Goal: Task Accomplishment & Management: Use online tool/utility

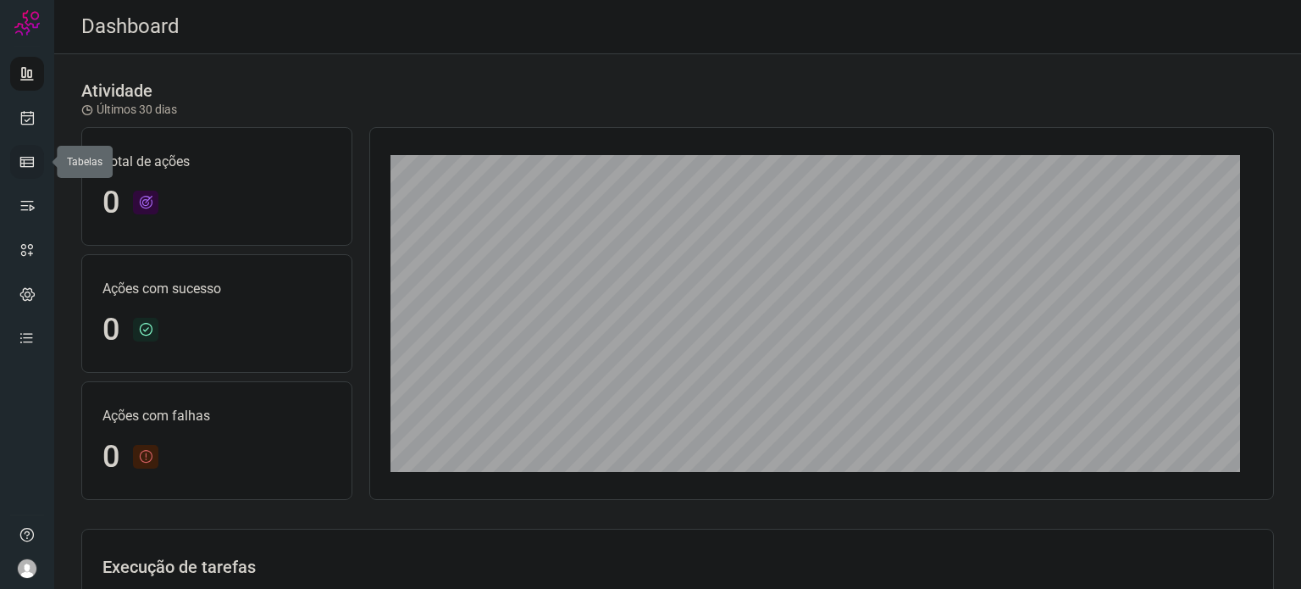
click at [40, 160] on link at bounding box center [27, 162] width 34 height 34
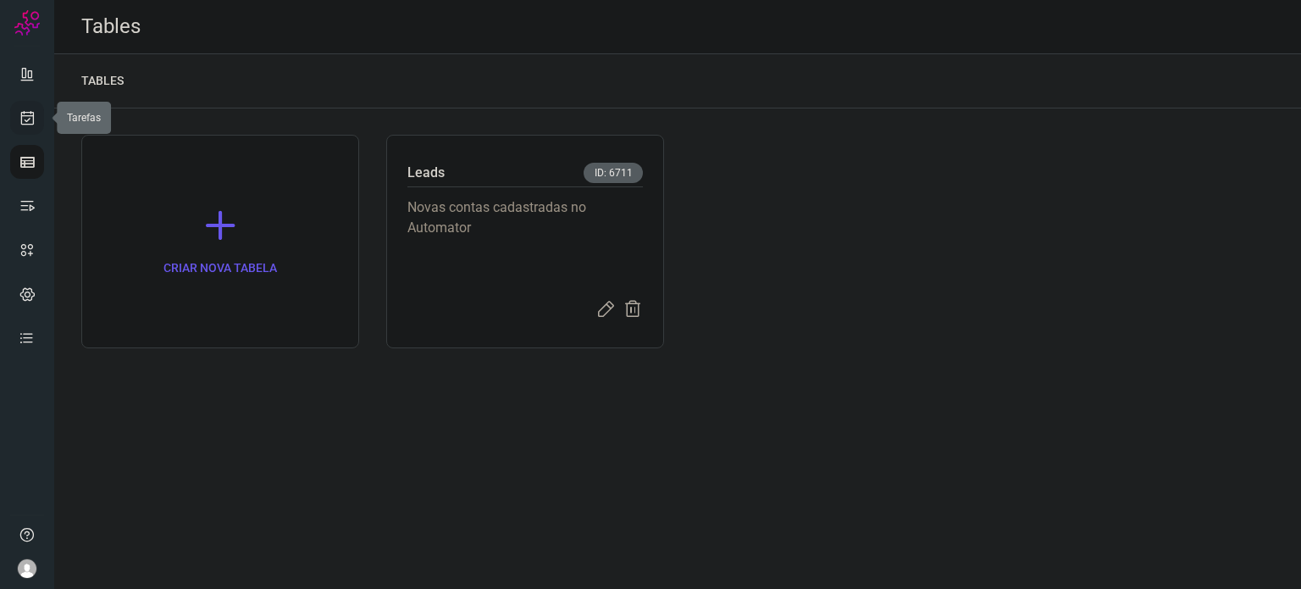
click at [30, 127] on link at bounding box center [27, 118] width 34 height 34
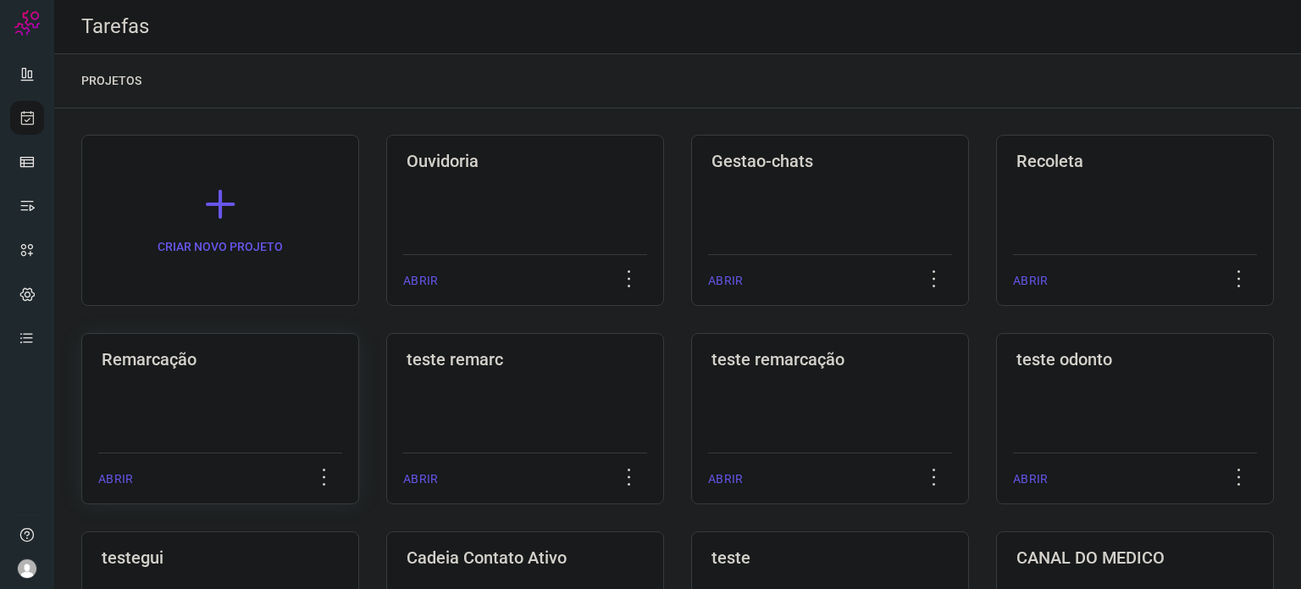
click at [386, 396] on div "Remarcação ABRIR" at bounding box center [525, 418] width 278 height 171
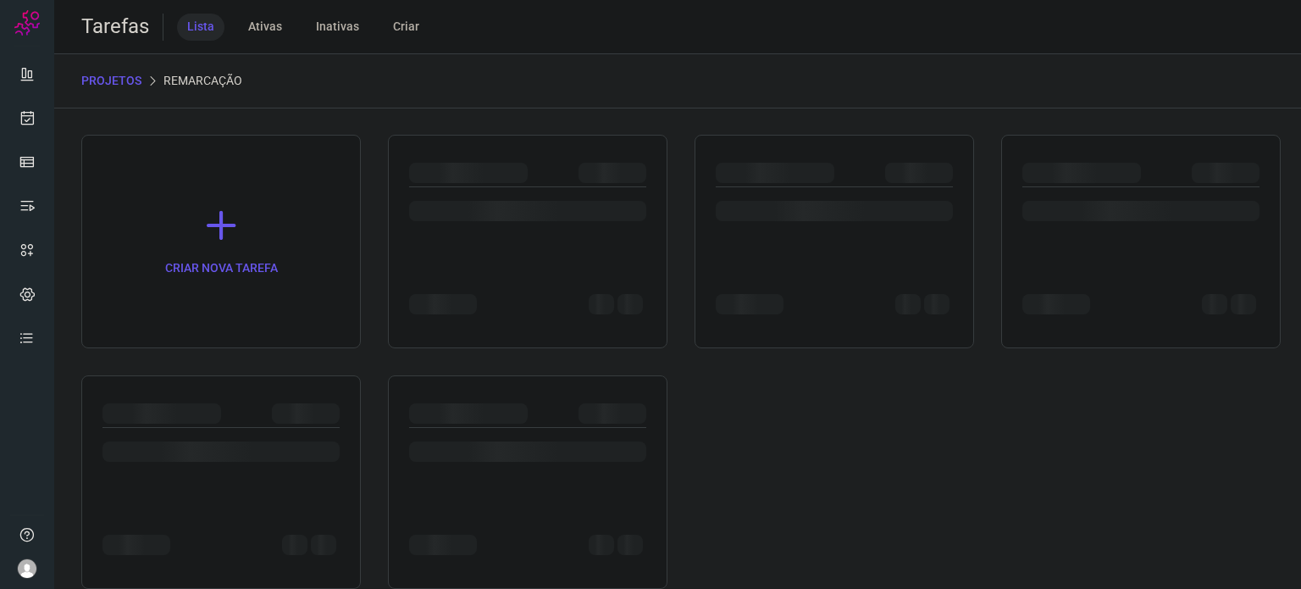
click at [197, 414] on div at bounding box center [221, 481] width 280 height 213
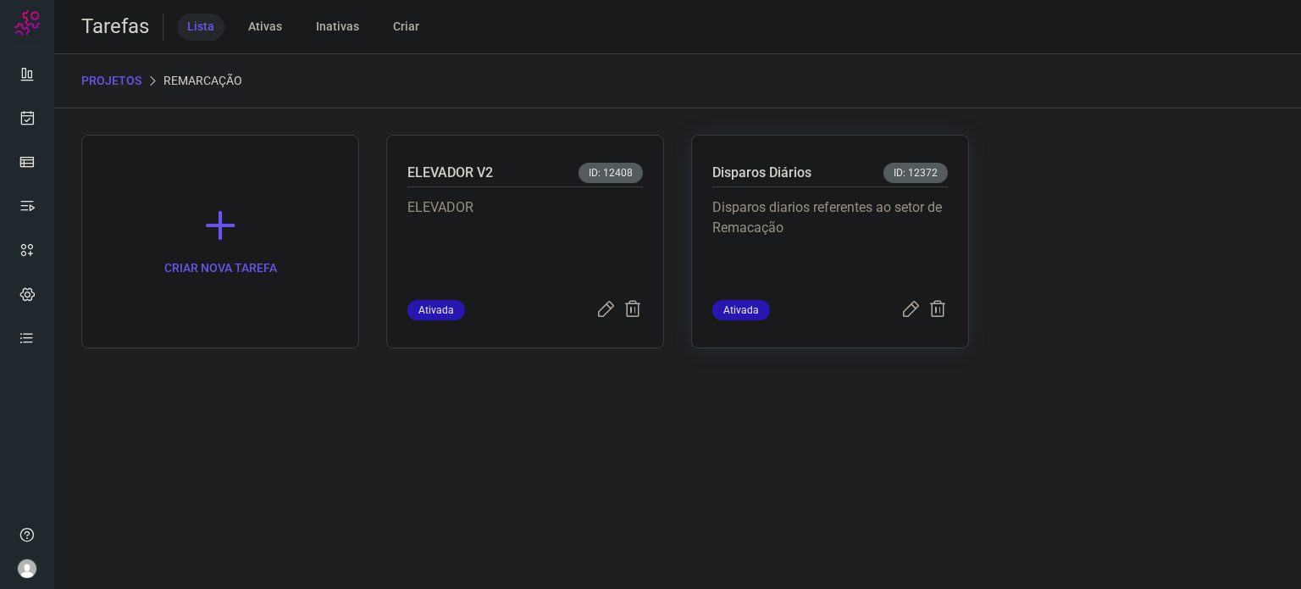
click at [874, 260] on p "Disparos diarios referentes ao setor de Remacação" at bounding box center [829, 239] width 235 height 85
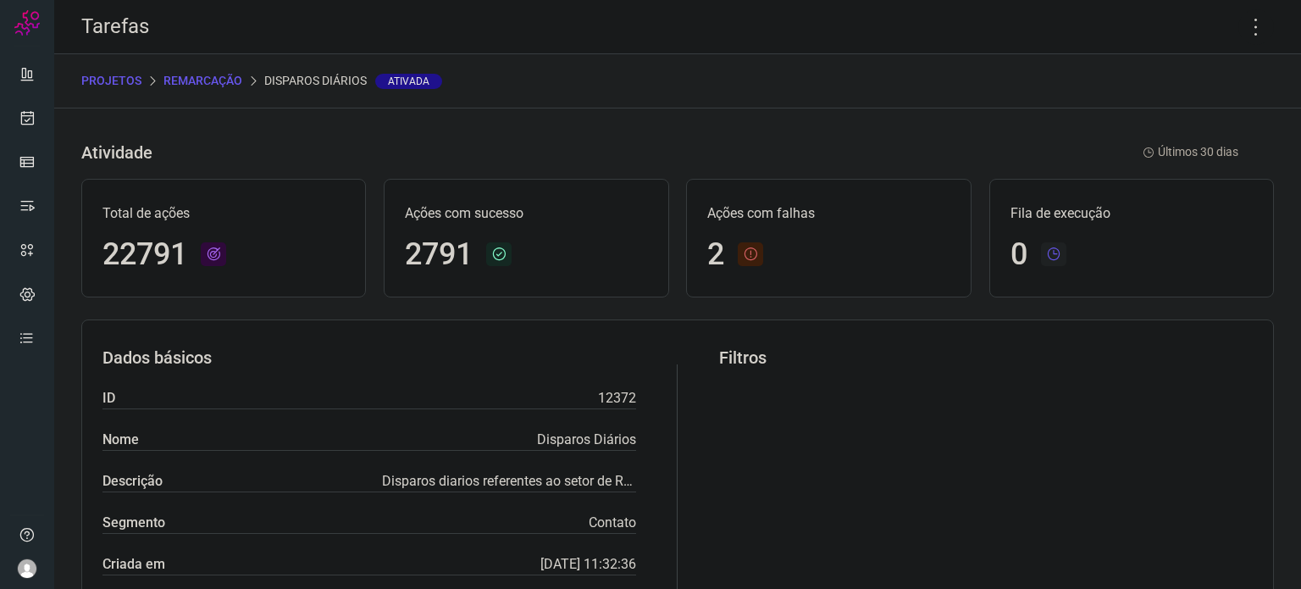
drag, startPoint x: 1235, startPoint y: 19, endPoint x: 1244, endPoint y: 67, distance: 48.3
click at [1238, 19] on icon at bounding box center [1256, 27] width 36 height 36
click at [1247, 36] on icon at bounding box center [1256, 27] width 36 height 36
click at [1246, 23] on icon at bounding box center [1256, 27] width 36 height 36
click at [1206, 119] on li "Executar" at bounding box center [1183, 110] width 154 height 27
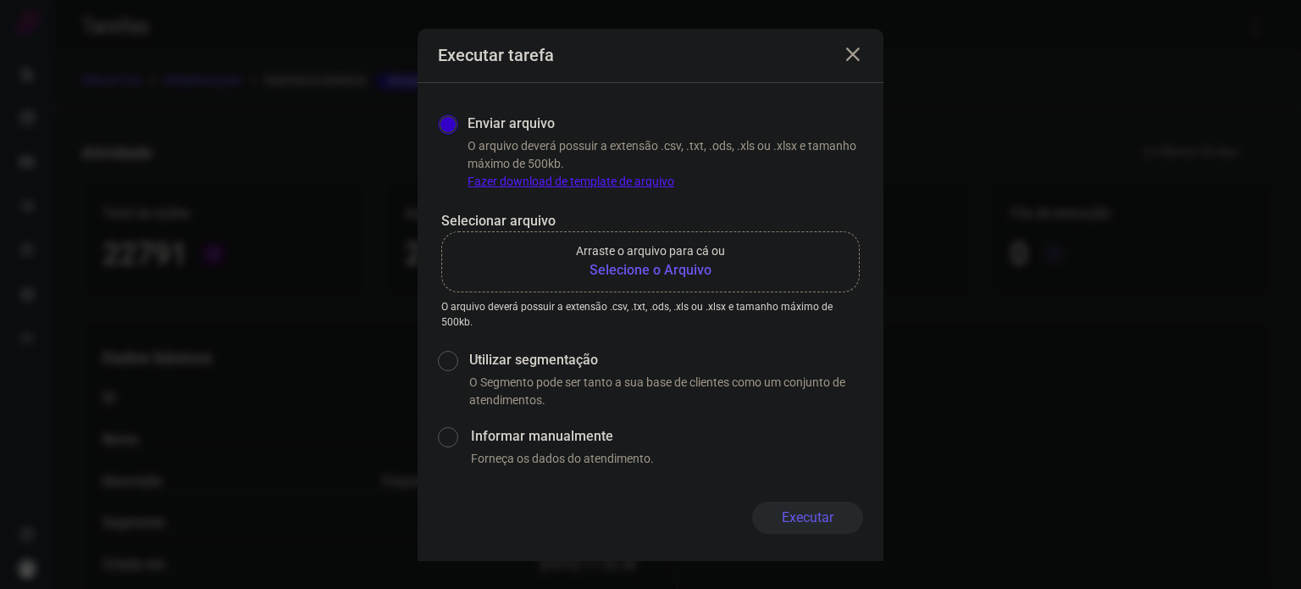
click at [590, 273] on b "Selecione o Arquivo" at bounding box center [650, 270] width 149 height 20
click at [0, 0] on input "Arraste o arquivo para cá ou Selecione o Arquivo" at bounding box center [0, 0] width 0 height 0
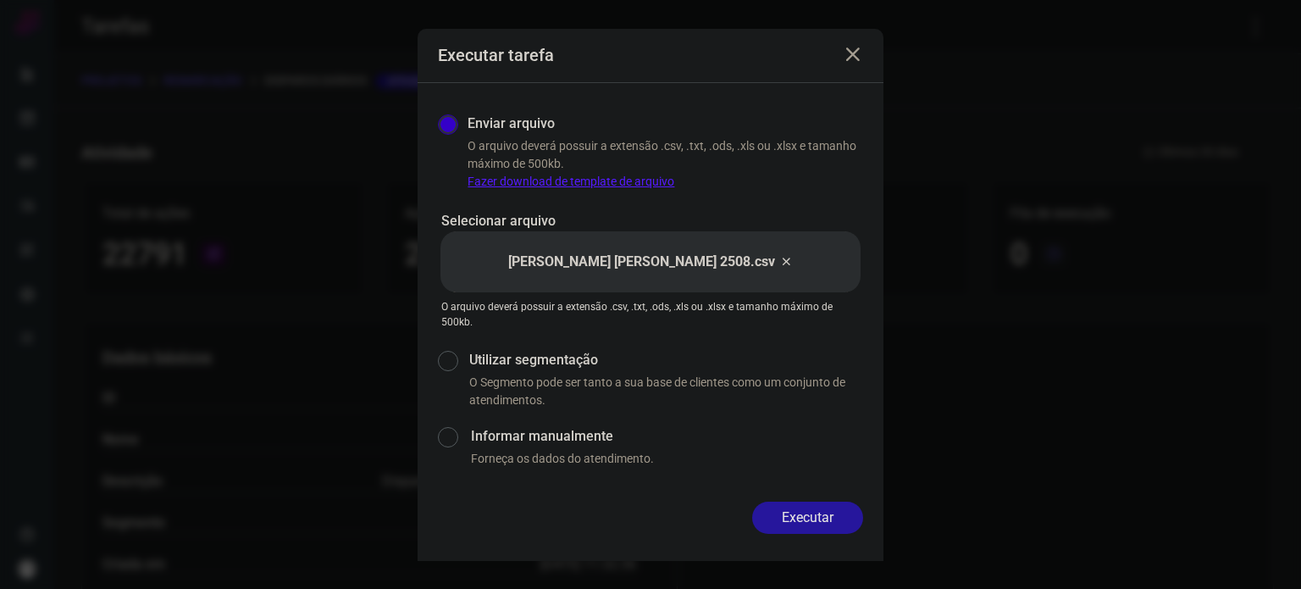
click at [797, 517] on button "Executar" at bounding box center [807, 517] width 111 height 32
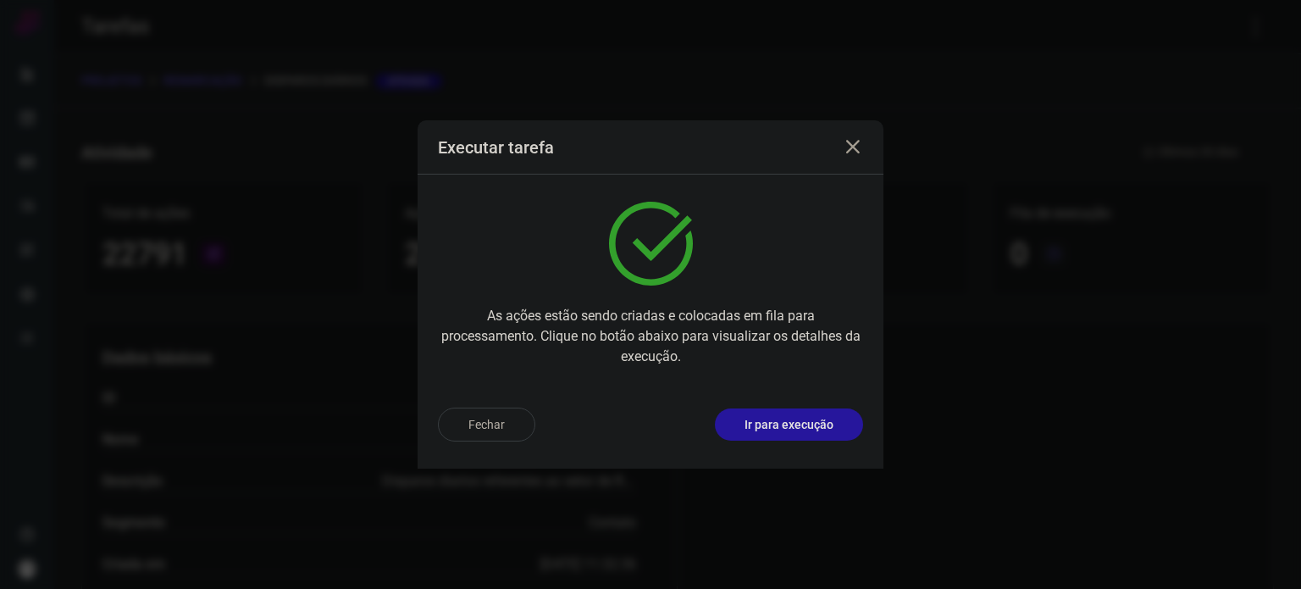
click at [777, 432] on p "Ir para execução" at bounding box center [789, 425] width 89 height 18
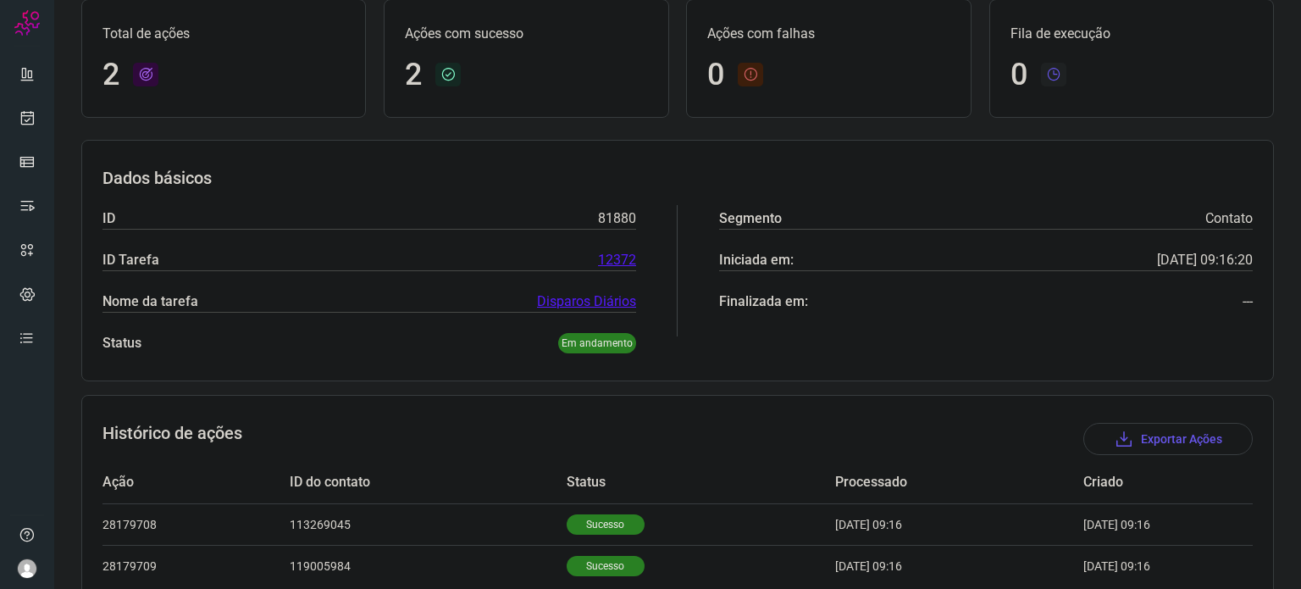
scroll to position [191, 0]
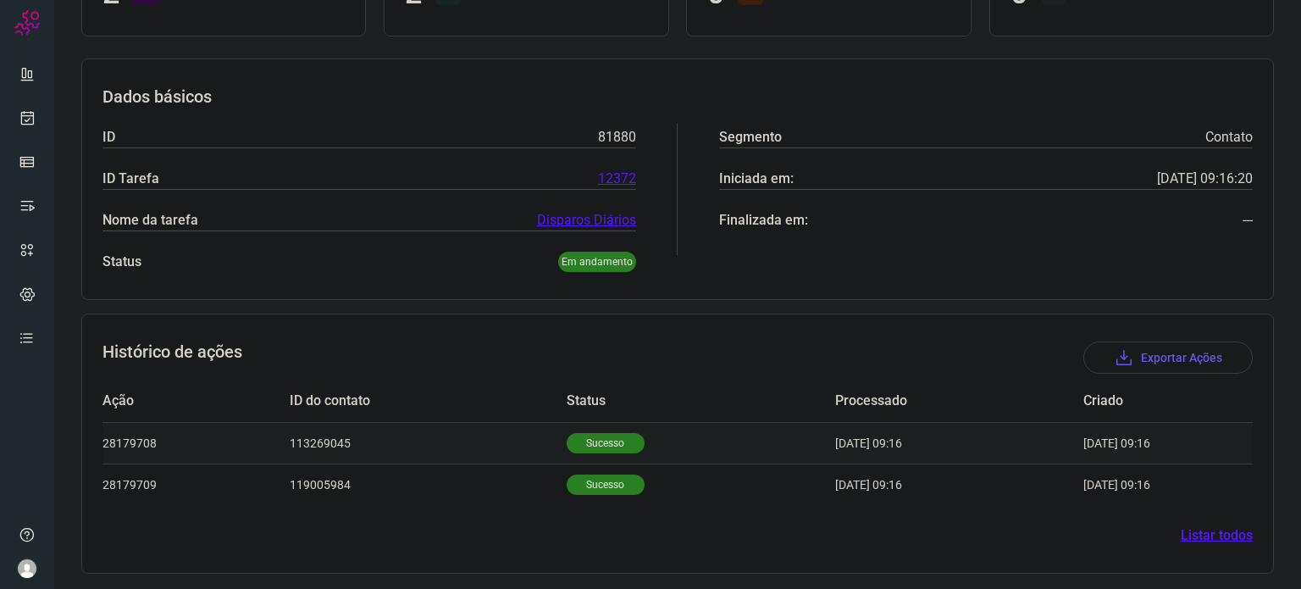
click at [598, 433] on p "Sucesso" at bounding box center [606, 443] width 78 height 20
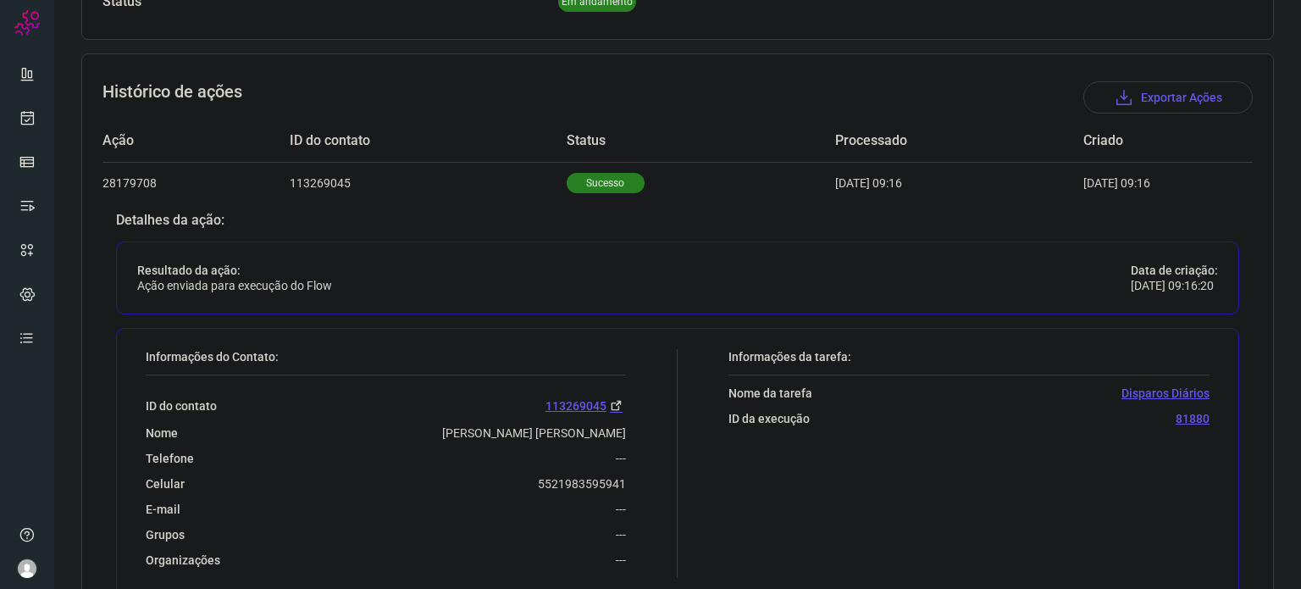
scroll to position [602, 0]
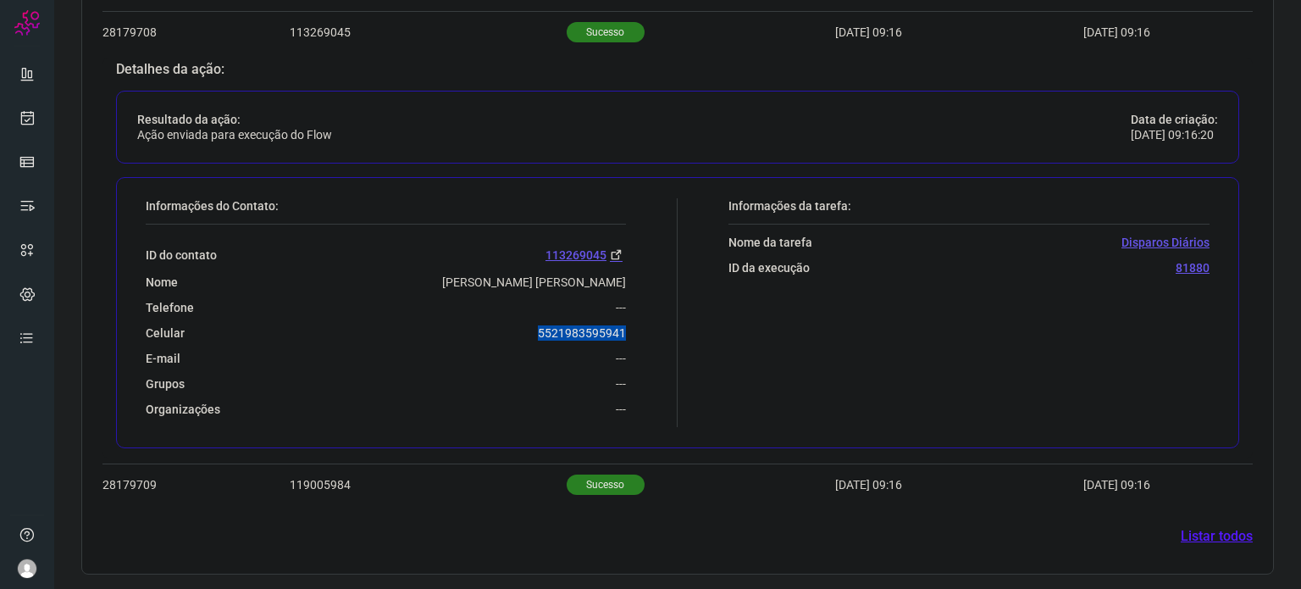
drag, startPoint x: 529, startPoint y: 333, endPoint x: 628, endPoint y: 333, distance: 99.1
click at [628, 333] on div "Informações do Contato: ID do contato 113269045 Nome William De Mendonca Cunha …" at bounding box center [407, 312] width 540 height 229
copy p "5521983595941"
click at [30, 120] on icon at bounding box center [28, 117] width 18 height 17
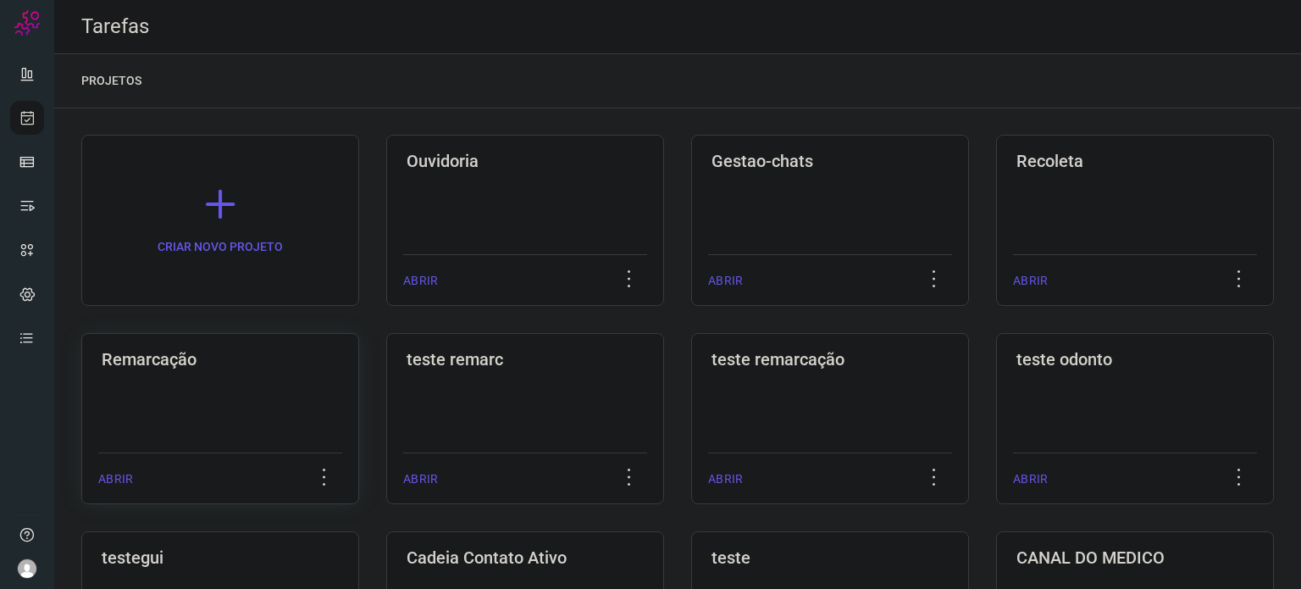
click at [287, 365] on h3 "Remarcação" at bounding box center [220, 359] width 237 height 20
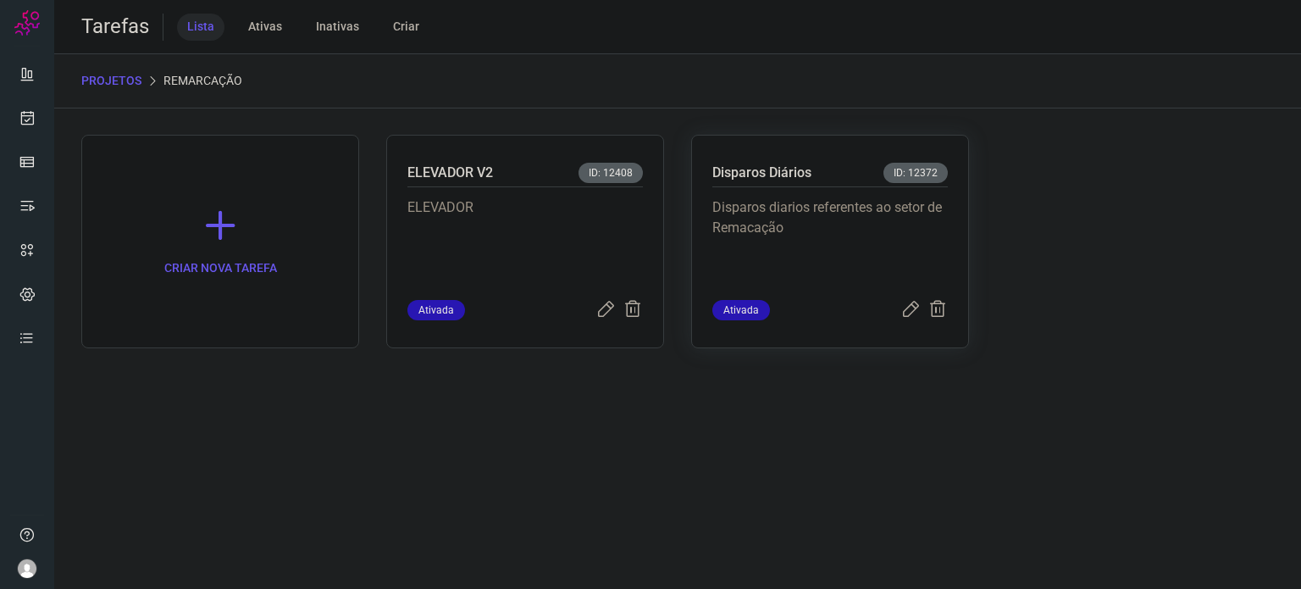
click at [875, 197] on div "Disparos Diários ID: 12372 Disparos diarios referentes ao setor de Remacação At…" at bounding box center [830, 241] width 278 height 213
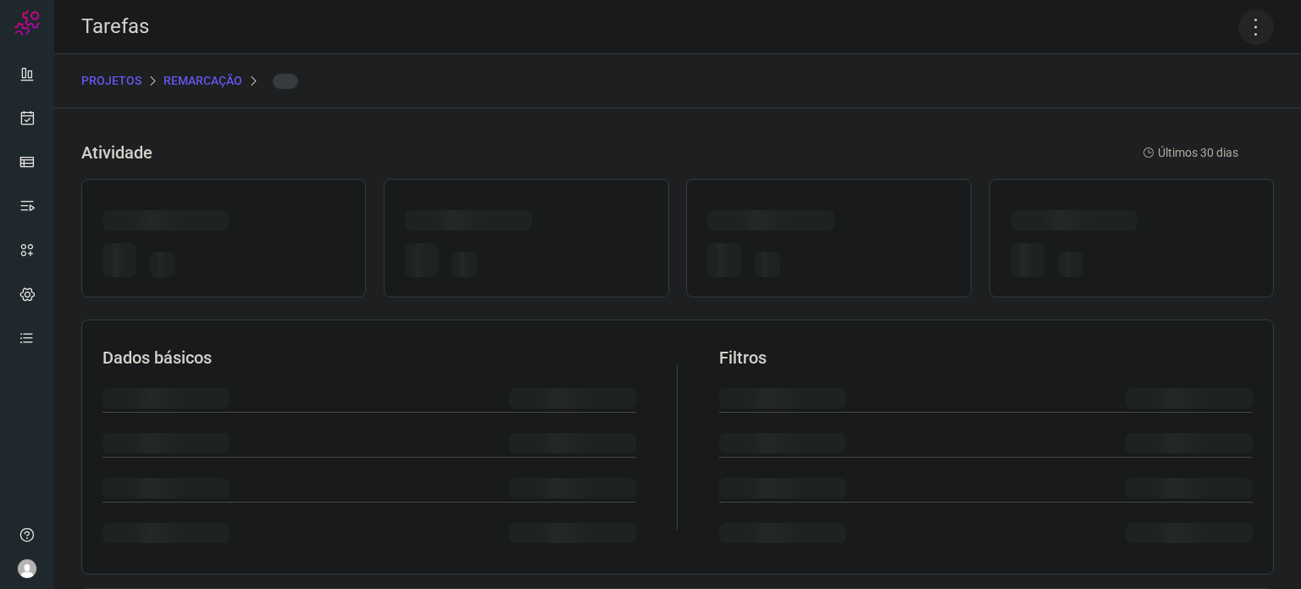
click at [1242, 16] on icon at bounding box center [1256, 27] width 36 height 36
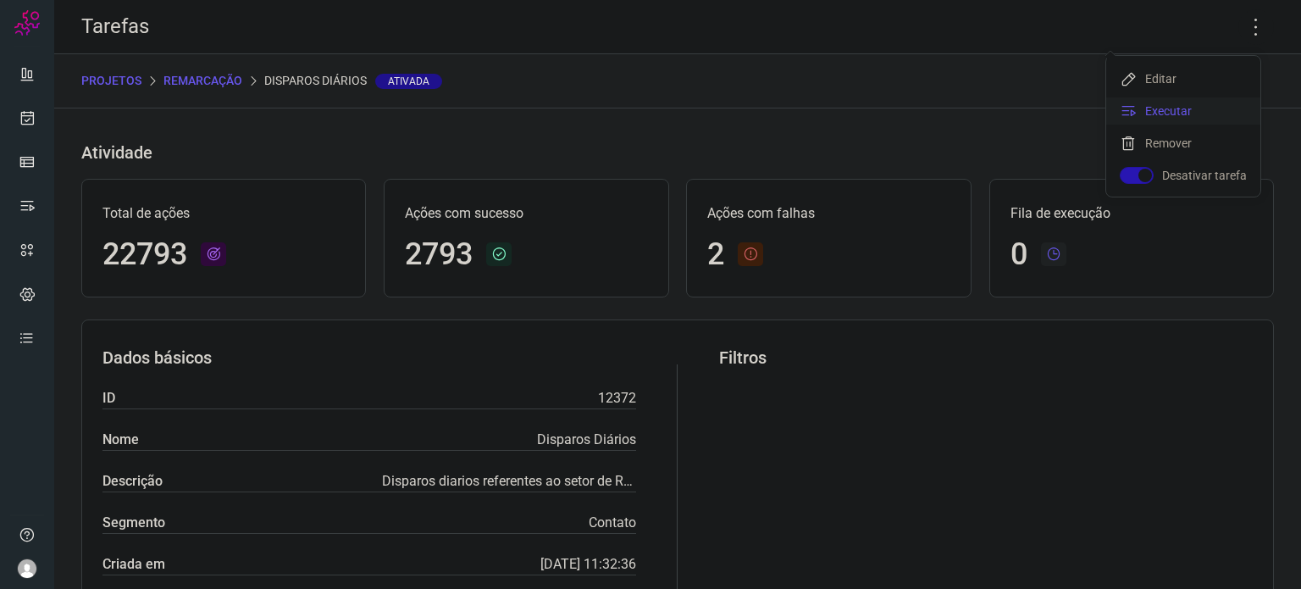
click at [1206, 113] on li "Executar" at bounding box center [1183, 110] width 154 height 27
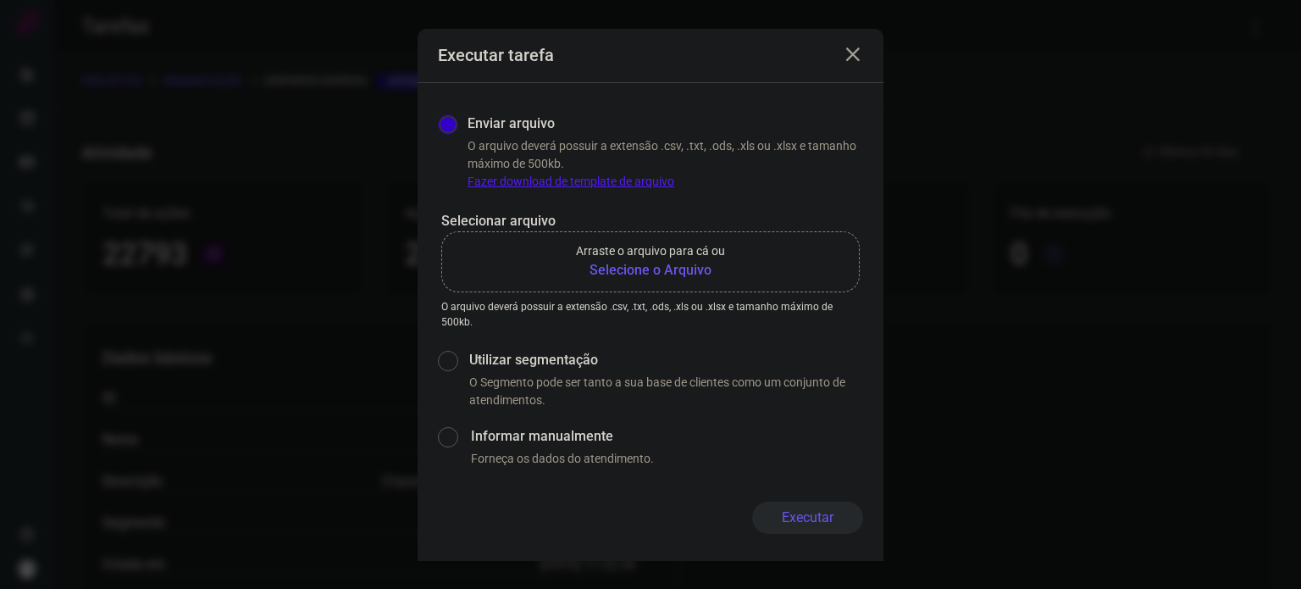
click at [665, 263] on b "Selecione o Arquivo" at bounding box center [650, 270] width 149 height 20
click at [0, 0] on input "Arraste o arquivo para cá ou Selecione o Arquivo" at bounding box center [0, 0] width 0 height 0
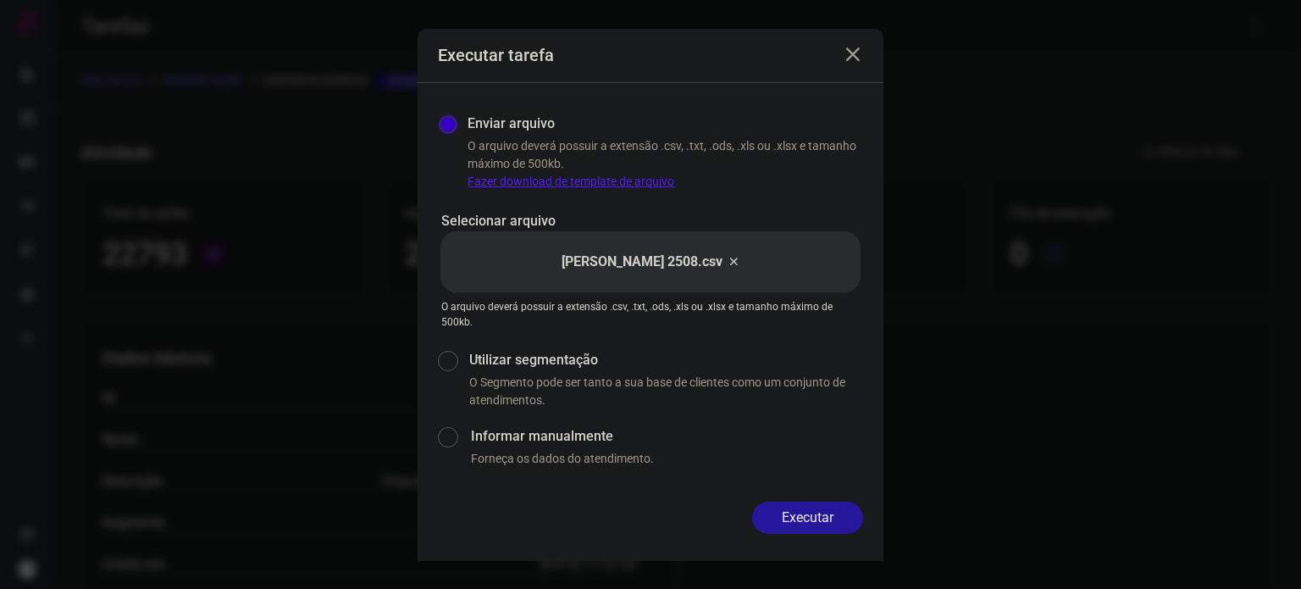
click at [807, 515] on button "Executar" at bounding box center [807, 517] width 111 height 32
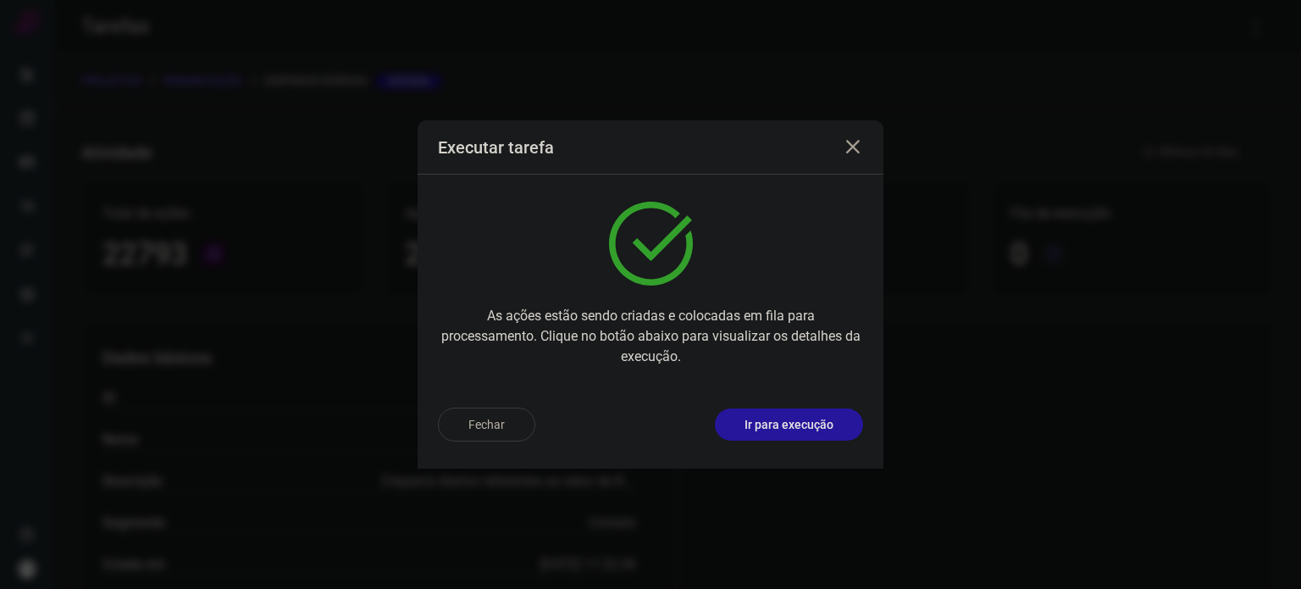
click at [806, 429] on p "Ir para execução" at bounding box center [789, 425] width 89 height 18
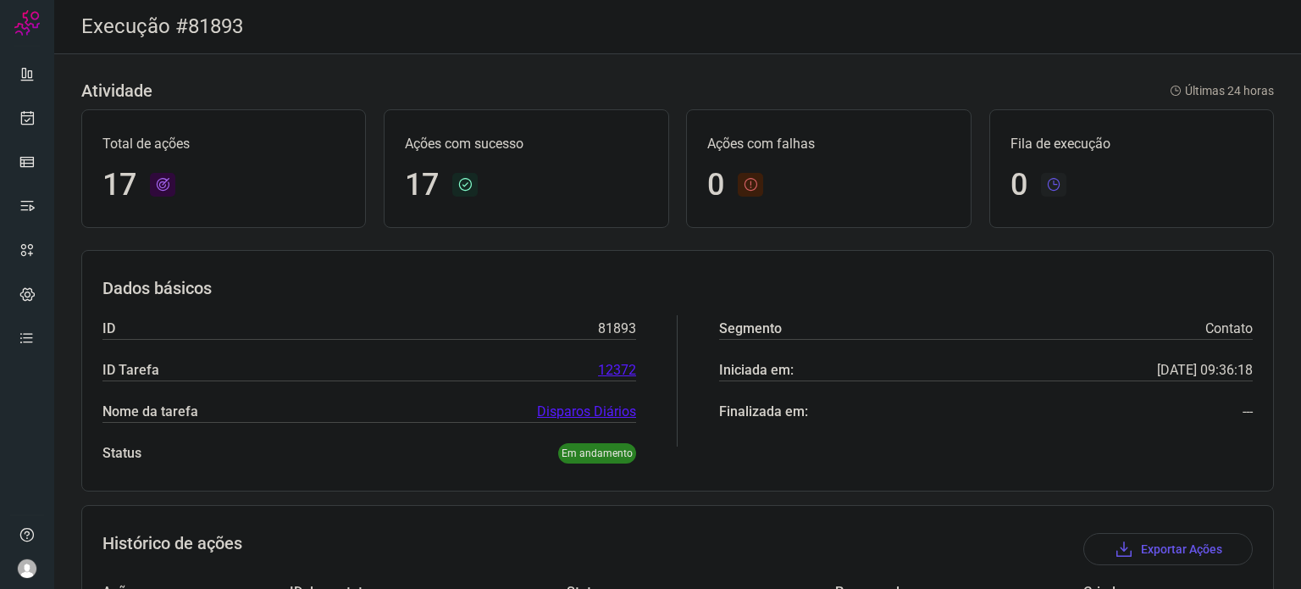
scroll to position [424, 0]
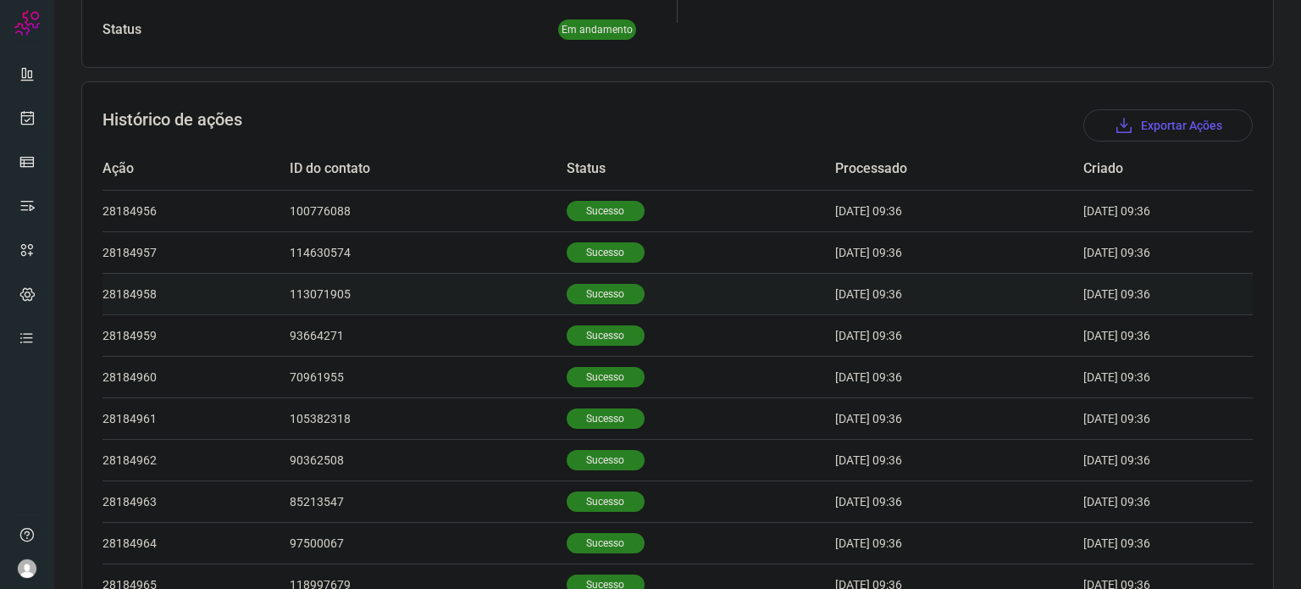
click at [600, 331] on p "Sucesso" at bounding box center [606, 335] width 78 height 20
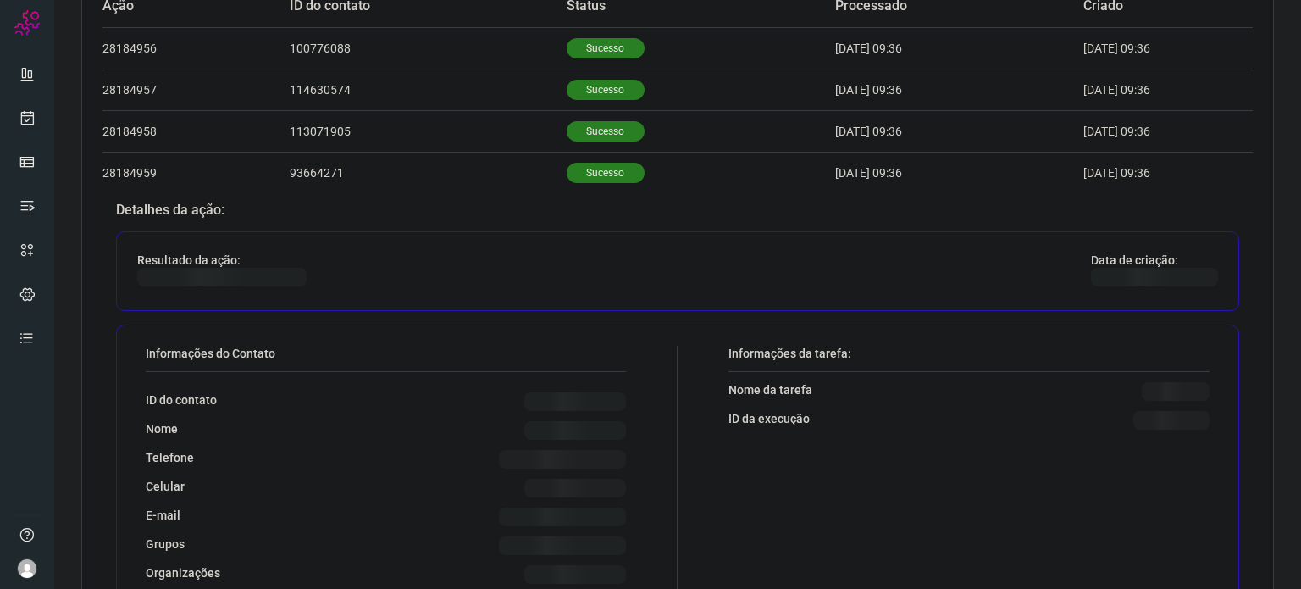
scroll to position [593, 0]
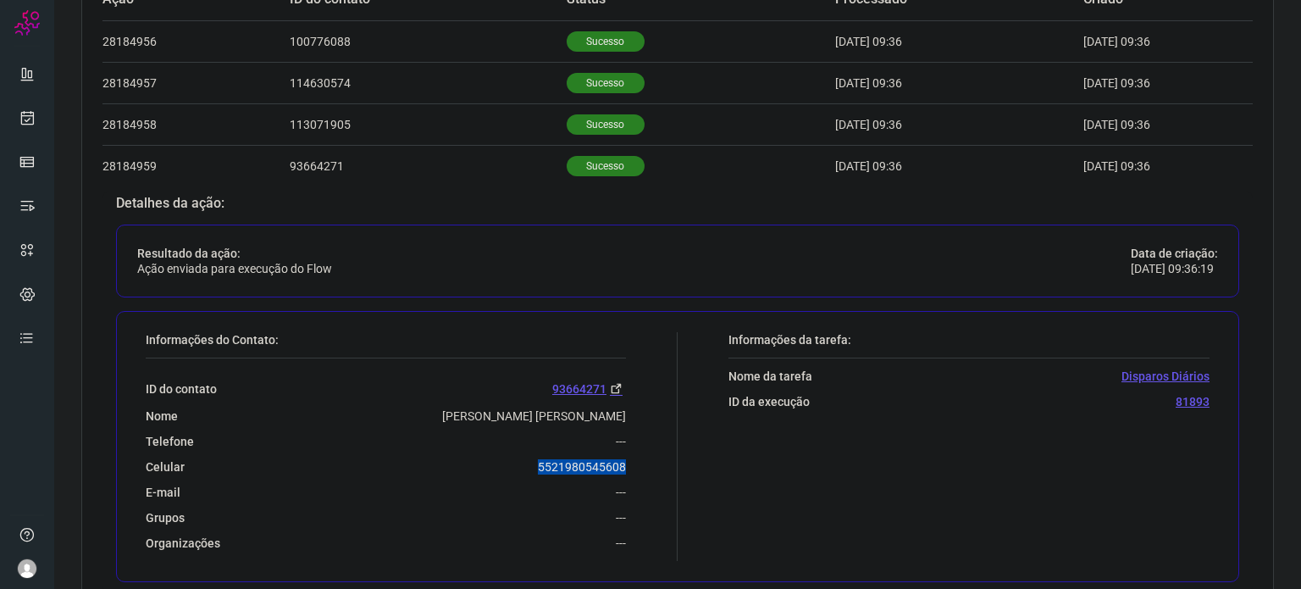
drag, startPoint x: 528, startPoint y: 462, endPoint x: 625, endPoint y: 463, distance: 97.4
click at [625, 463] on div "Informações do Contato: ID do contato 93664271 Nome Paula Kesia Ribeiro Fagunde…" at bounding box center [407, 446] width 540 height 229
copy p "5521980545608"
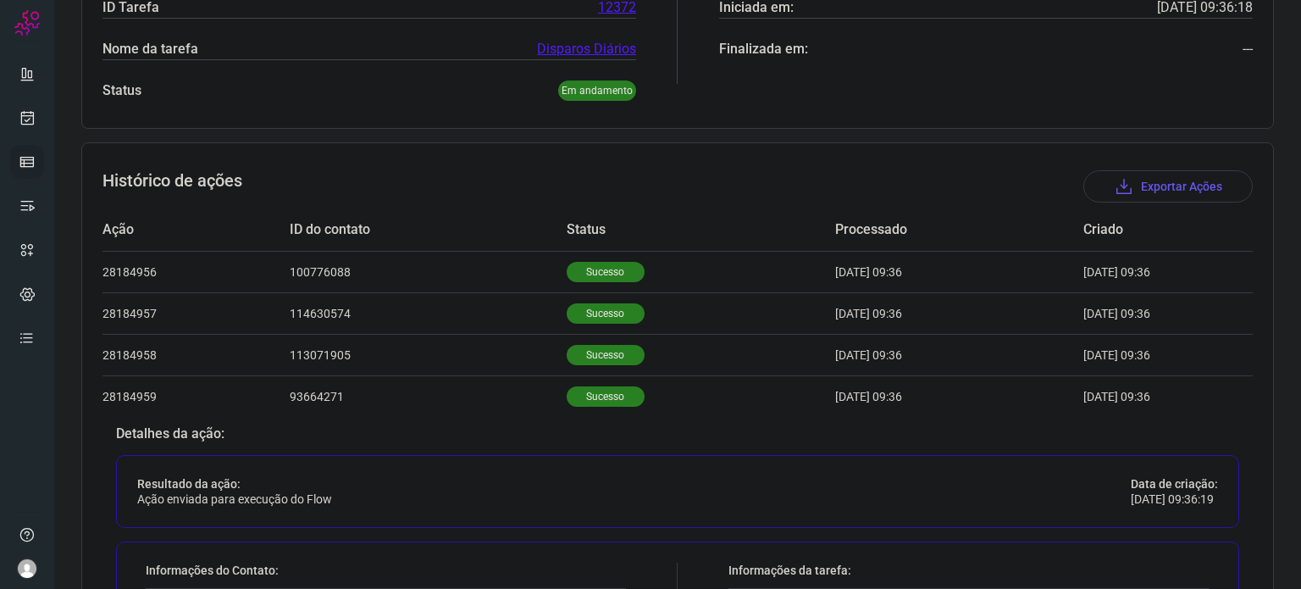
scroll to position [339, 0]
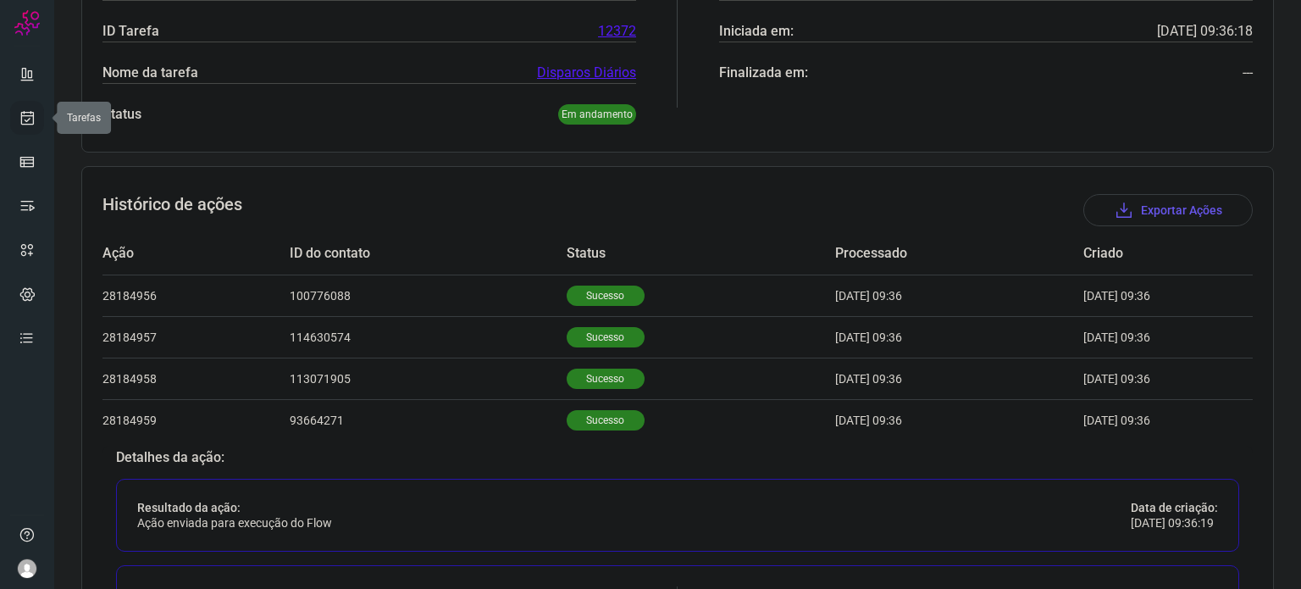
click at [30, 125] on icon at bounding box center [28, 117] width 18 height 17
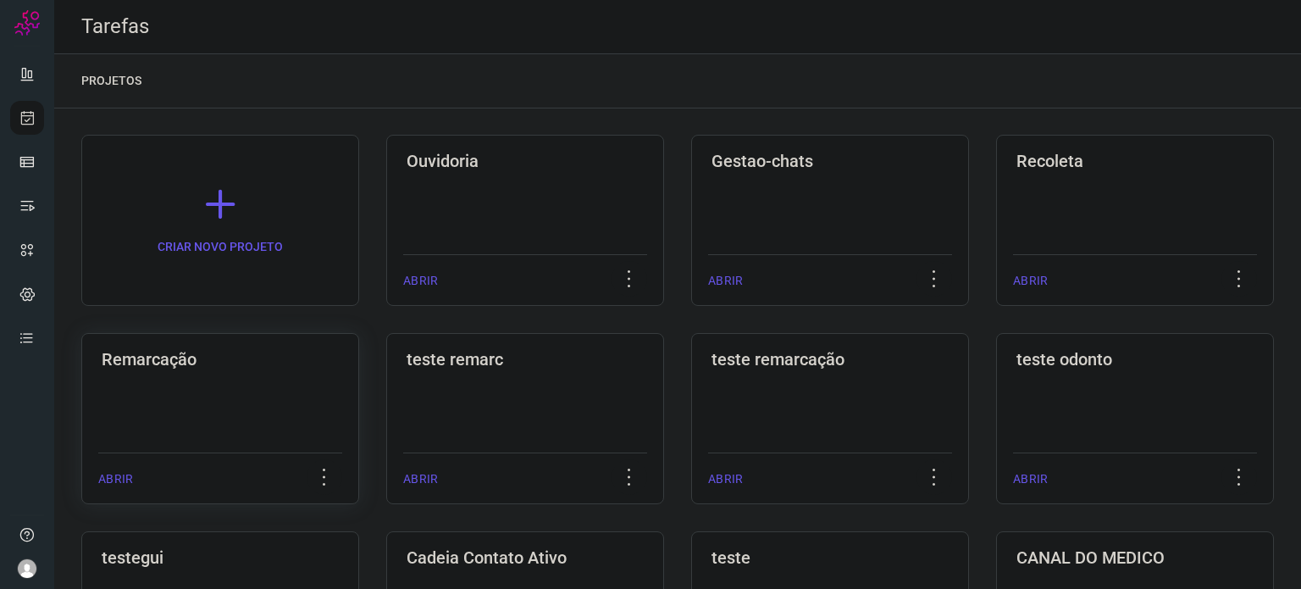
click at [386, 423] on div "Remarcação ABRIR" at bounding box center [525, 418] width 278 height 171
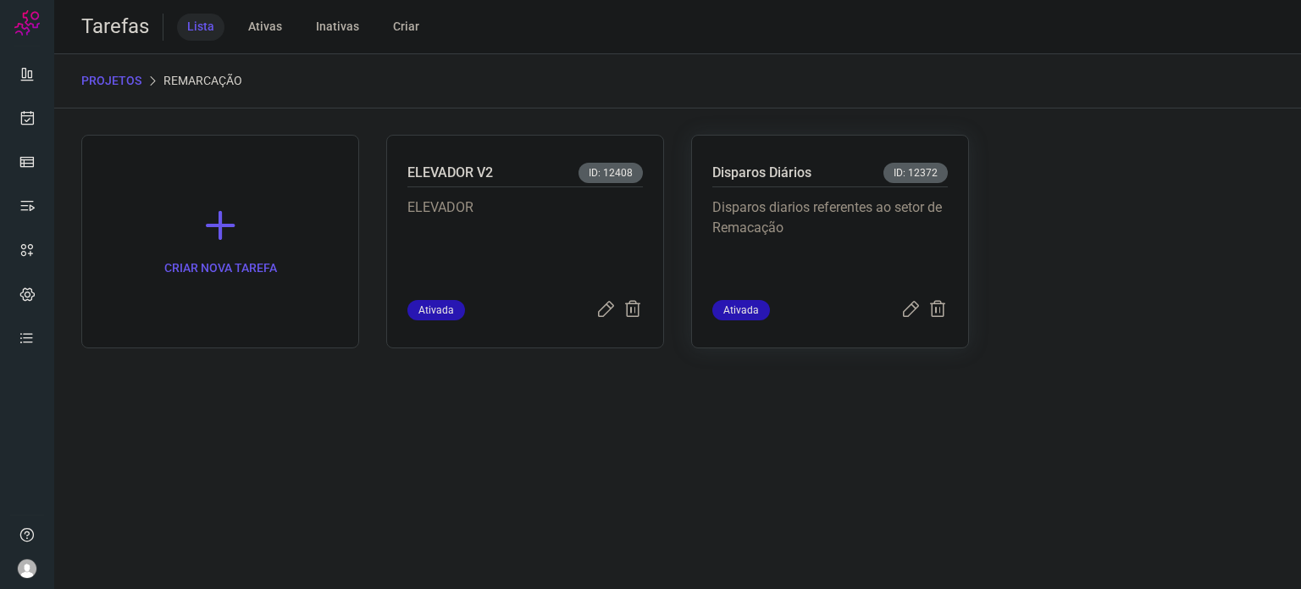
click at [920, 239] on p "Disparos diarios referentes ao setor de Remacação" at bounding box center [829, 239] width 235 height 85
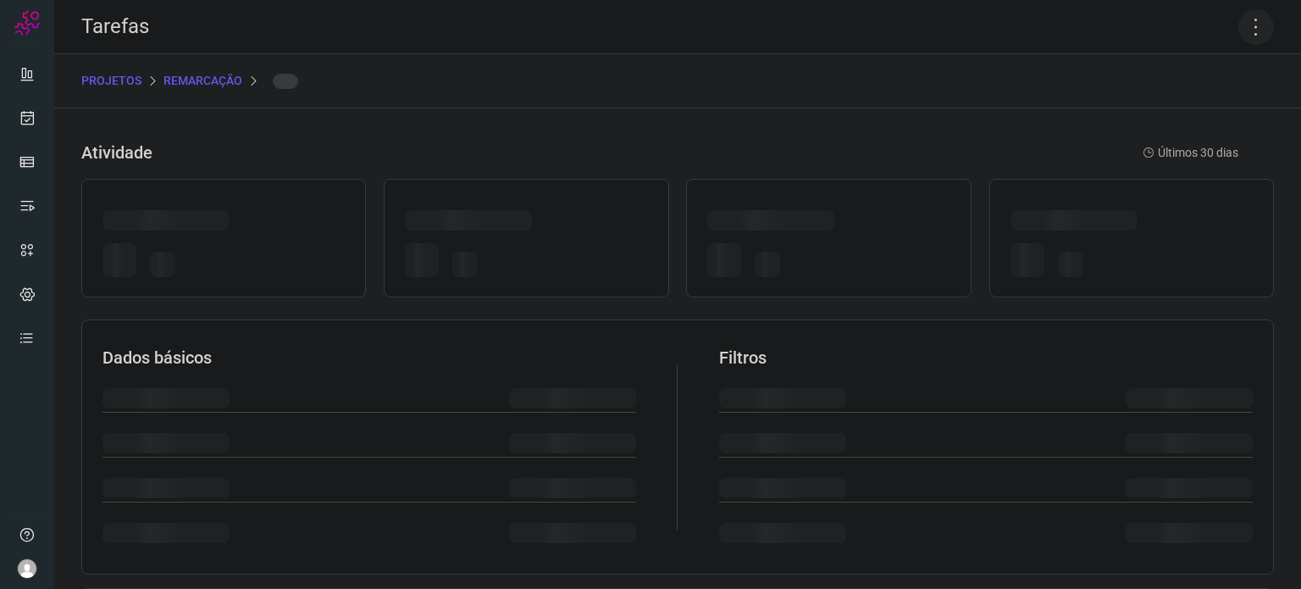
click at [1244, 14] on icon at bounding box center [1256, 27] width 36 height 36
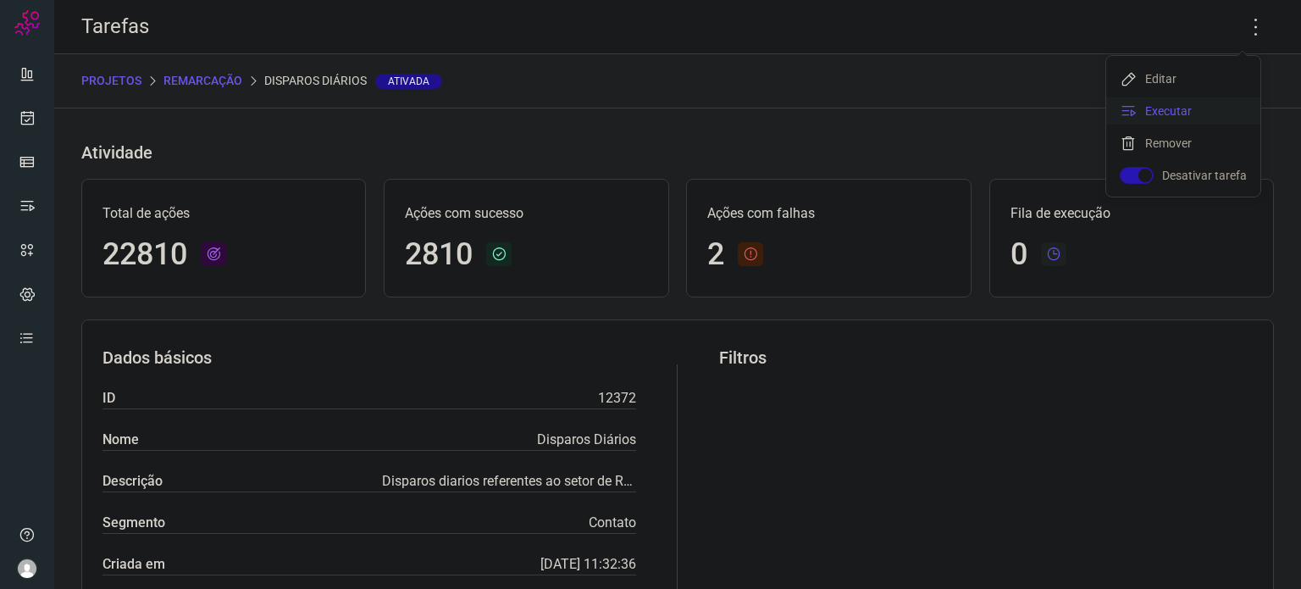
click at [1203, 118] on li "Executar" at bounding box center [1183, 110] width 154 height 27
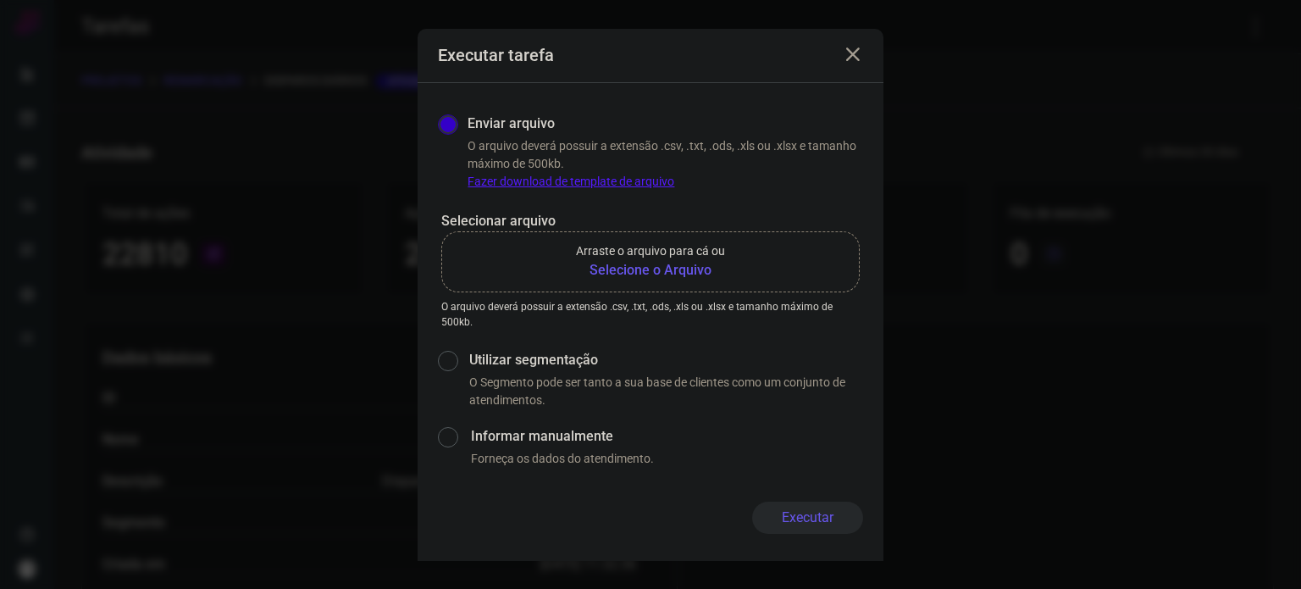
click at [681, 251] on p "Arraste o arquivo para cá ou" at bounding box center [650, 251] width 149 height 18
click at [0, 0] on input "Arraste o arquivo para cá ou Selecione o Arquivo" at bounding box center [0, 0] width 0 height 0
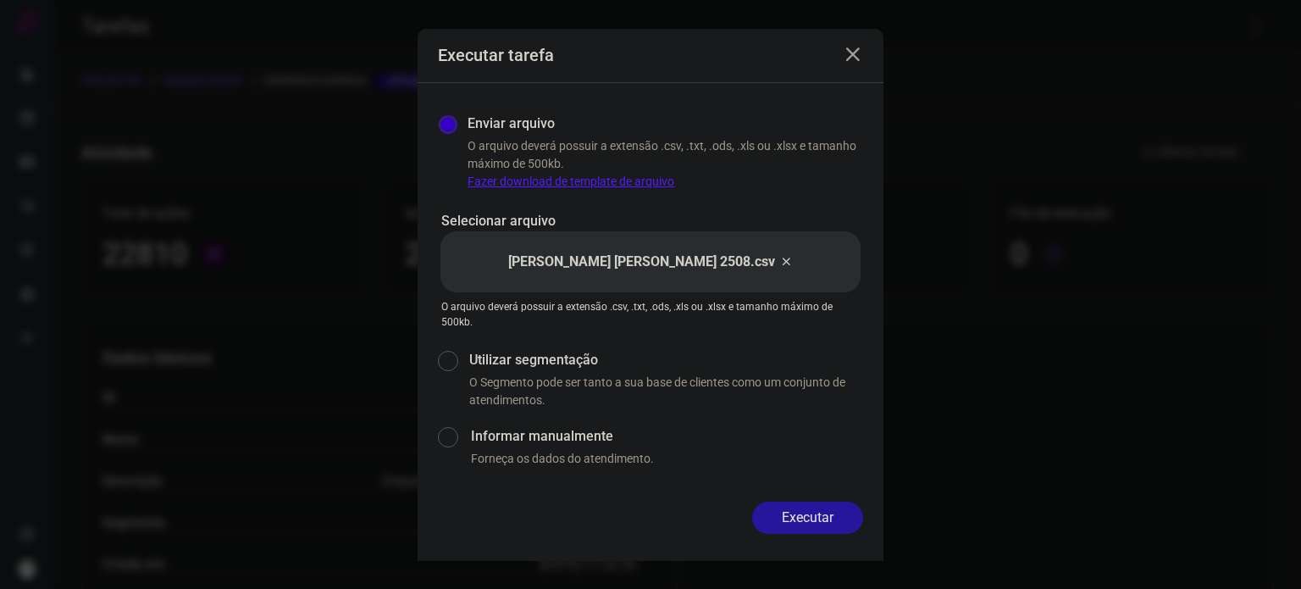
click at [820, 518] on button "Executar" at bounding box center [807, 517] width 111 height 32
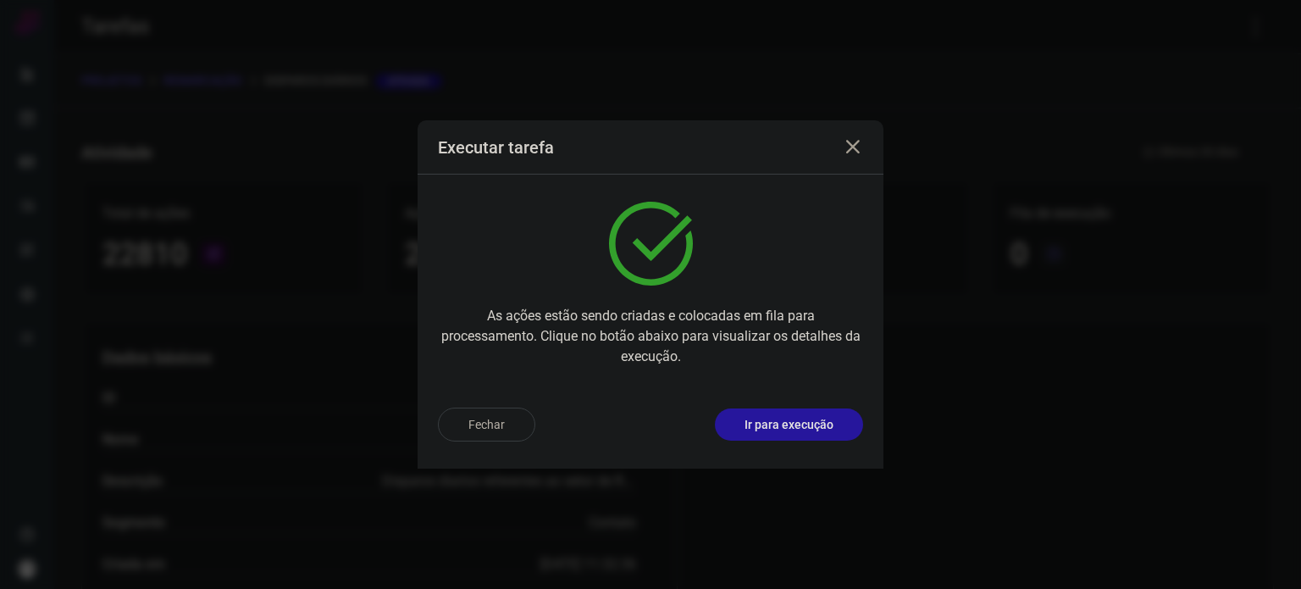
click at [793, 416] on p "Ir para execução" at bounding box center [789, 425] width 89 height 18
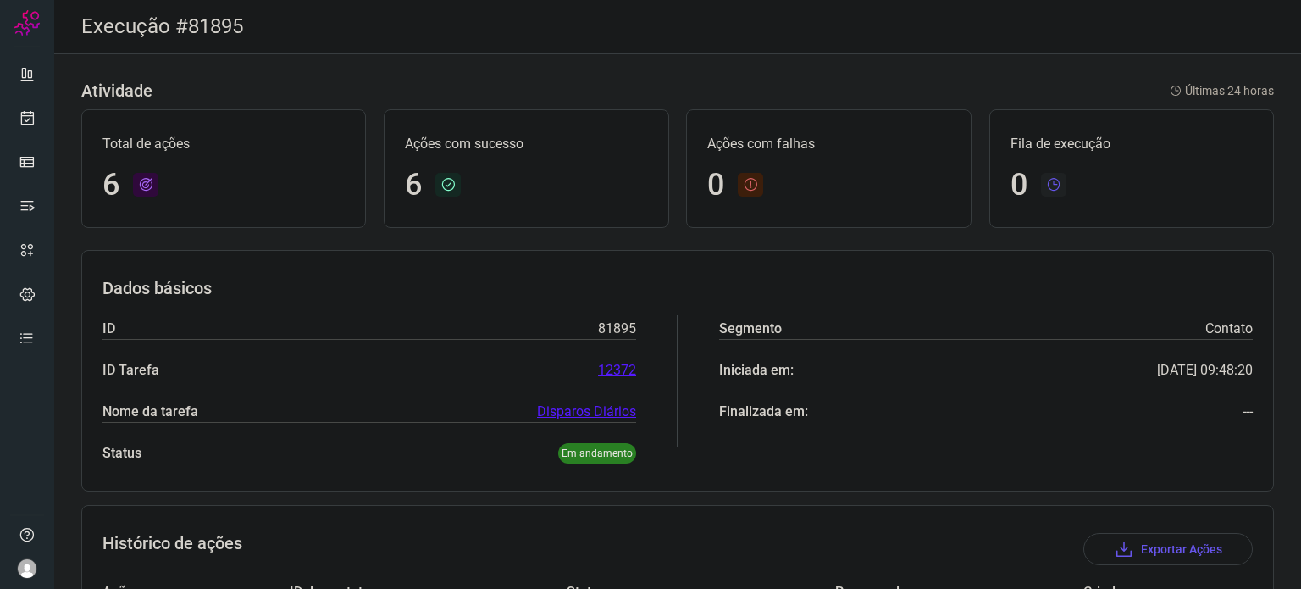
scroll to position [357, 0]
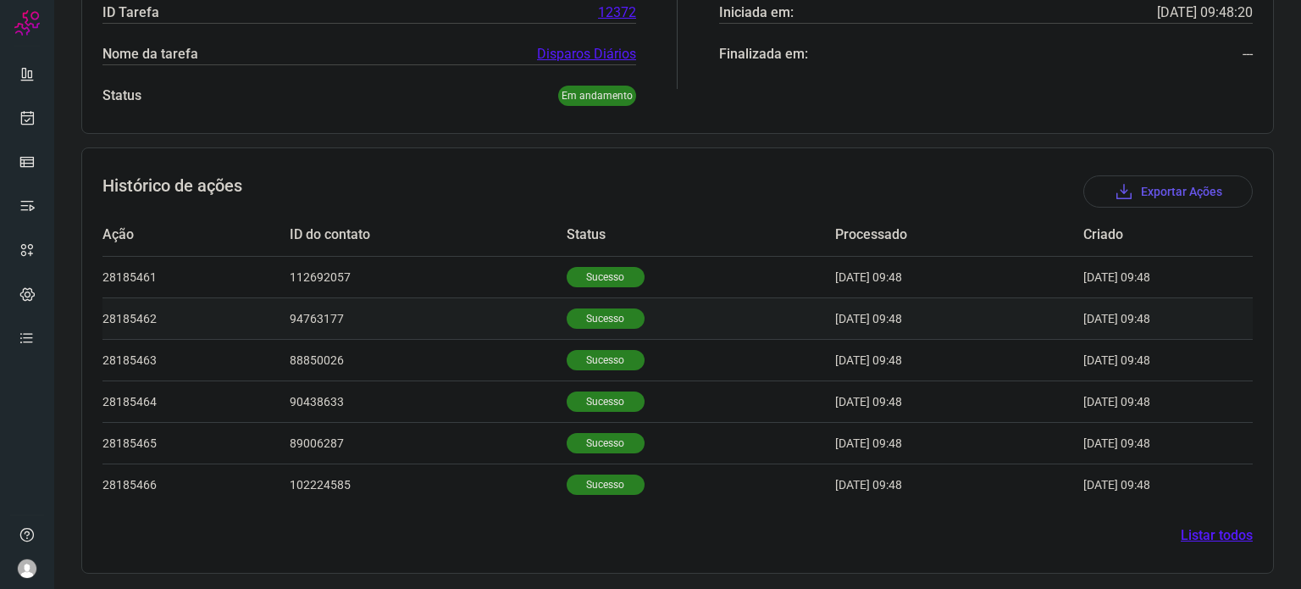
click at [595, 325] on p "Sucesso" at bounding box center [606, 318] width 78 height 20
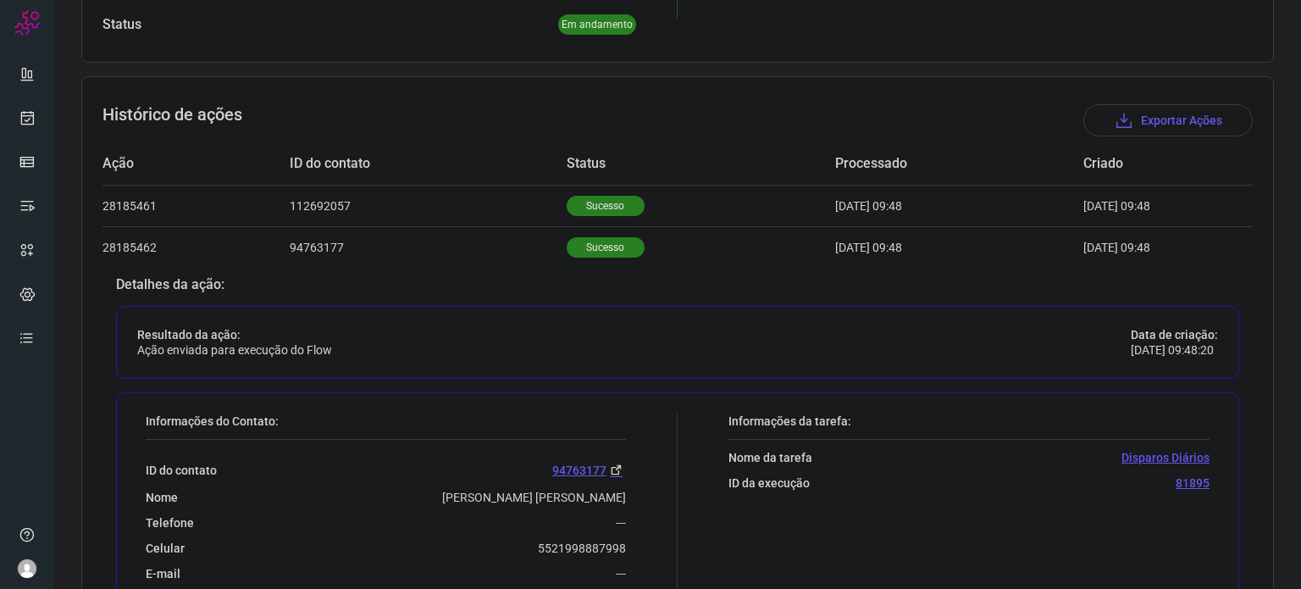
scroll to position [527, 0]
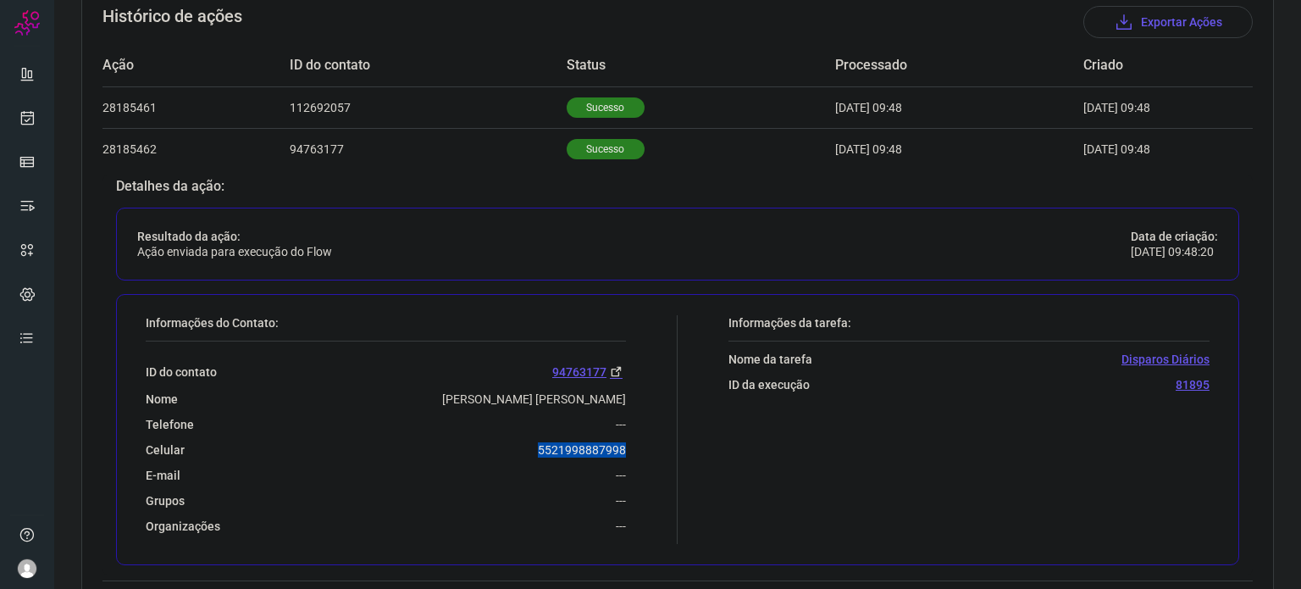
drag, startPoint x: 529, startPoint y: 445, endPoint x: 667, endPoint y: 446, distance: 138.1
click at [667, 446] on div "Informações do Contato: ID do contato 94763177 Nome Mauro Ribeiro De Moraes Tel…" at bounding box center [407, 429] width 540 height 229
copy p "5521998887998"
click at [28, 116] on icon at bounding box center [28, 117] width 18 height 17
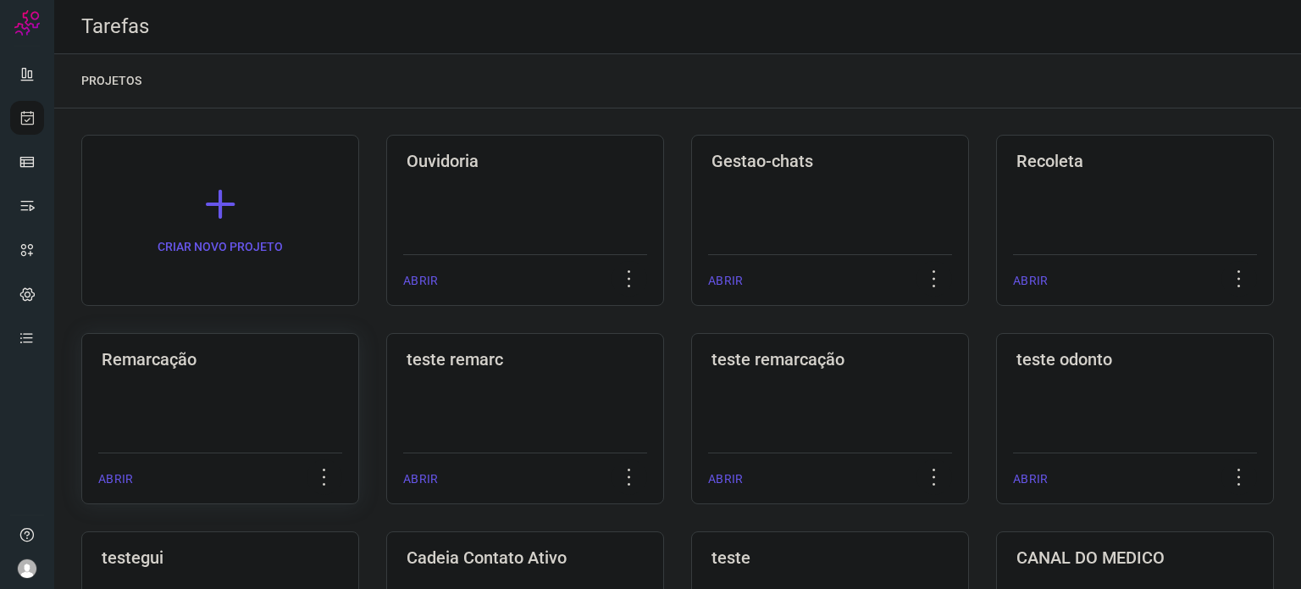
click at [386, 392] on div "Remarcação ABRIR" at bounding box center [525, 418] width 278 height 171
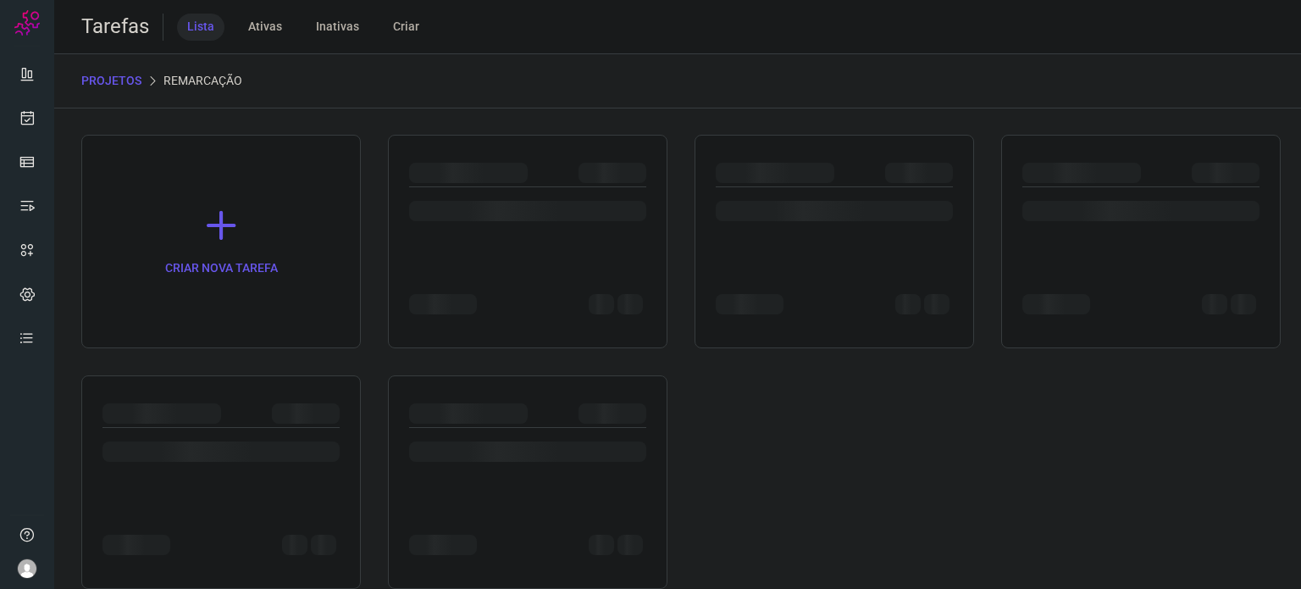
click at [213, 392] on div at bounding box center [221, 481] width 280 height 213
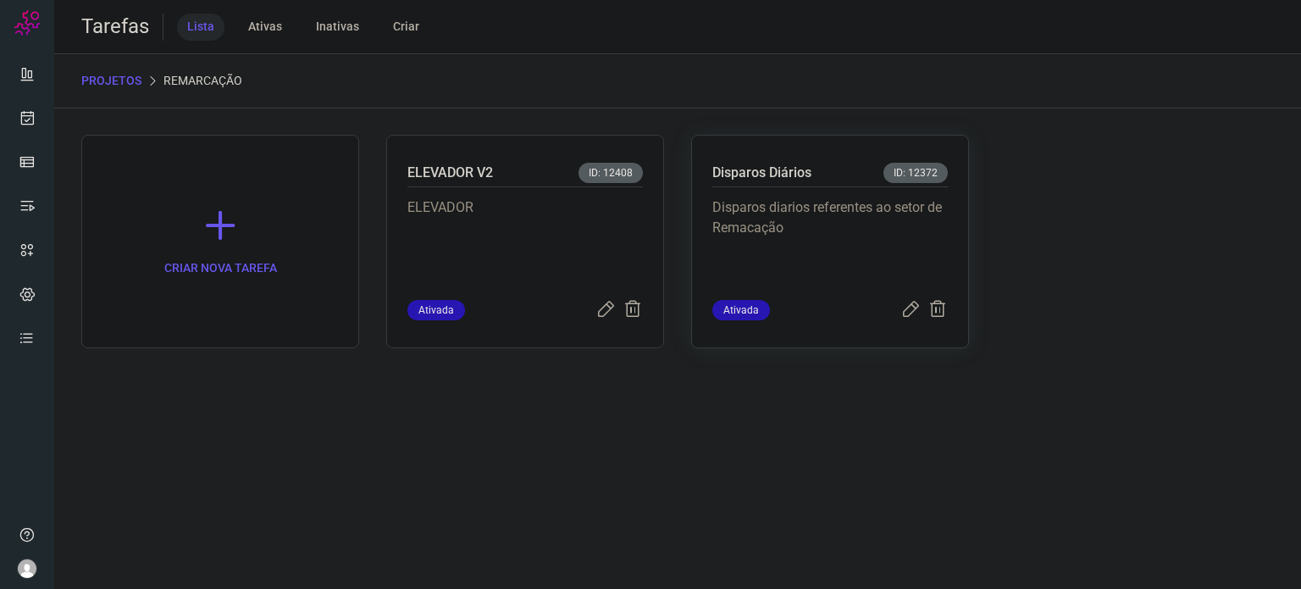
click at [817, 212] on p "Disparos diarios referentes ao setor de Remacação" at bounding box center [829, 239] width 235 height 85
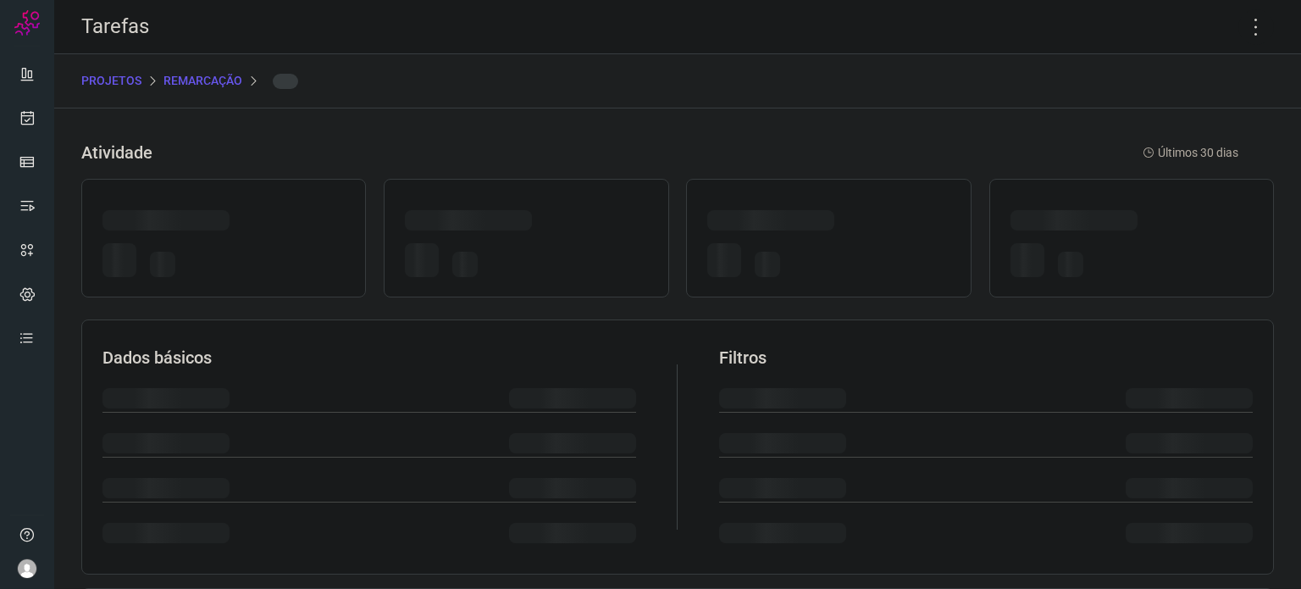
click at [817, 212] on div at bounding box center [770, 220] width 127 height 20
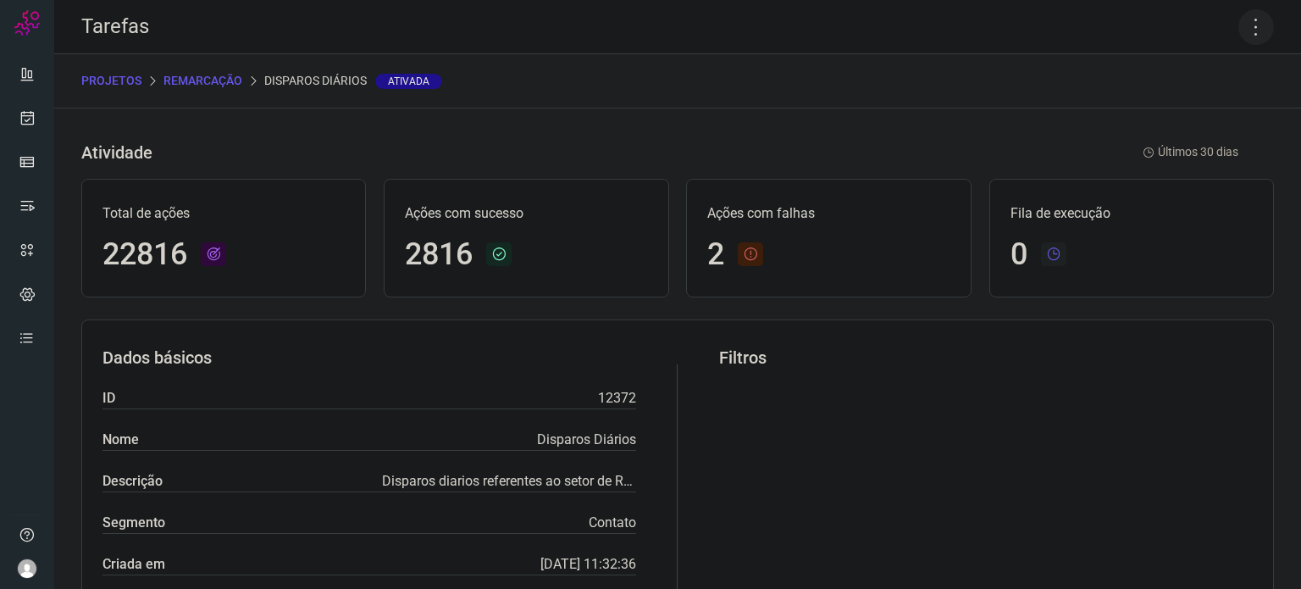
click at [1238, 27] on icon at bounding box center [1256, 27] width 36 height 36
click at [1227, 103] on li "Executar" at bounding box center [1183, 110] width 154 height 27
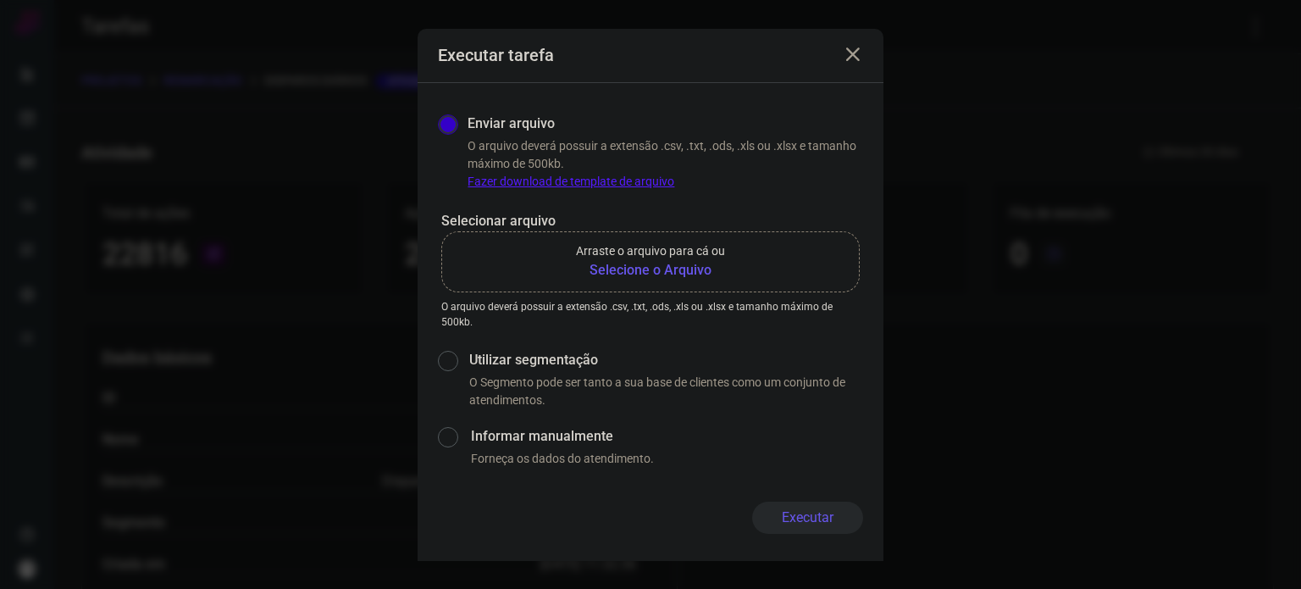
click at [590, 269] on b "Selecione o Arquivo" at bounding box center [650, 270] width 149 height 20
click at [0, 0] on input "Arraste o arquivo para cá ou Selecione o Arquivo" at bounding box center [0, 0] width 0 height 0
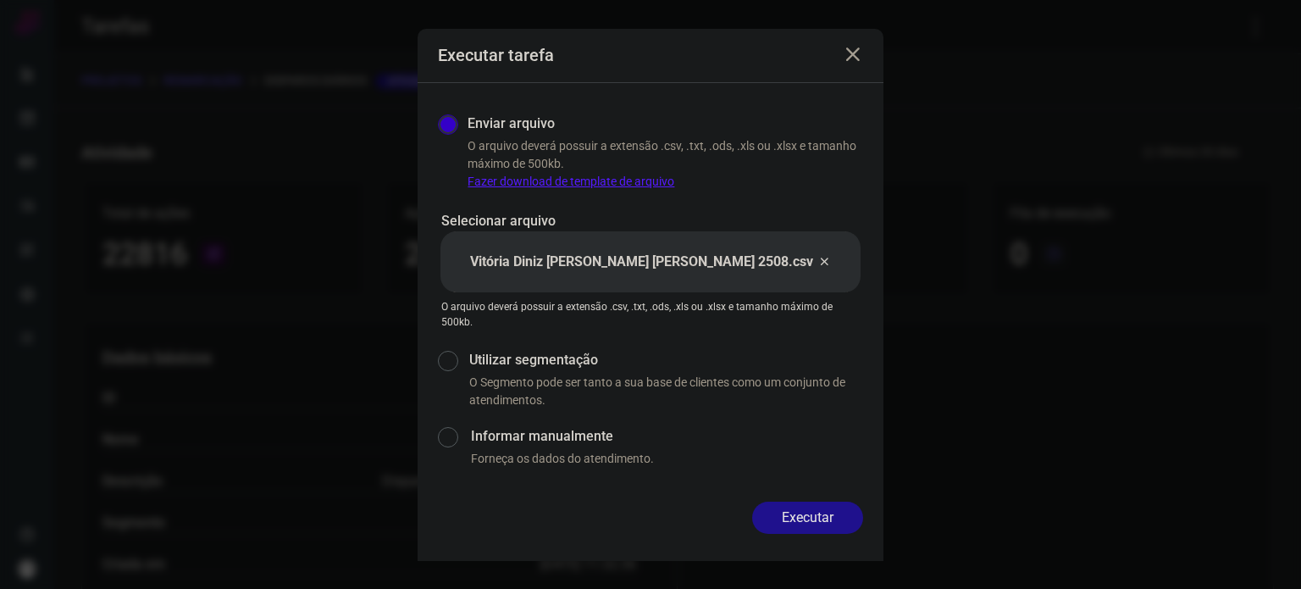
click at [814, 524] on button "Executar" at bounding box center [807, 517] width 111 height 32
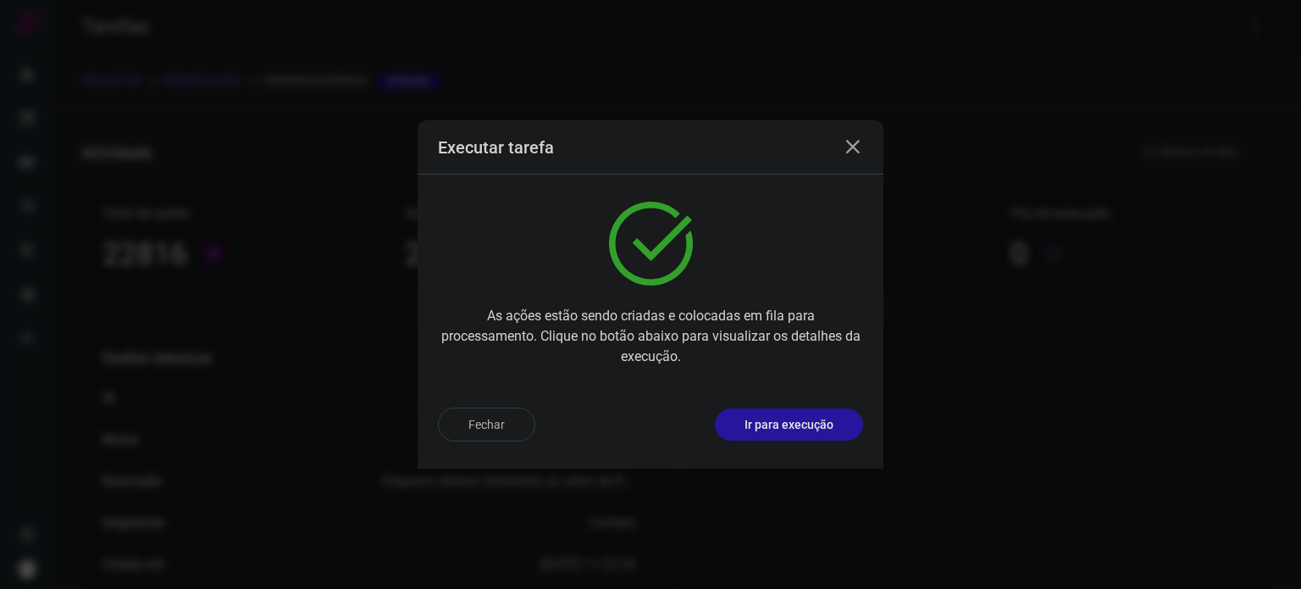
click at [814, 429] on p "Ir para execução" at bounding box center [789, 425] width 89 height 18
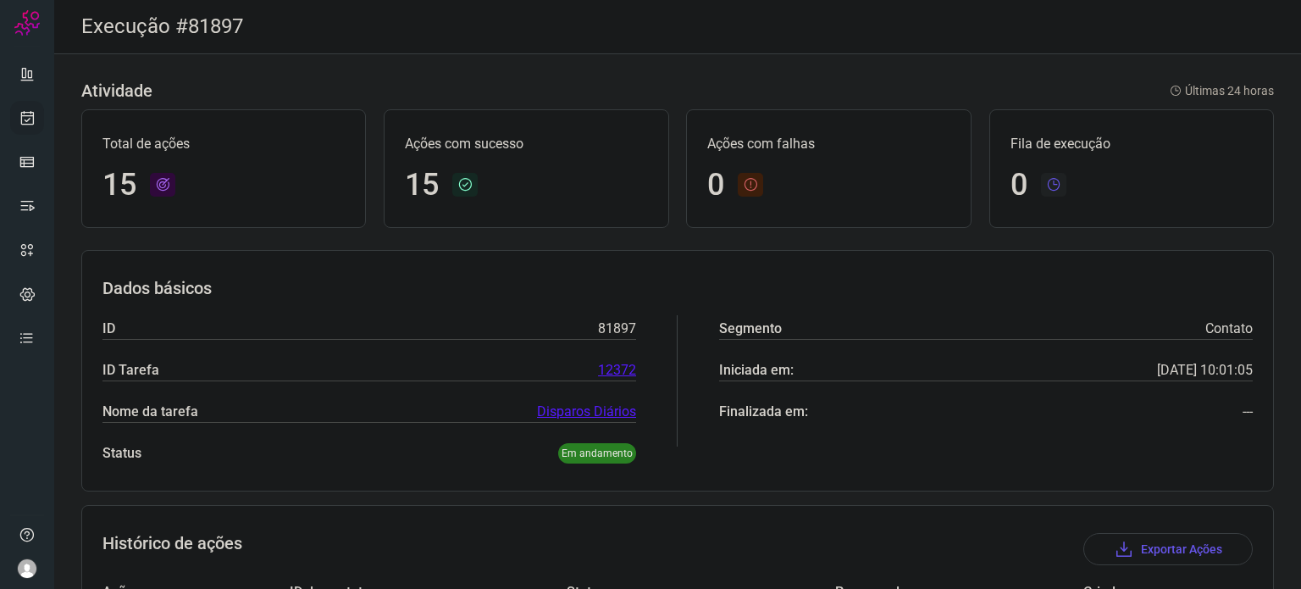
drag, startPoint x: 19, startPoint y: 120, endPoint x: 27, endPoint y: 119, distance: 8.5
click at [19, 120] on icon at bounding box center [28, 117] width 18 height 17
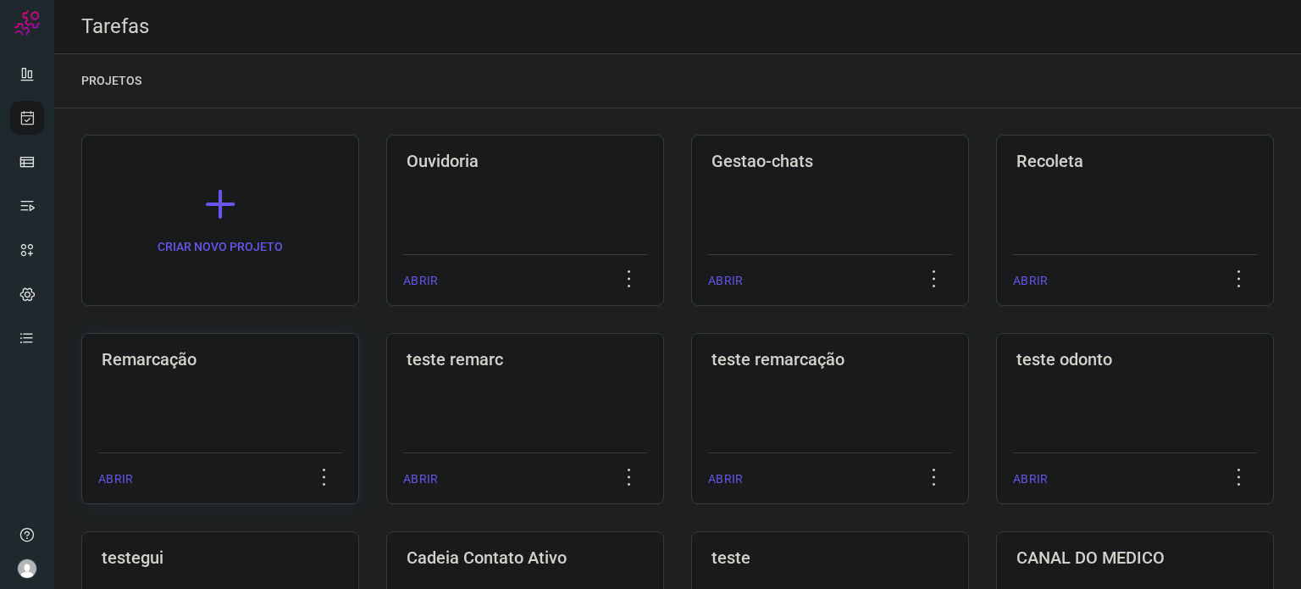
click at [240, 344] on div "Remarcação" at bounding box center [220, 355] width 244 height 27
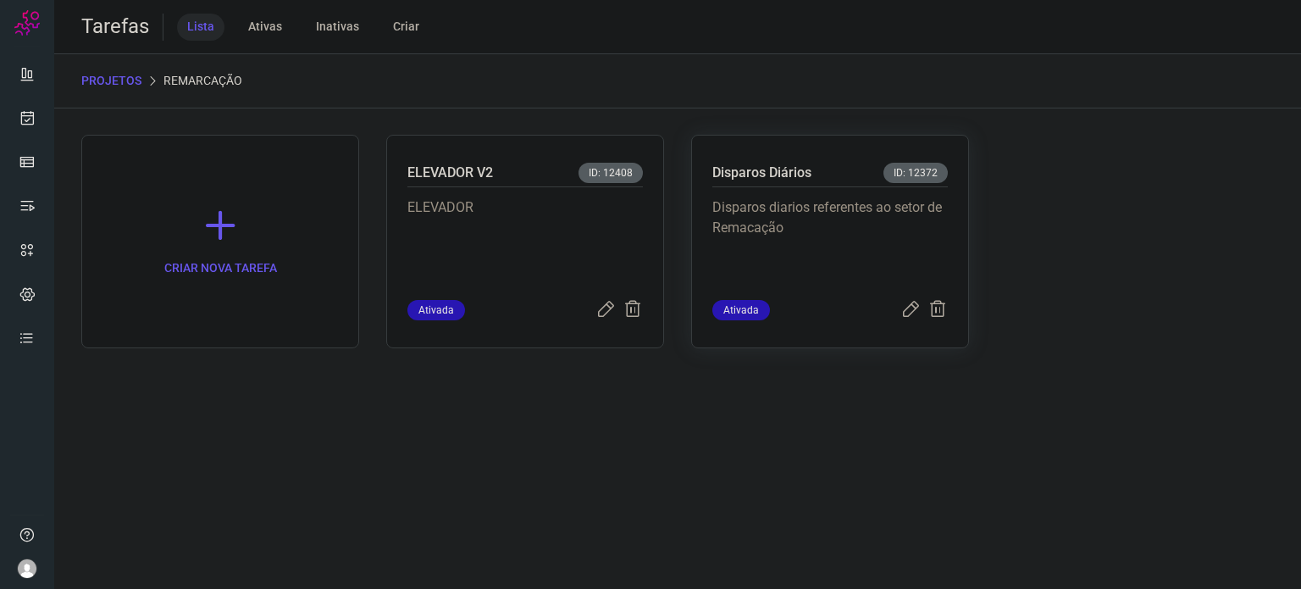
click at [785, 263] on p "Disparos diarios referentes ao setor de Remacação" at bounding box center [829, 239] width 235 height 85
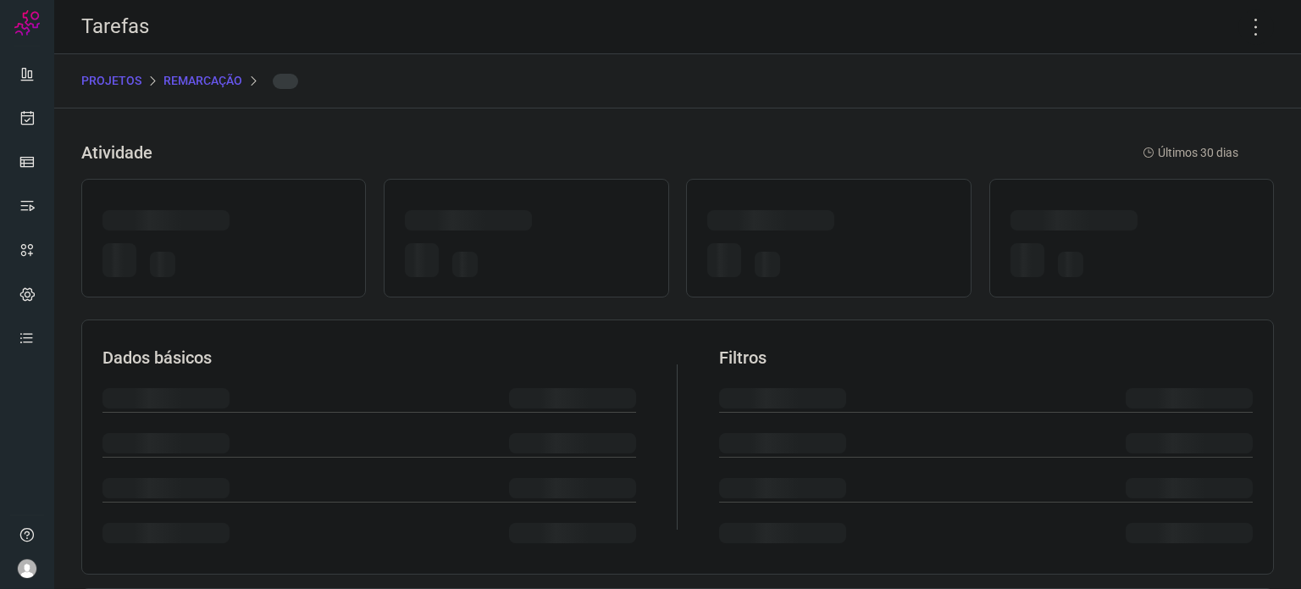
click at [786, 263] on div at bounding box center [828, 263] width 242 height 40
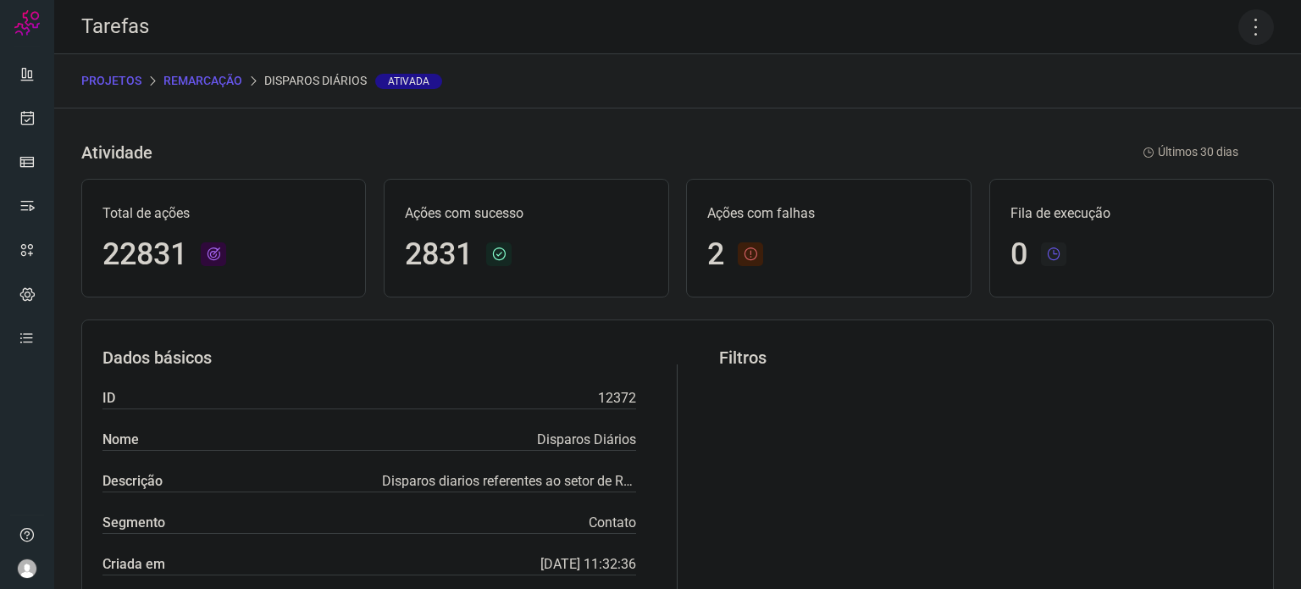
click at [1247, 22] on icon at bounding box center [1256, 27] width 36 height 36
click at [1186, 119] on li "Executar" at bounding box center [1183, 110] width 154 height 27
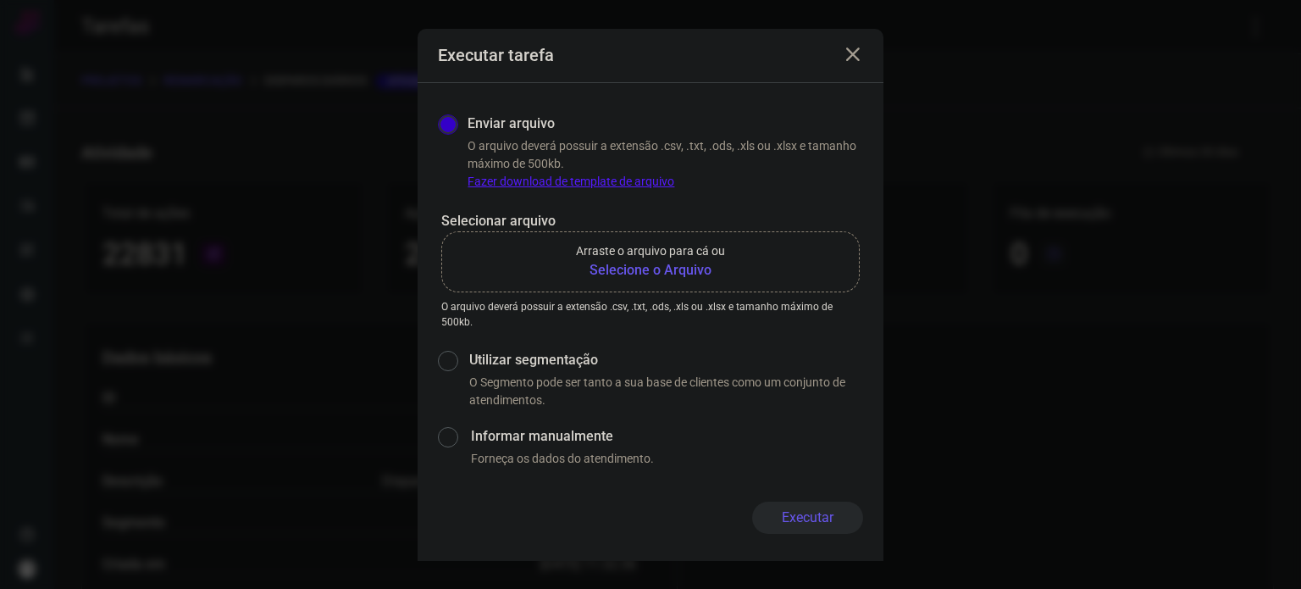
click at [667, 291] on label "Arraste o arquivo para cá ou Selecione o Arquivo" at bounding box center [650, 261] width 418 height 61
click at [0, 0] on input "Arraste o arquivo para cá ou Selecione o Arquivo" at bounding box center [0, 0] width 0 height 0
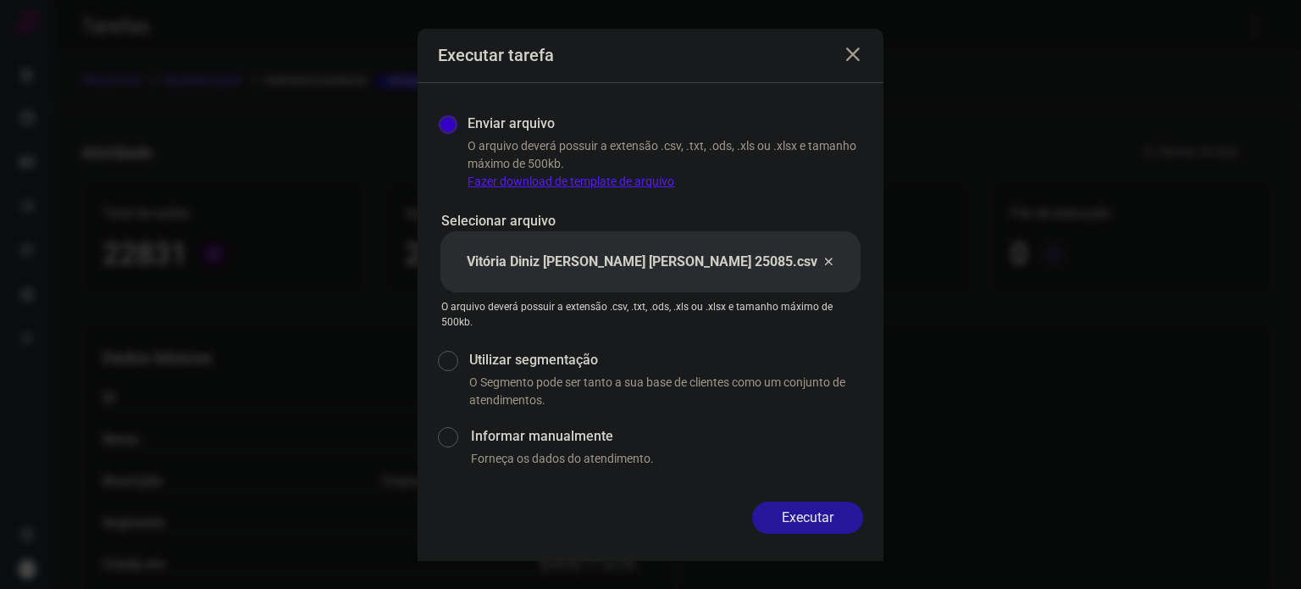
click at [793, 512] on button "Executar" at bounding box center [807, 517] width 111 height 32
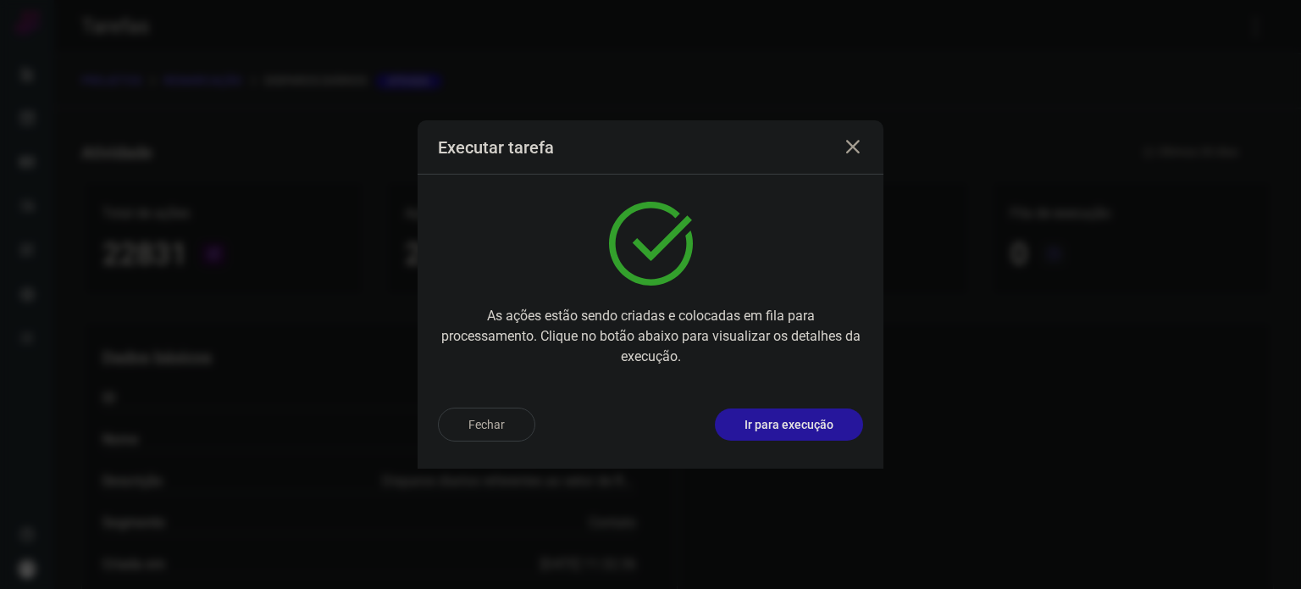
click at [792, 416] on p "Ir para execução" at bounding box center [789, 425] width 89 height 18
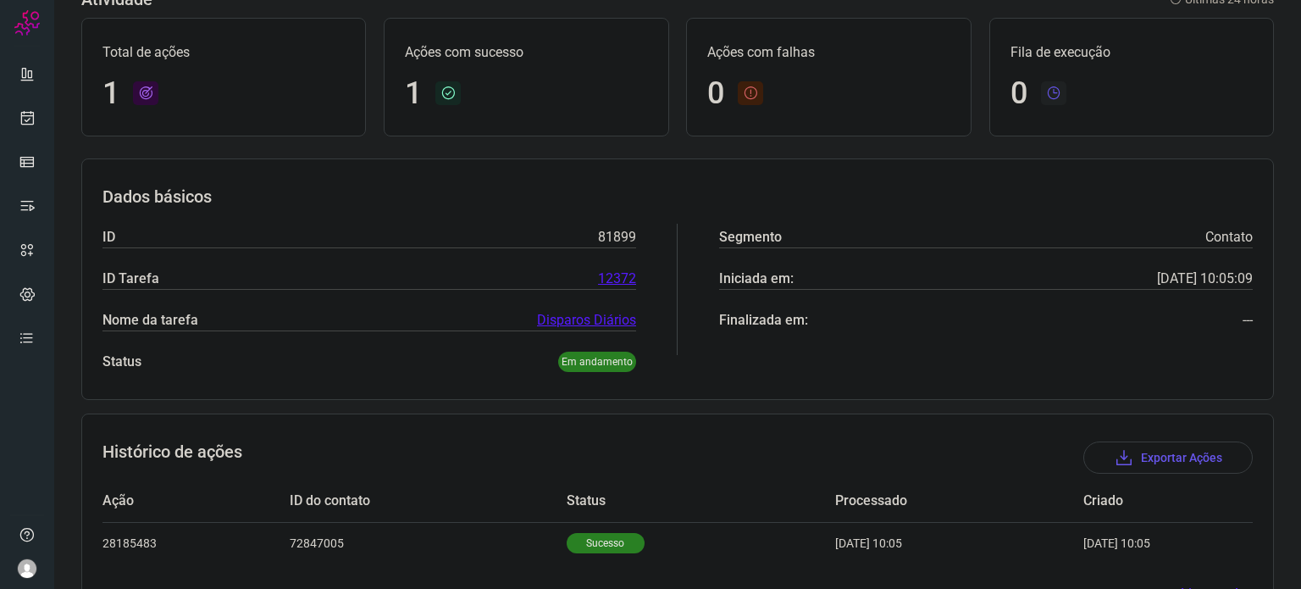
scroll to position [150, 0]
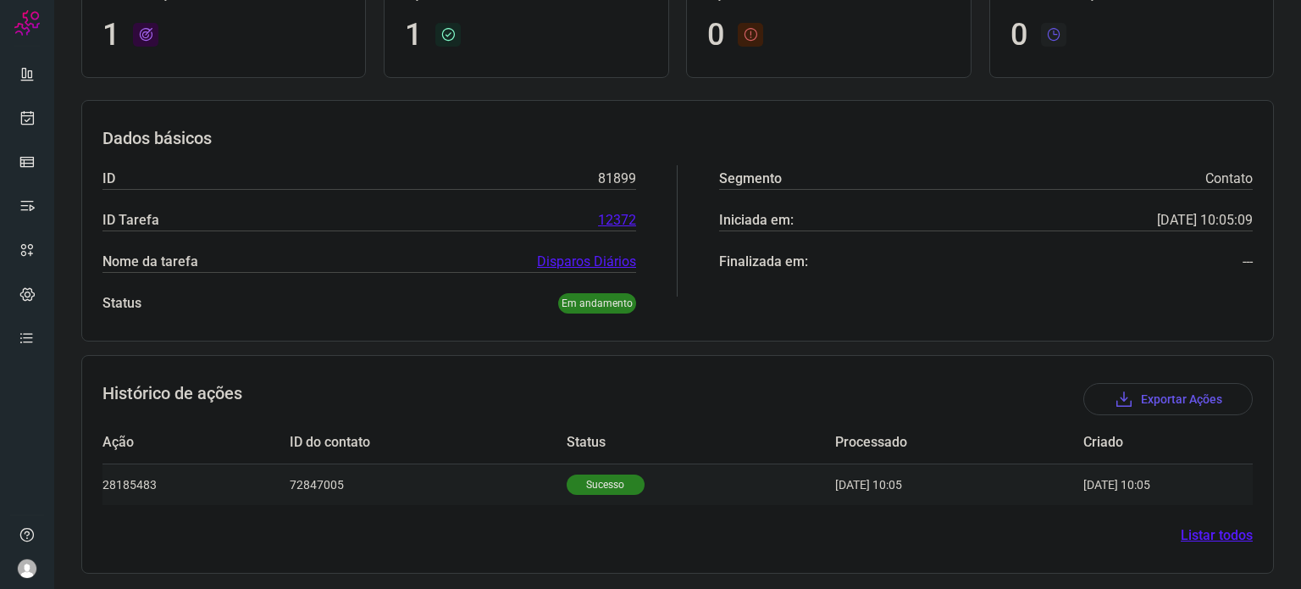
click at [604, 483] on p "Sucesso" at bounding box center [606, 484] width 78 height 20
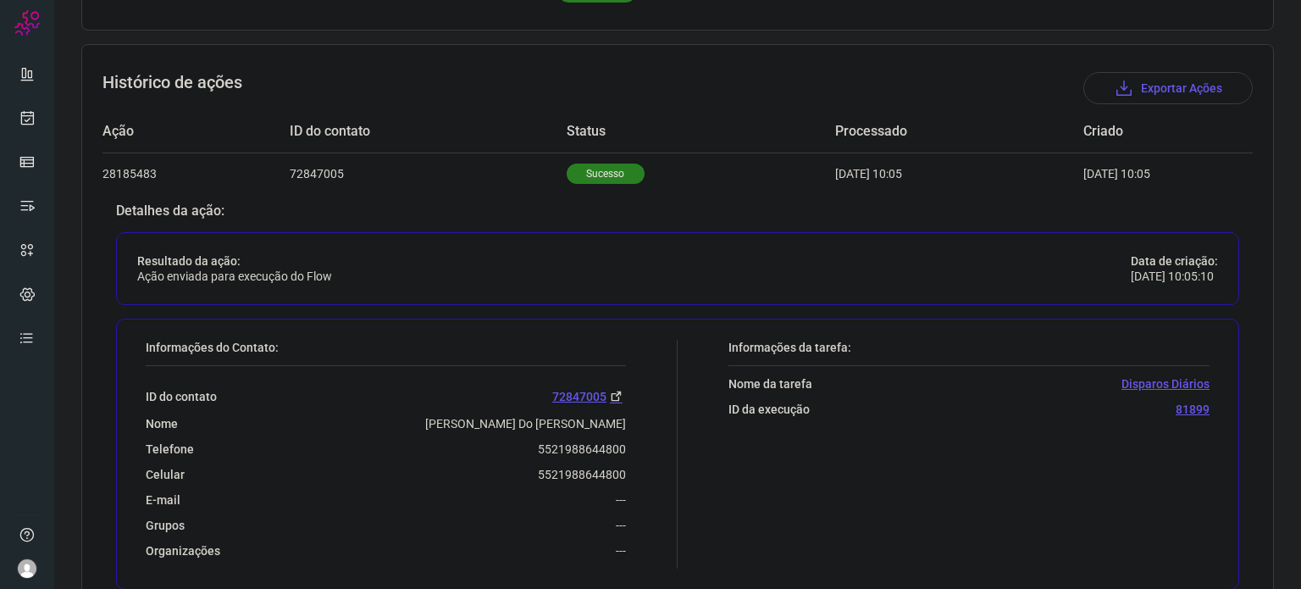
scroll to position [489, 0]
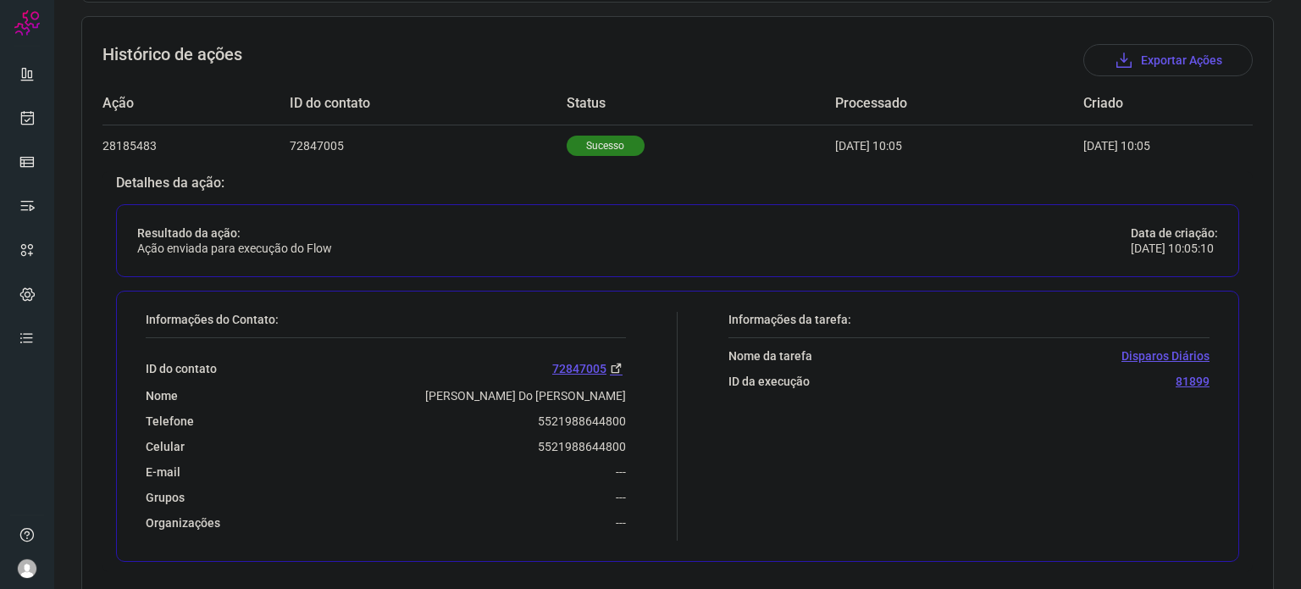
drag, startPoint x: 522, startPoint y: 451, endPoint x: 629, endPoint y: 450, distance: 107.6
click at [629, 450] on div "Informações do Contato: ID do contato 72847005 Nome Jose Carlos Do Nascimento T…" at bounding box center [407, 426] width 540 height 229
drag, startPoint x: 529, startPoint y: 436, endPoint x: 620, endPoint y: 447, distance: 92.1
click at [620, 447] on div "Informações do Contato: ID do contato 72847005 Nome Jose Carlos Do Nascimento T…" at bounding box center [407, 426] width 540 height 229
copy p "5521988644800"
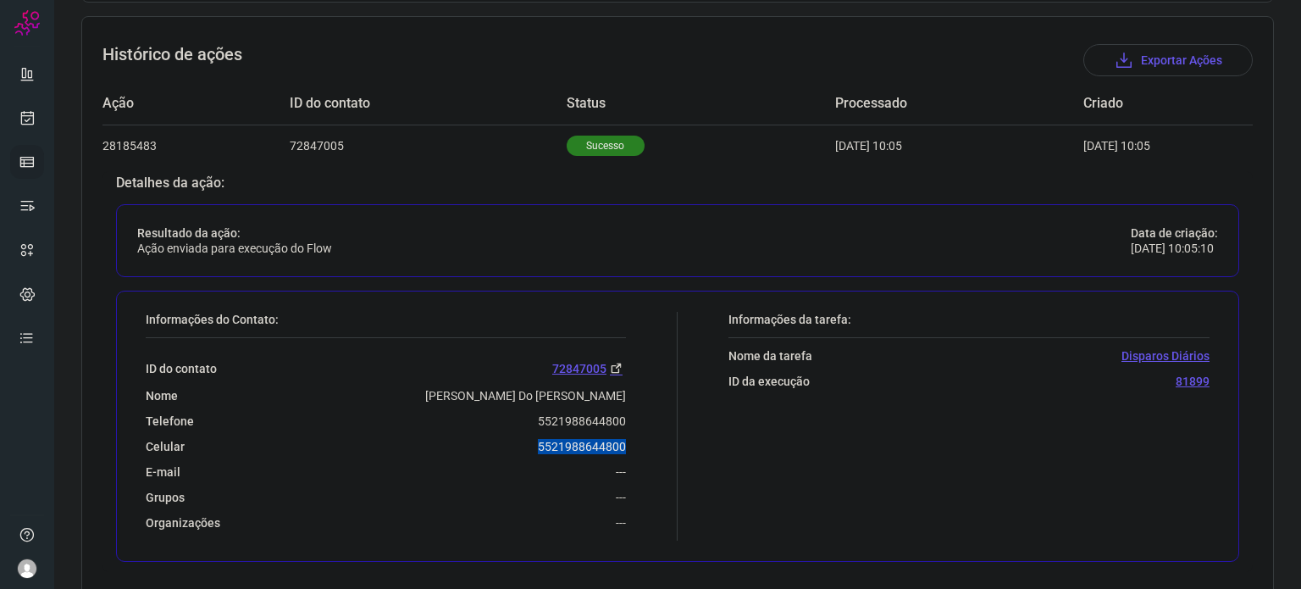
click at [36, 141] on ul at bounding box center [27, 211] width 34 height 308
click at [32, 152] on link at bounding box center [27, 162] width 34 height 34
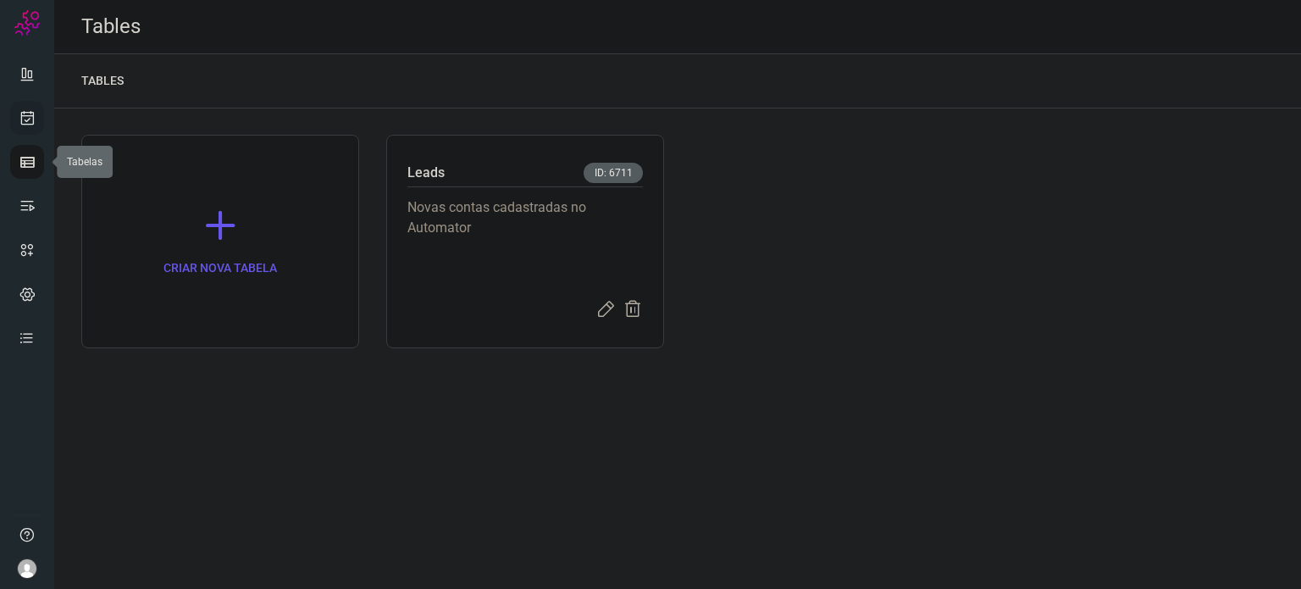
click at [26, 116] on icon at bounding box center [28, 117] width 18 height 17
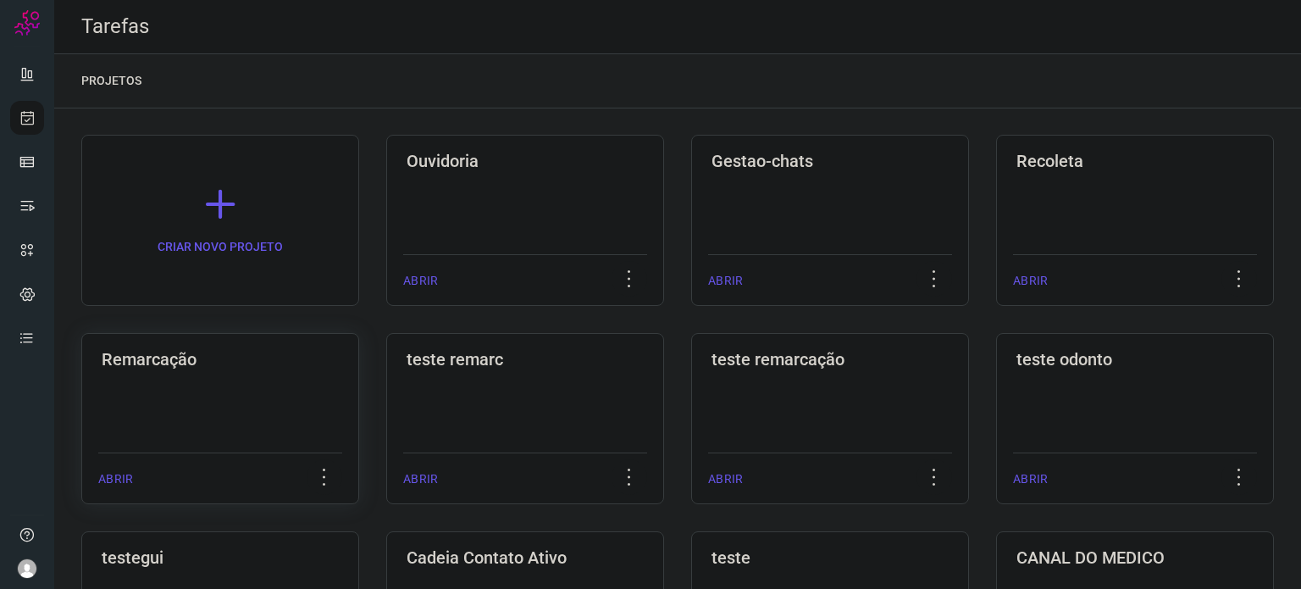
click at [386, 405] on div "Remarcação ABRIR" at bounding box center [525, 418] width 278 height 171
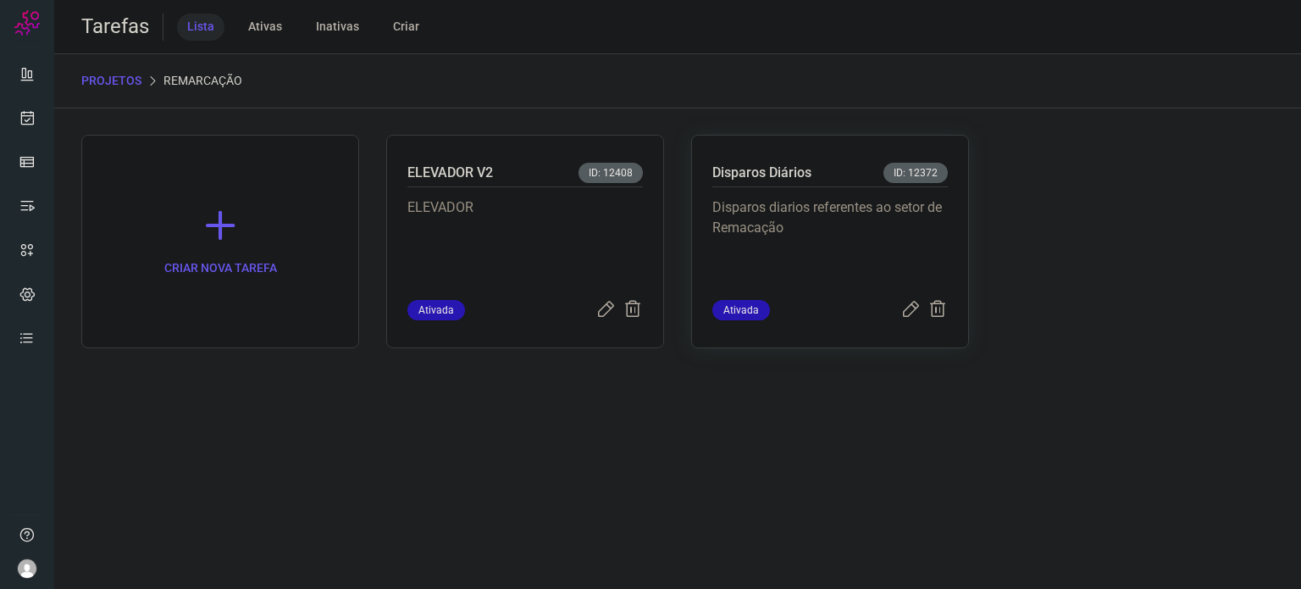
click at [799, 270] on p "Disparos diarios referentes ao setor de Remacação" at bounding box center [829, 239] width 235 height 85
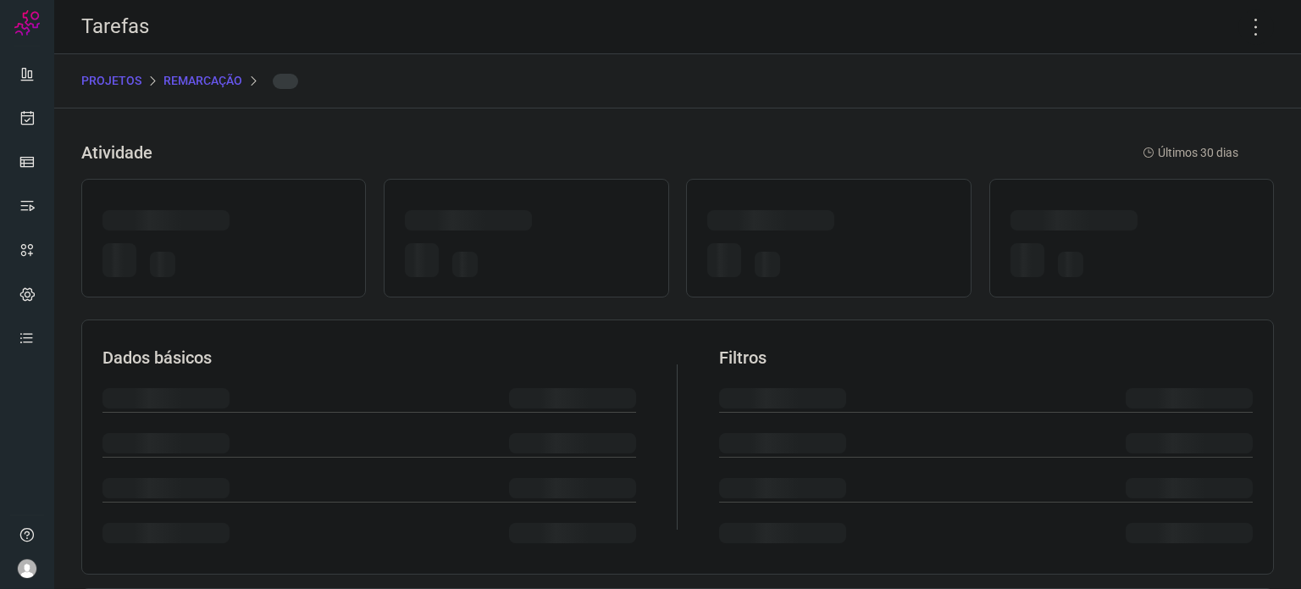
click at [799, 270] on div at bounding box center [828, 263] width 242 height 40
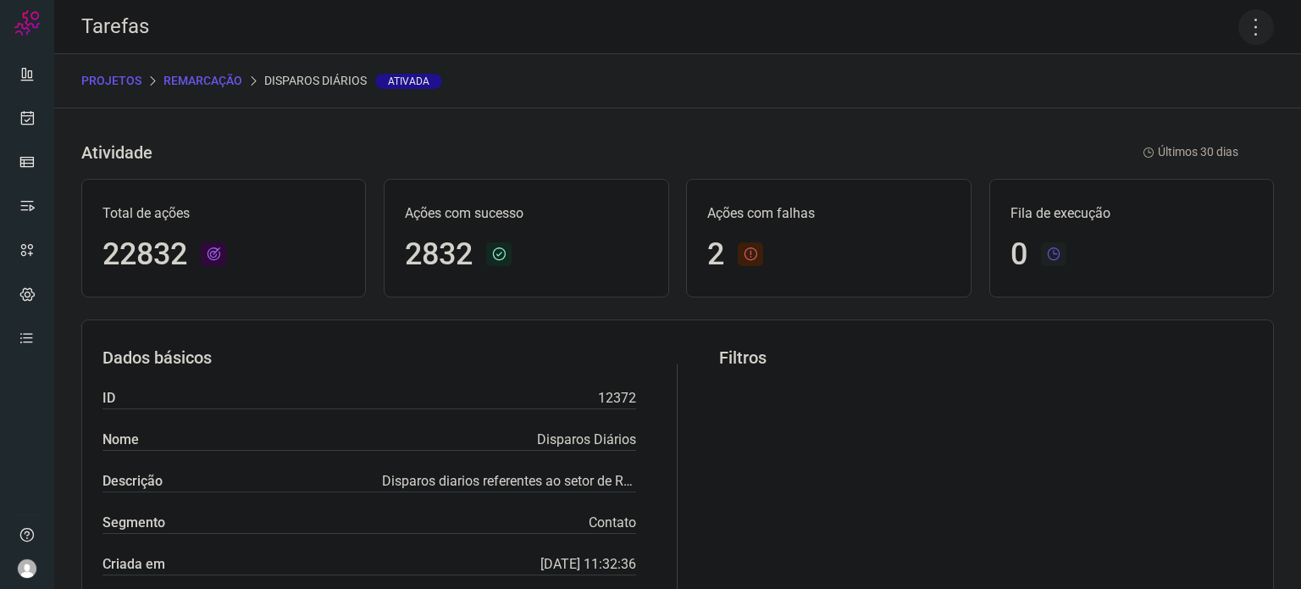
click at [1240, 33] on icon at bounding box center [1256, 27] width 36 height 36
click at [1190, 107] on li "Executar" at bounding box center [1183, 110] width 154 height 27
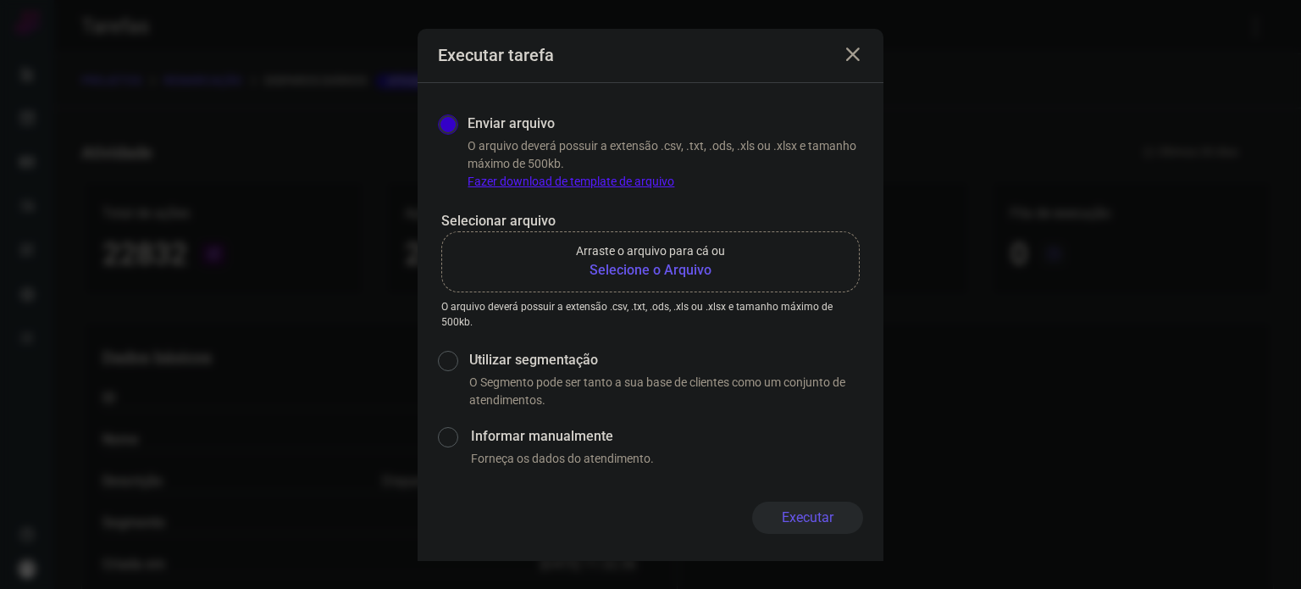
click at [640, 267] on b "Selecione o Arquivo" at bounding box center [650, 270] width 149 height 20
click at [0, 0] on input "Arraste o arquivo para cá ou Selecione o Arquivo" at bounding box center [0, 0] width 0 height 0
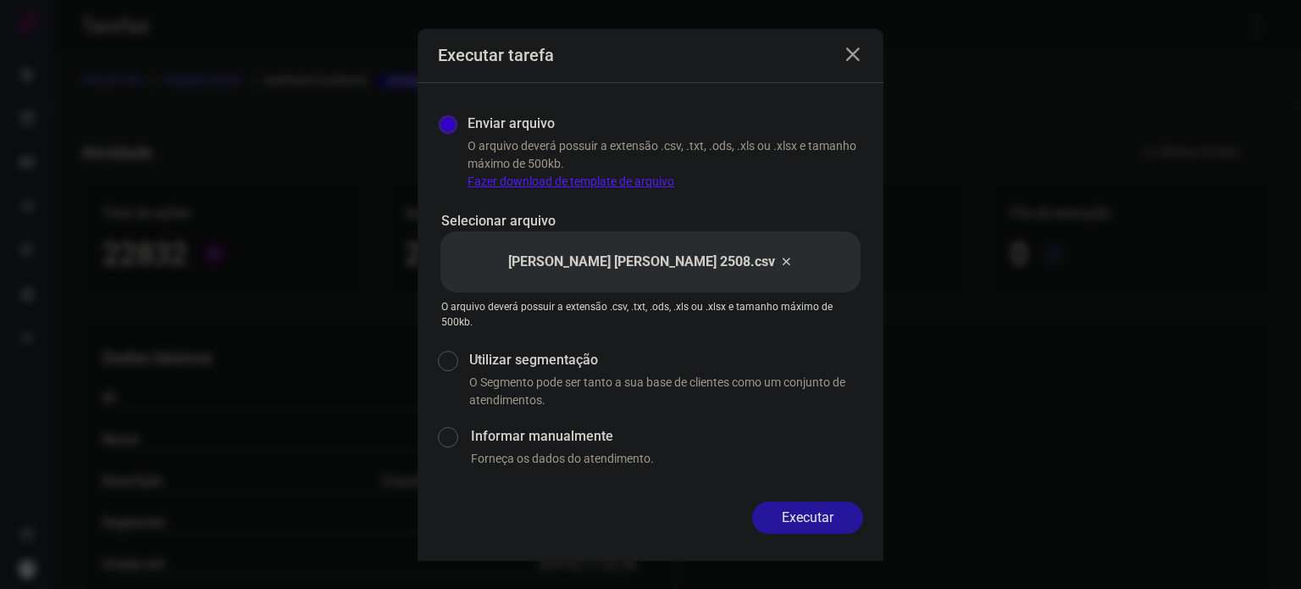
click at [823, 533] on div "Executar" at bounding box center [651, 530] width 466 height 59
click at [823, 519] on button "Executar" at bounding box center [807, 517] width 111 height 32
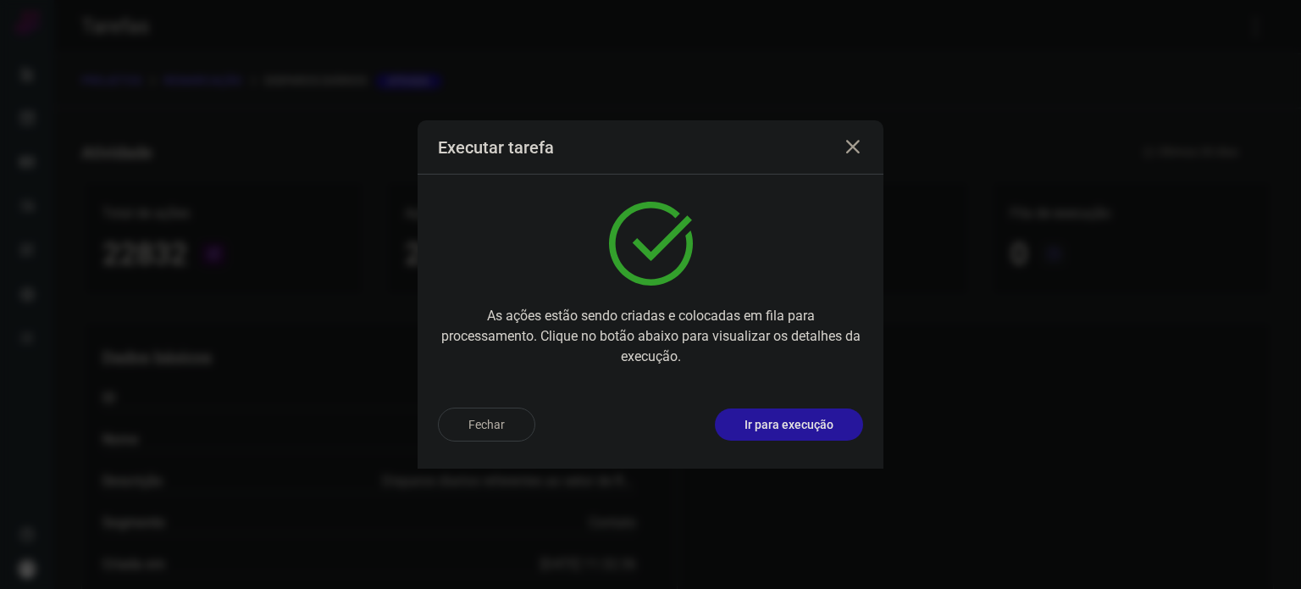
click at [774, 418] on p "Ir para execução" at bounding box center [789, 425] width 89 height 18
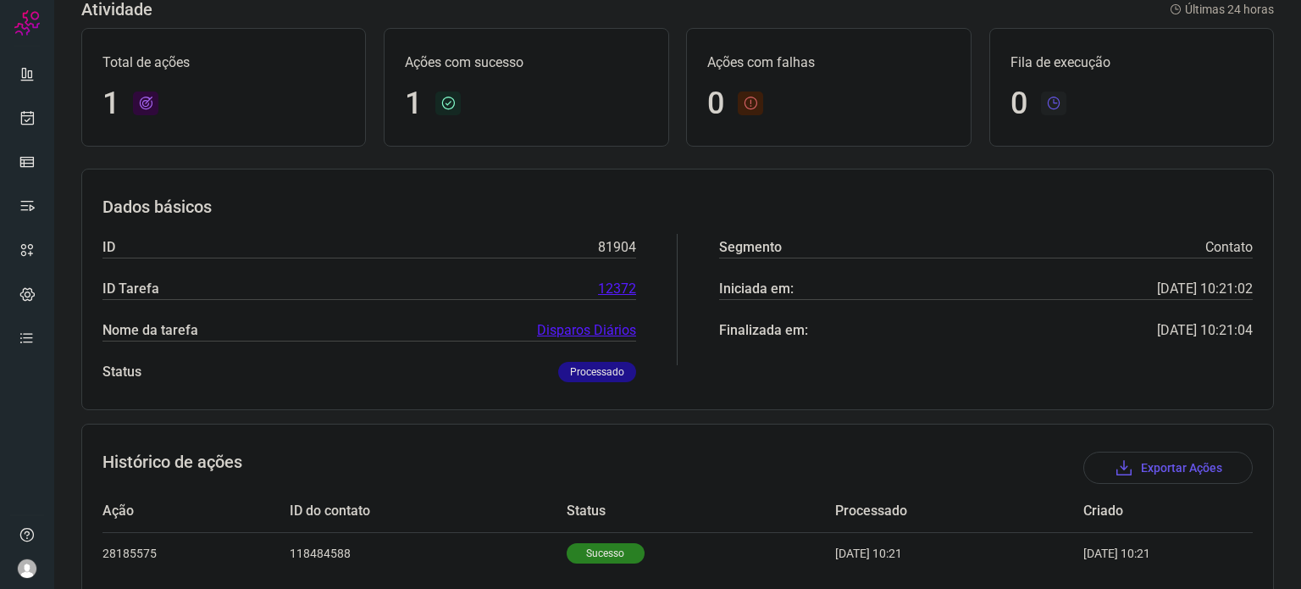
scroll to position [150, 0]
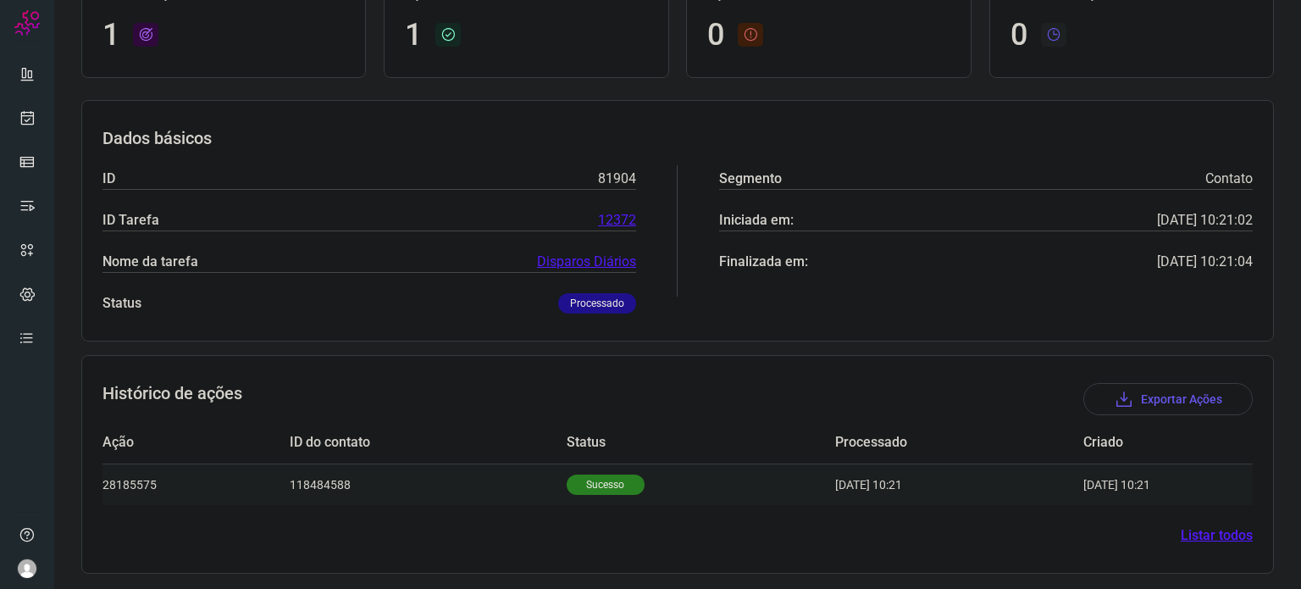
click at [575, 485] on p "Sucesso" at bounding box center [606, 484] width 78 height 20
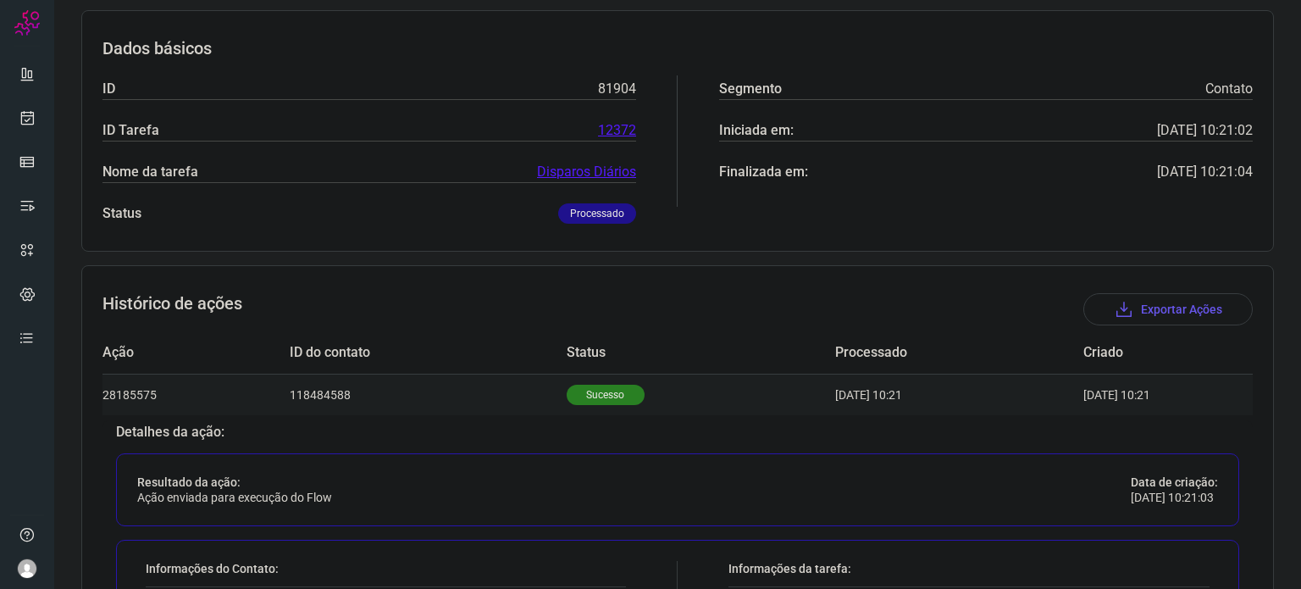
scroll to position [489, 0]
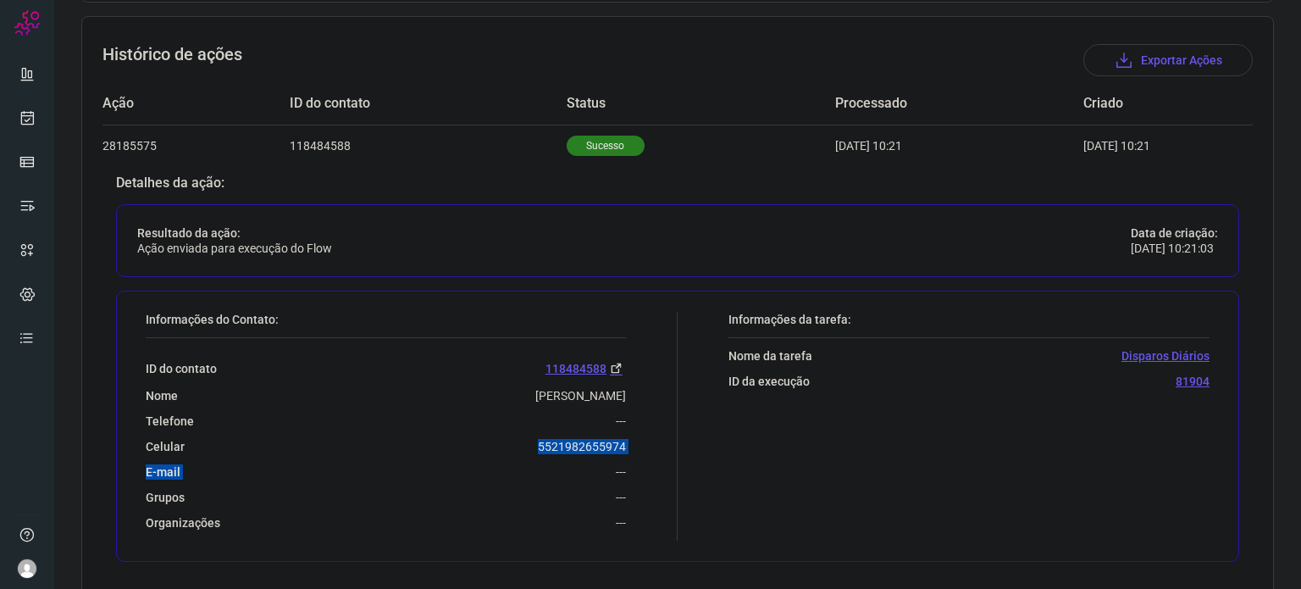
drag, startPoint x: 465, startPoint y: 463, endPoint x: 529, endPoint y: 443, distance: 67.5
click at [529, 443] on div "ID do contato 118484588 Nome [PERSON_NAME] Telefone --- Celular [PHONE_NUMBER] …" at bounding box center [386, 434] width 480 height 192
click at [508, 447] on div "Celular [PHONE_NUMBER]" at bounding box center [386, 446] width 480 height 15
drag, startPoint x: 542, startPoint y: 440, endPoint x: 627, endPoint y: 443, distance: 84.8
click at [627, 443] on div "Informações do Contato: ID do contato 118484588 Nome [PERSON_NAME] Telefone ---…" at bounding box center [407, 426] width 540 height 229
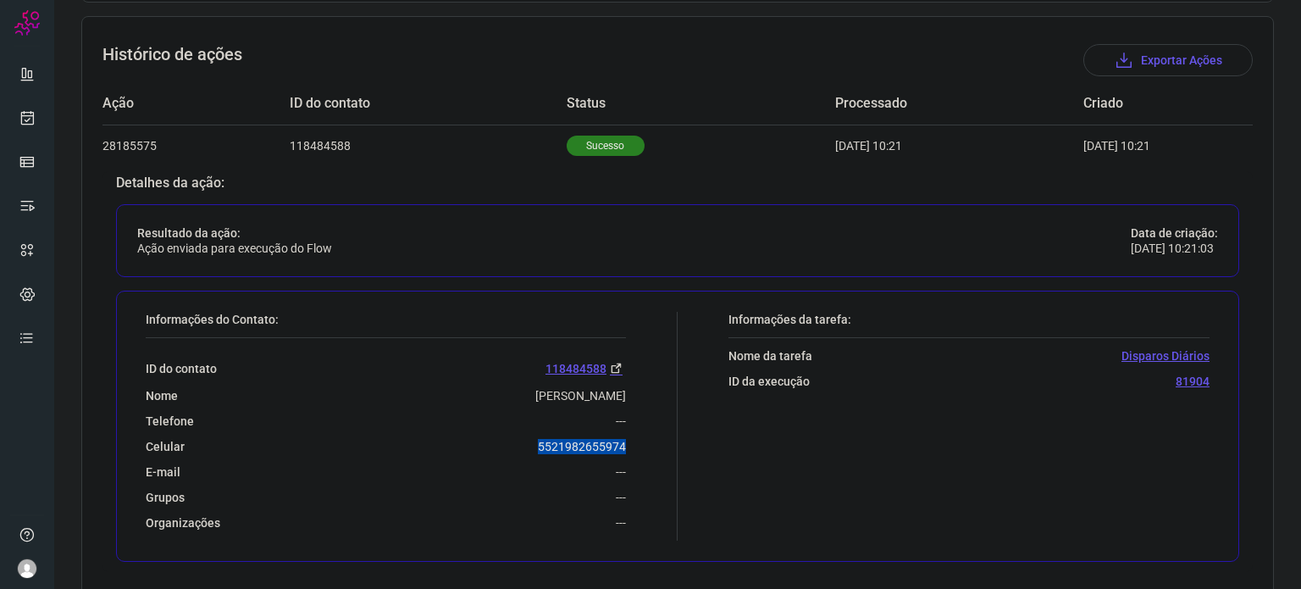
copy p "5521982655974"
click at [28, 110] on icon at bounding box center [28, 117] width 18 height 17
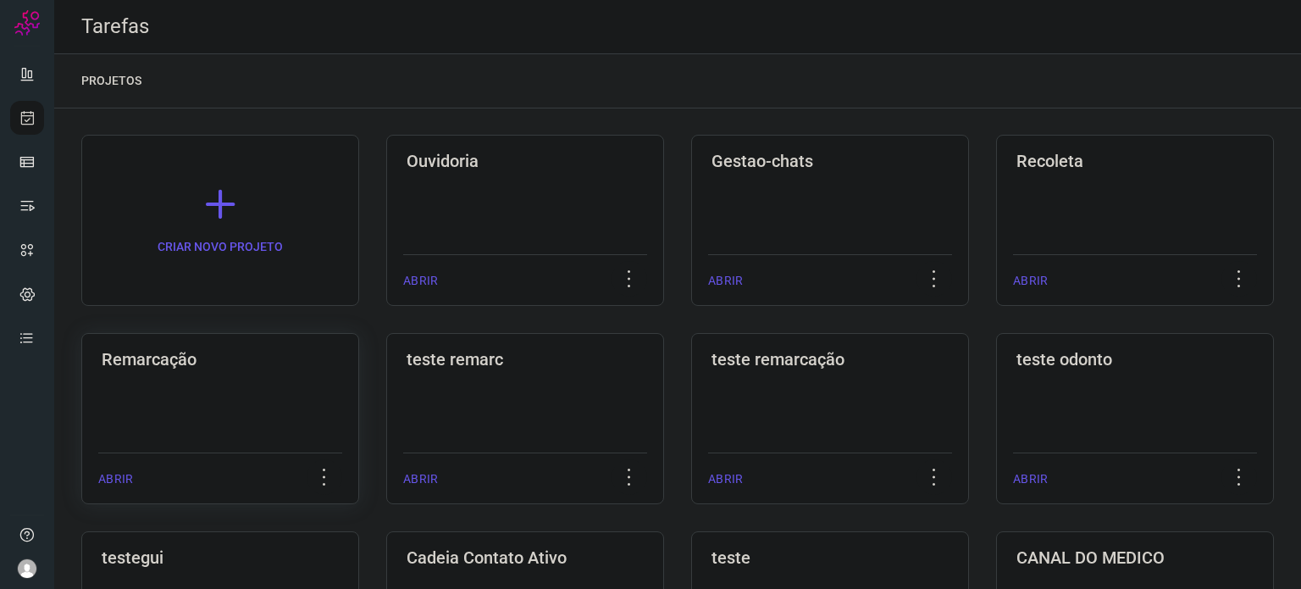
click at [233, 368] on h3 "Remarcação" at bounding box center [220, 359] width 237 height 20
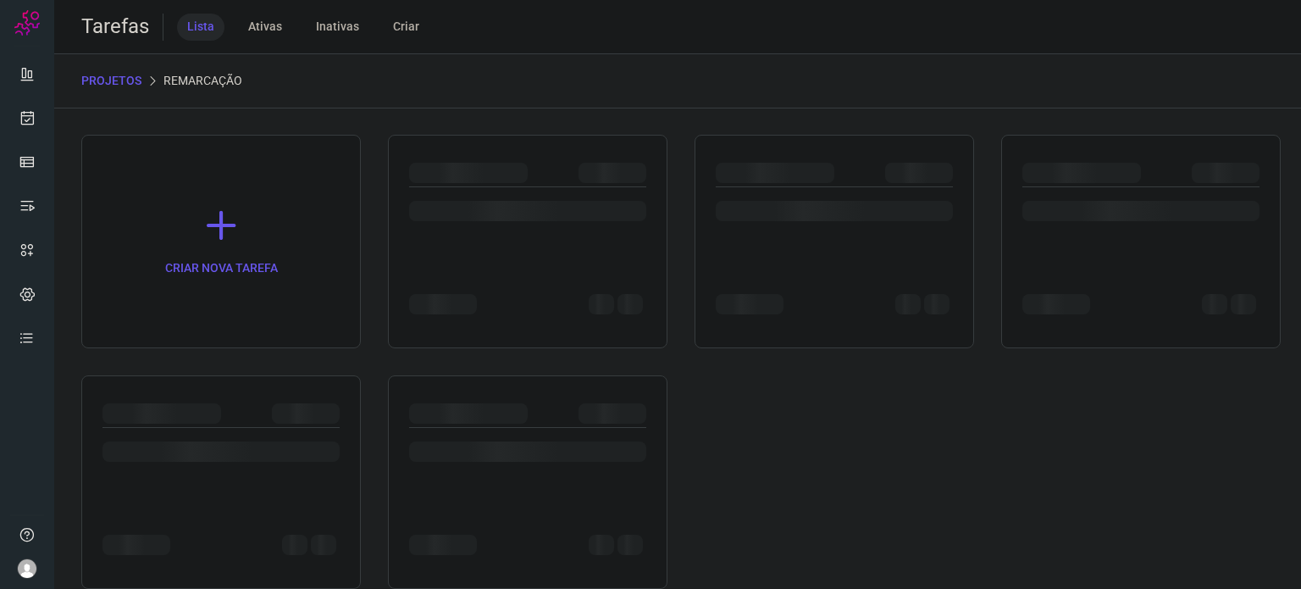
click at [233, 368] on div "CRIAR NOVA TAREFA" at bounding box center [677, 362] width 1193 height 454
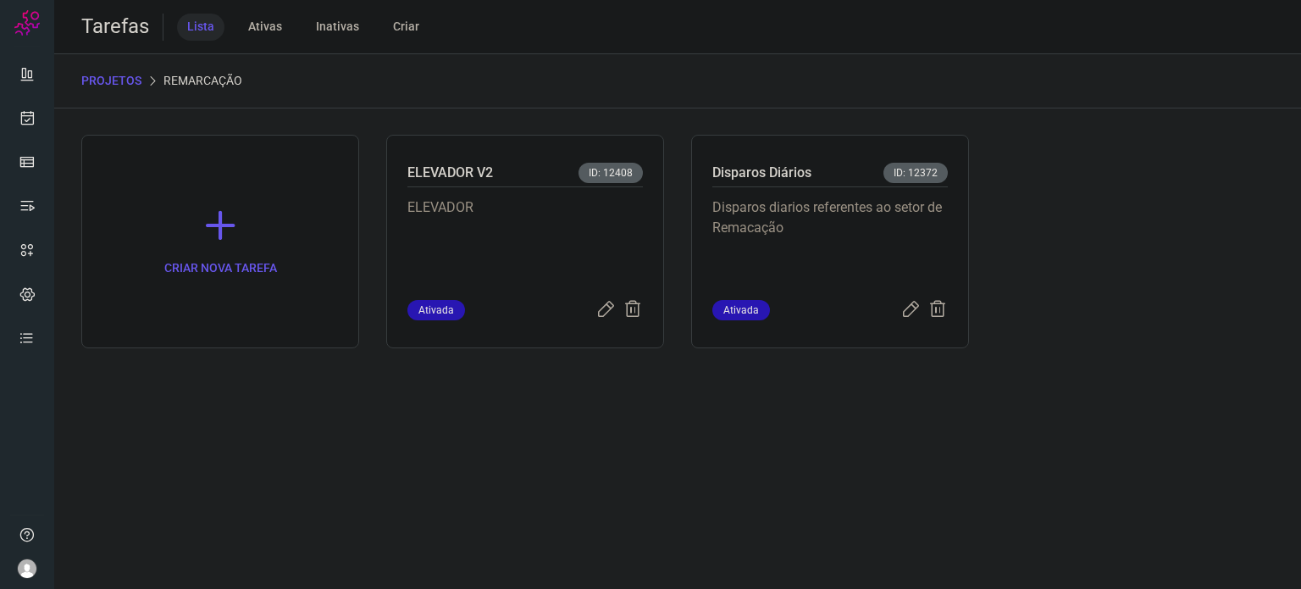
click at [833, 247] on p "Disparos diarios referentes ao setor de Remacação" at bounding box center [829, 239] width 235 height 85
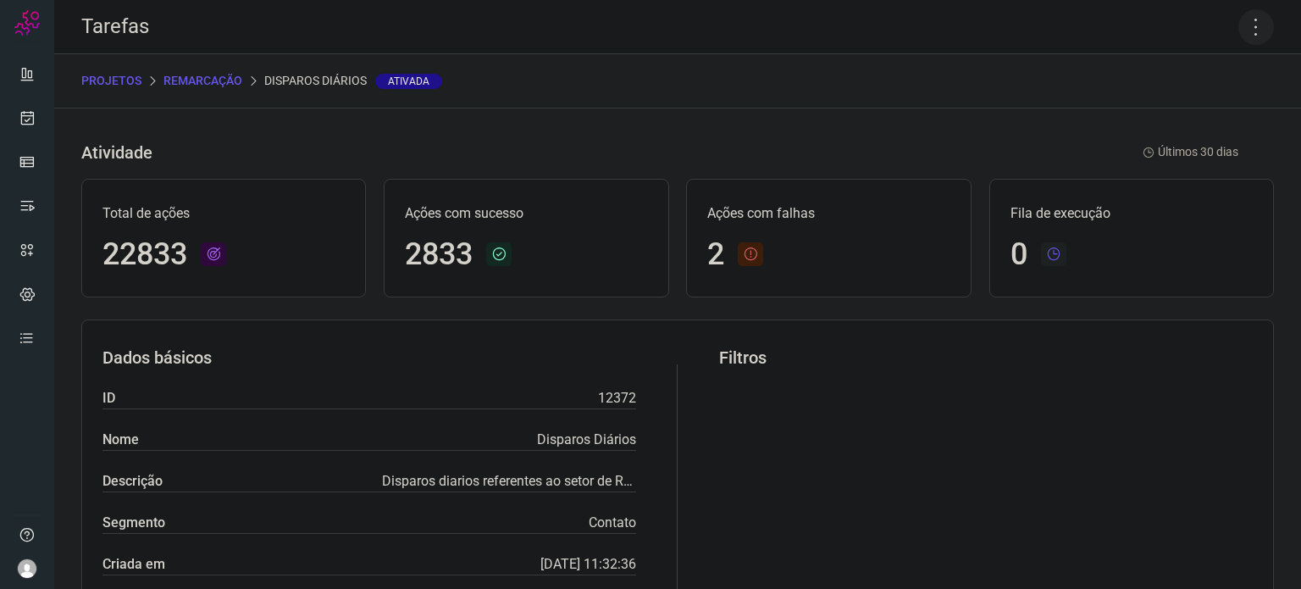
click at [1244, 20] on icon at bounding box center [1256, 27] width 36 height 36
click at [1189, 121] on li "Executar" at bounding box center [1183, 110] width 154 height 27
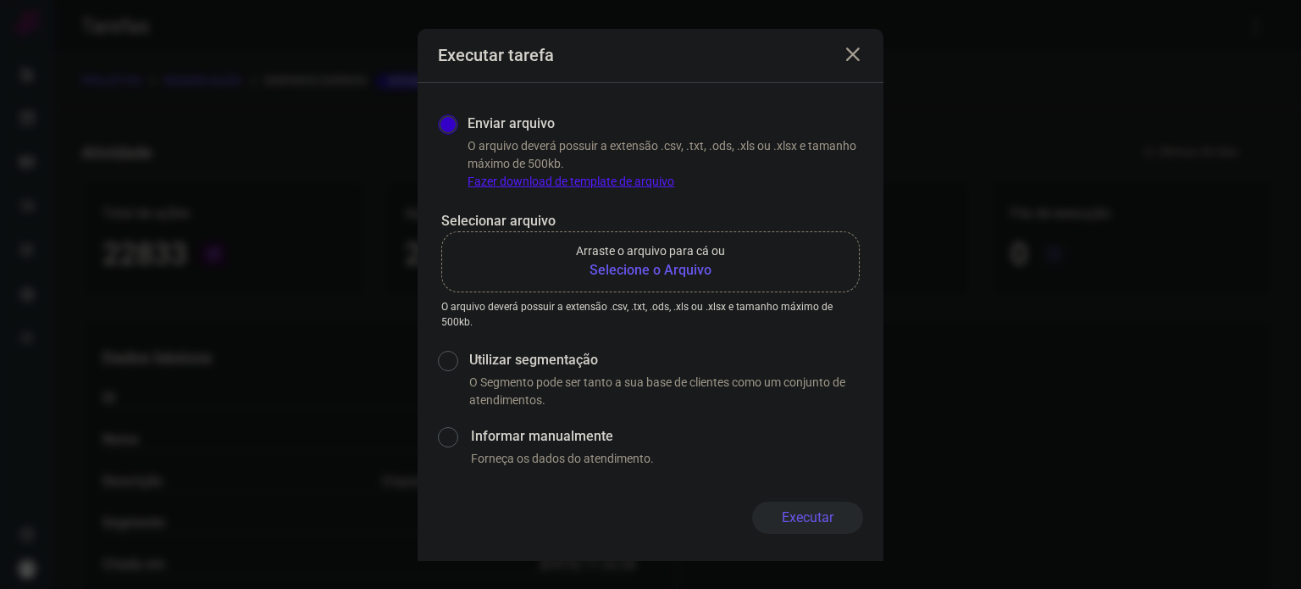
click at [637, 267] on b "Selecione o Arquivo" at bounding box center [650, 270] width 149 height 20
click at [0, 0] on input "Arraste o arquivo para cá ou Selecione o Arquivo" at bounding box center [0, 0] width 0 height 0
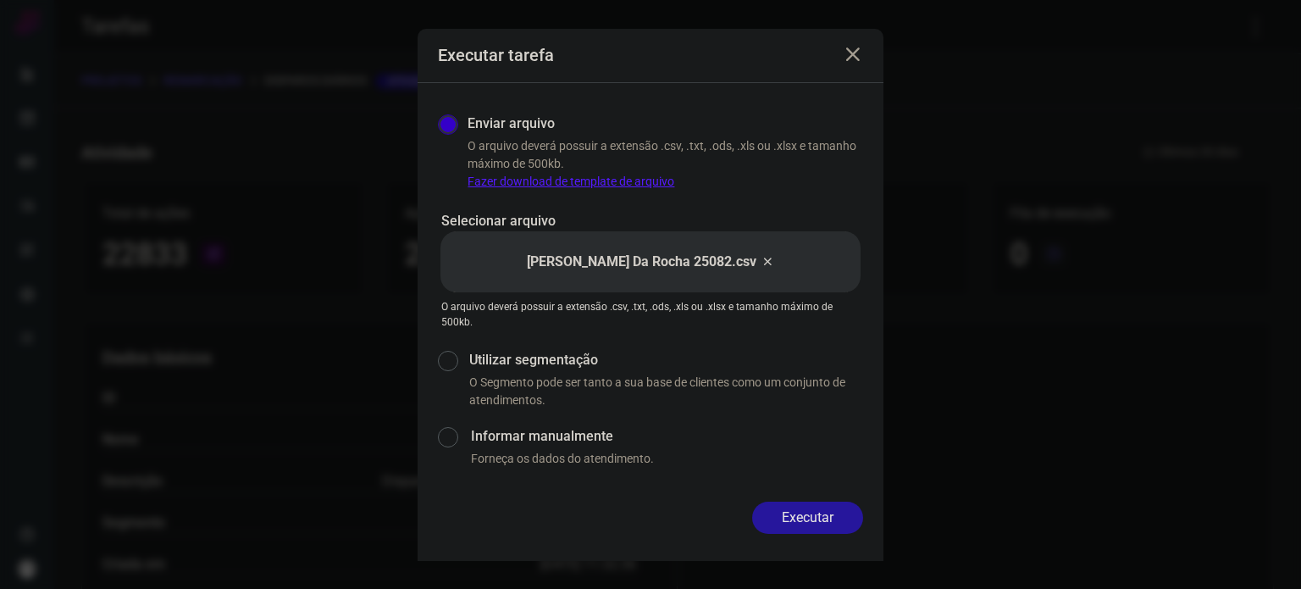
click at [838, 520] on button "Executar" at bounding box center [807, 517] width 111 height 32
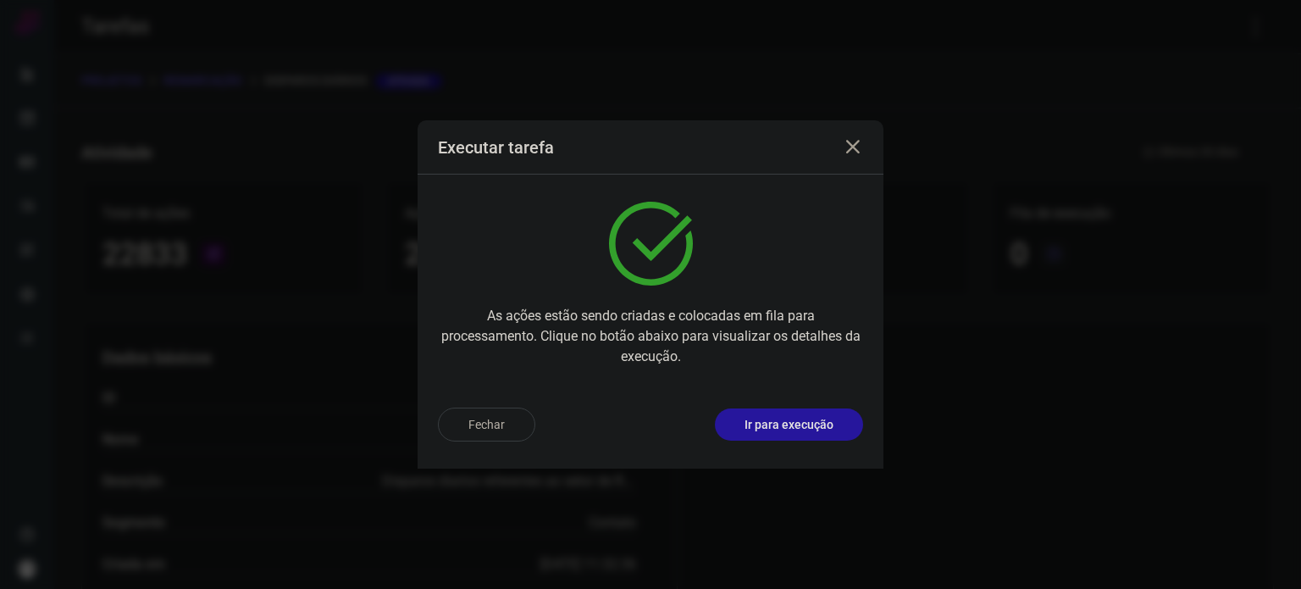
click at [817, 432] on p "Ir para execução" at bounding box center [789, 425] width 89 height 18
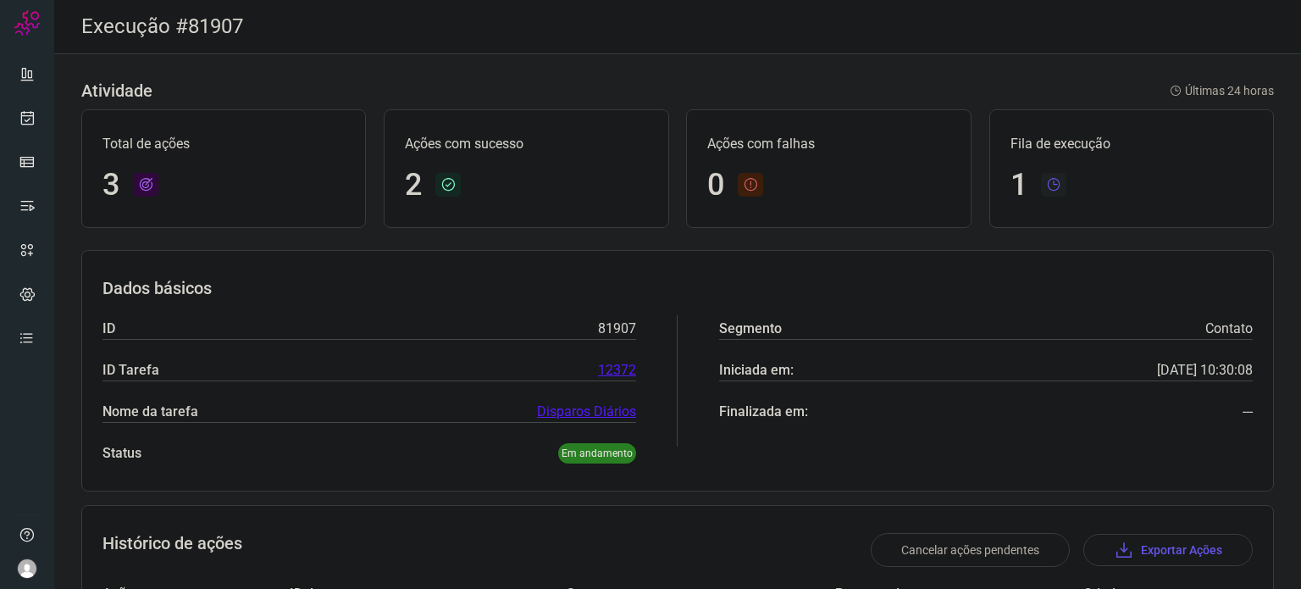
scroll to position [235, 0]
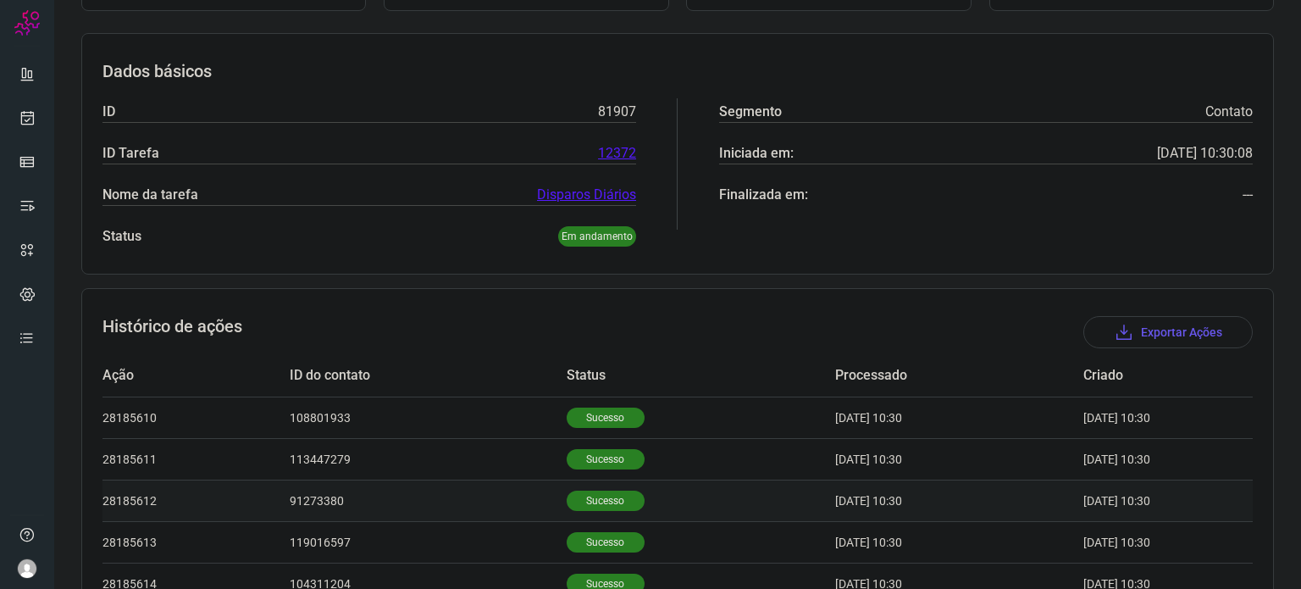
scroll to position [316, 0]
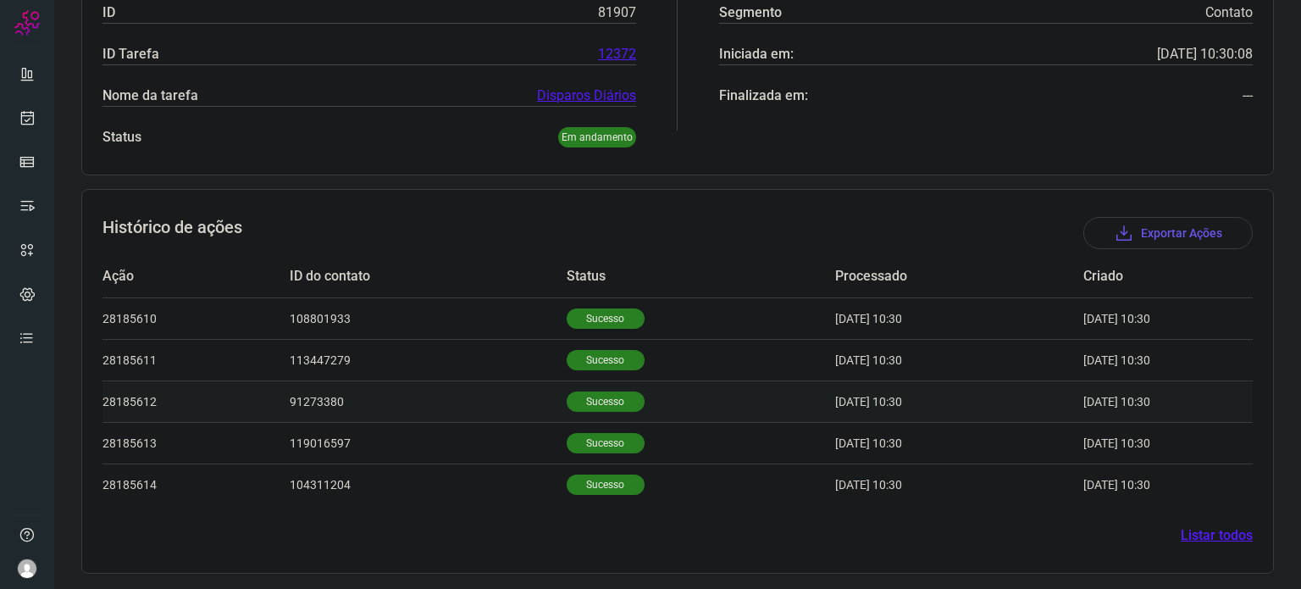
click at [633, 407] on td "Sucesso" at bounding box center [701, 401] width 269 height 42
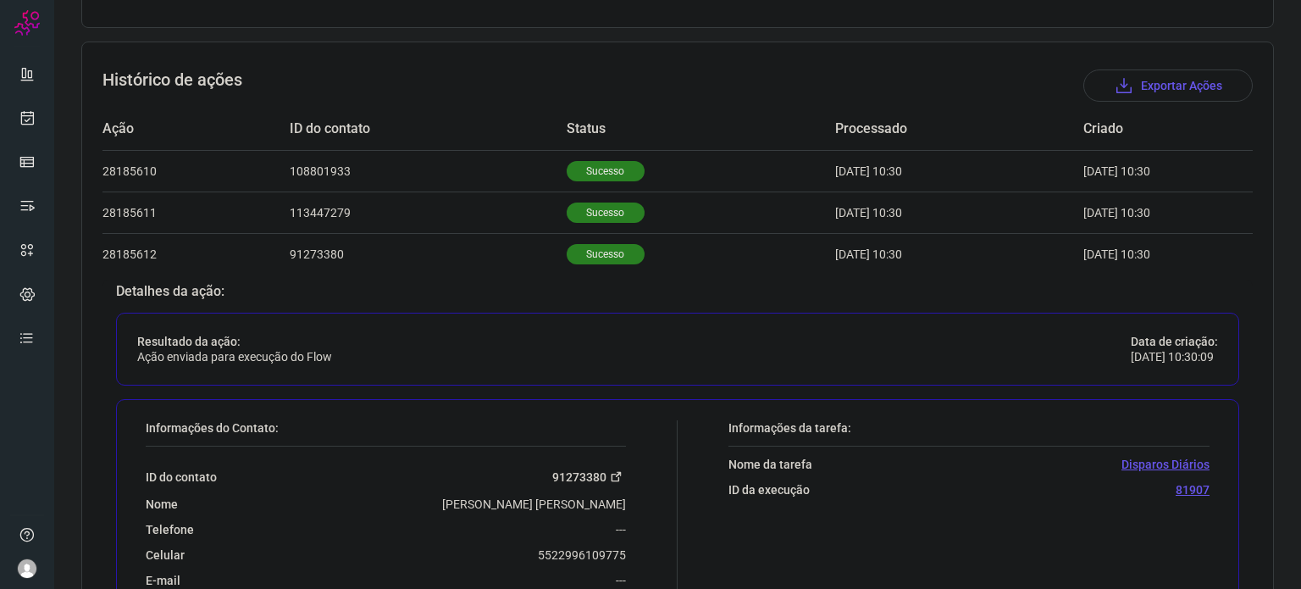
scroll to position [570, 0]
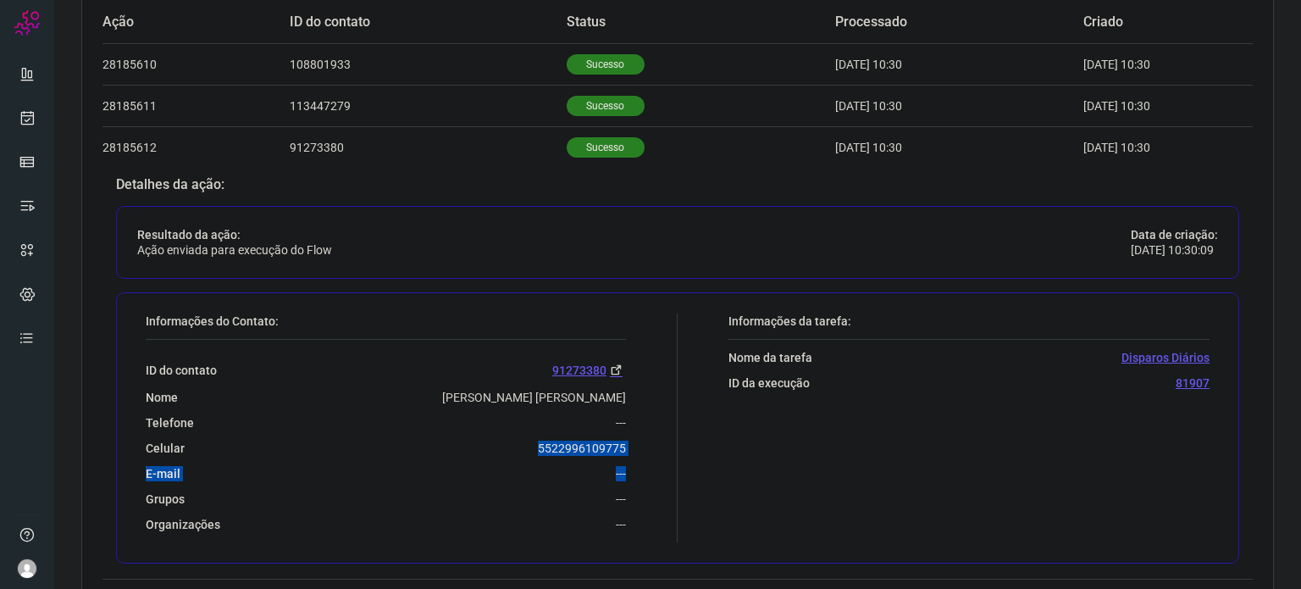
drag, startPoint x: 526, startPoint y: 443, endPoint x: 662, endPoint y: 458, distance: 136.4
click at [664, 457] on div "Informações do Contato: ID do contato 91273380 Nome [PERSON_NAME] [PERSON_NAME]…" at bounding box center [407, 427] width 540 height 229
click at [524, 454] on div "ID do contato 91273380 Nome [PERSON_NAME] [PERSON_NAME] Telefone --- Celular [P…" at bounding box center [386, 436] width 480 height 192
drag, startPoint x: 518, startPoint y: 440, endPoint x: 496, endPoint y: 436, distance: 22.3
click at [518, 440] on div "Celular [PHONE_NUMBER]" at bounding box center [386, 447] width 480 height 15
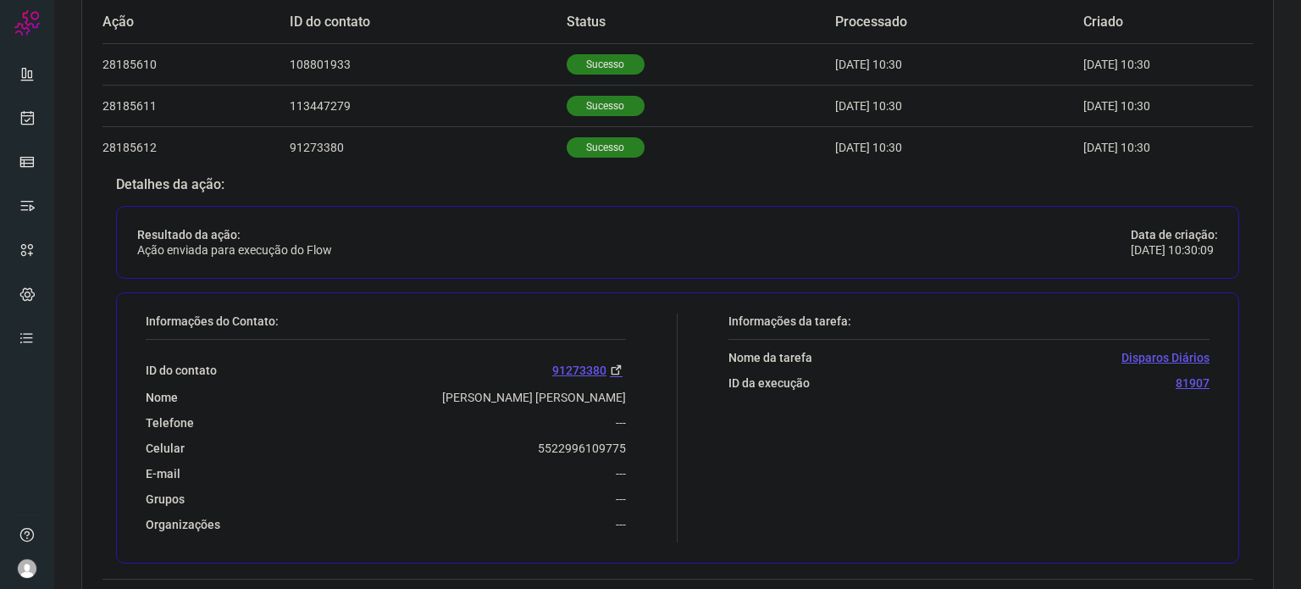
click at [457, 260] on div "Resultado da ação: Ação enviada para execução do Flow Data de criação: [DATE] 1…" at bounding box center [677, 242] width 1123 height 73
drag, startPoint x: 534, startPoint y: 447, endPoint x: 622, endPoint y: 443, distance: 87.3
click at [622, 443] on div "Informações do Contato: ID do contato 91273380 Nome [PERSON_NAME] [PERSON_NAME]…" at bounding box center [407, 427] width 540 height 229
copy p "5522996109775"
click at [7, 103] on div at bounding box center [27, 294] width 54 height 589
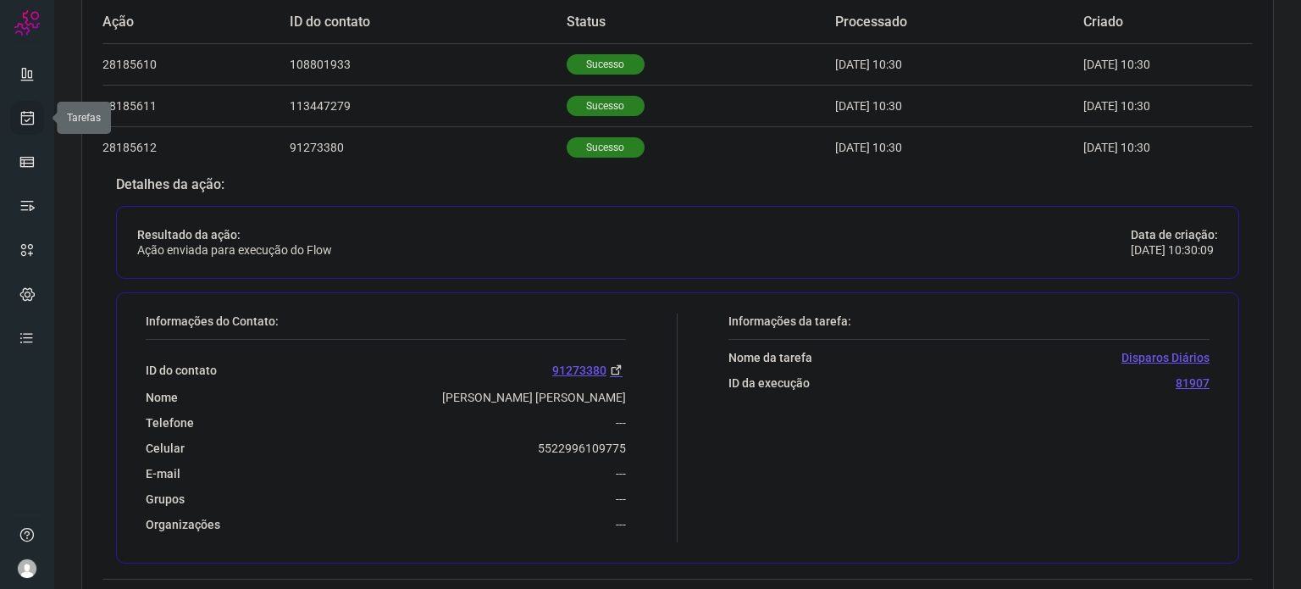
click at [27, 115] on icon at bounding box center [28, 117] width 18 height 17
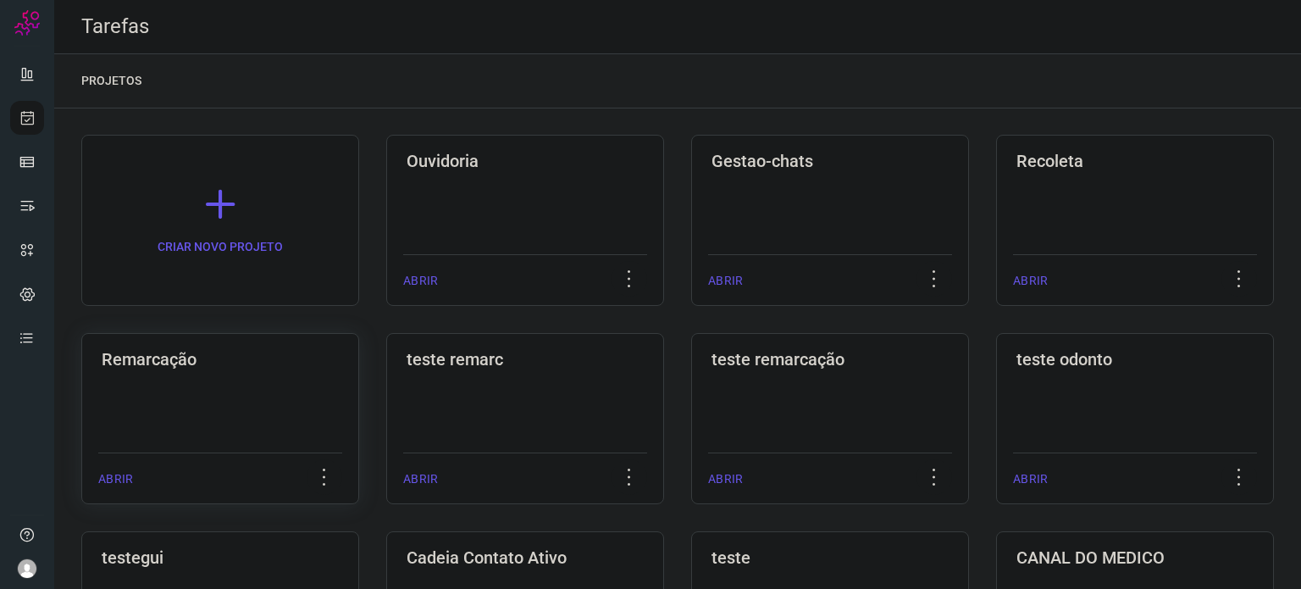
click at [386, 413] on div "Remarcação ABRIR" at bounding box center [525, 418] width 278 height 171
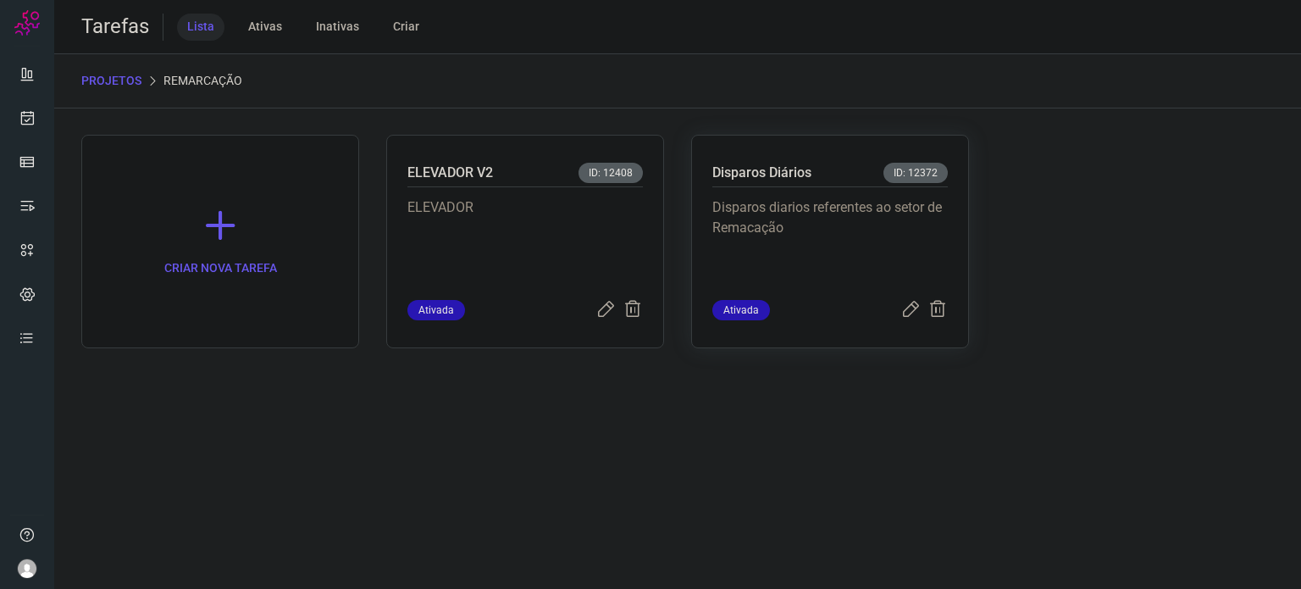
click at [839, 250] on p "Disparos diarios referentes ao setor de Remacação" at bounding box center [829, 239] width 235 height 85
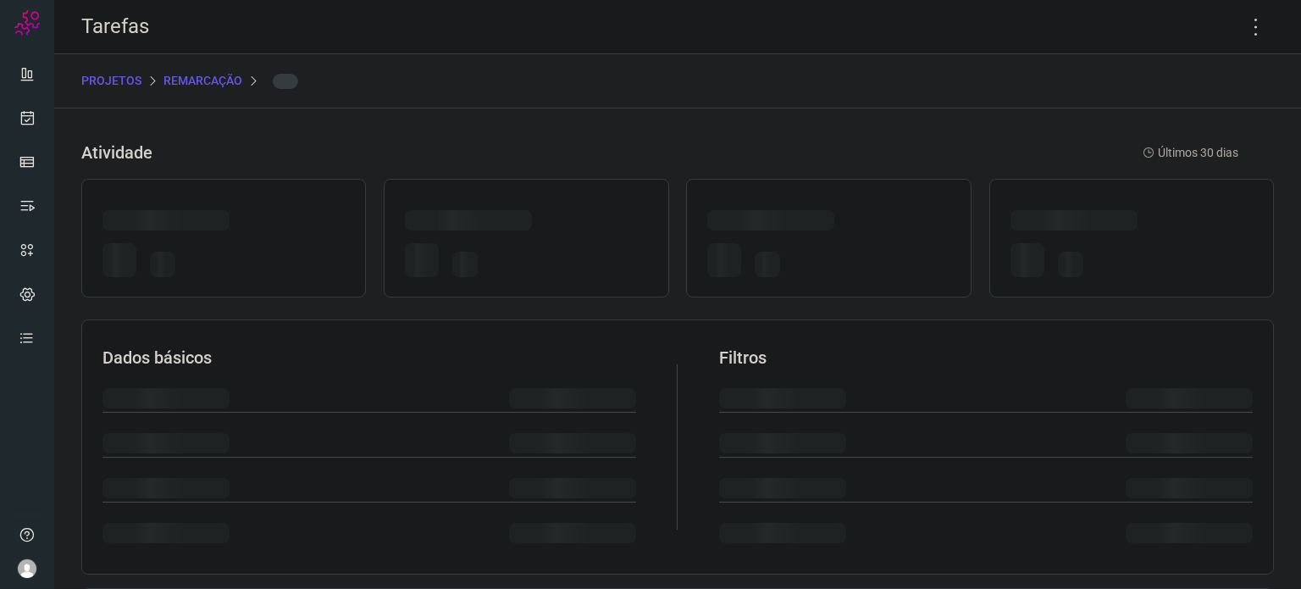
click at [839, 250] on div at bounding box center [828, 263] width 242 height 40
click at [1243, 37] on icon at bounding box center [1256, 27] width 36 height 36
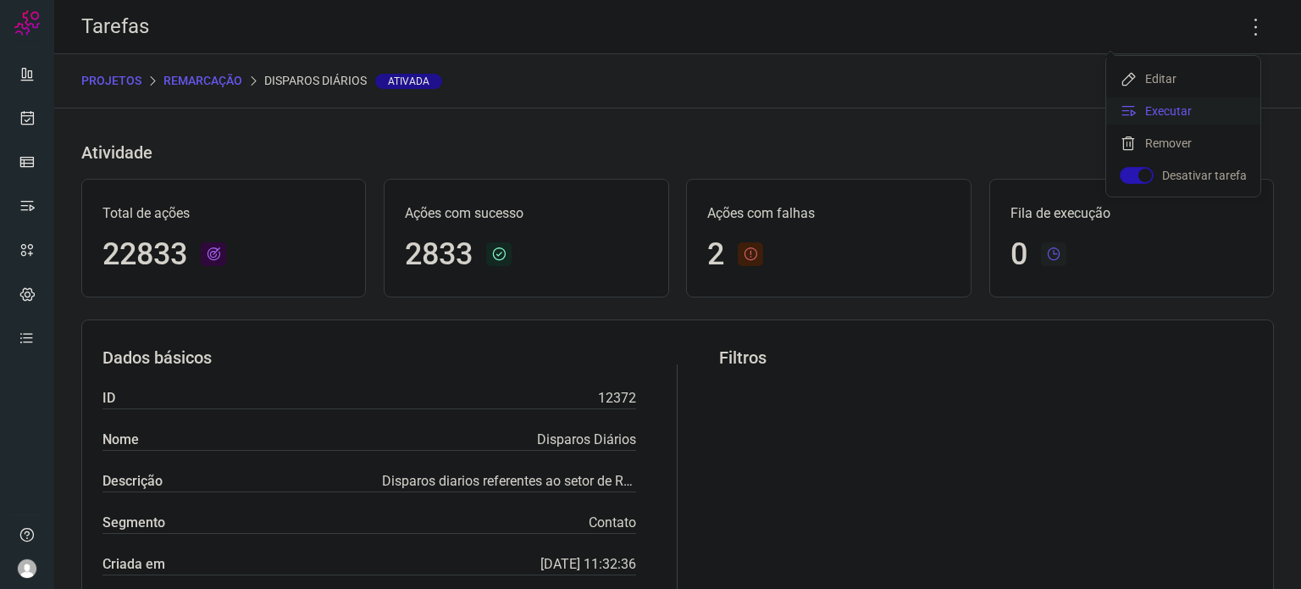
click at [1182, 106] on li "Executar" at bounding box center [1183, 110] width 154 height 27
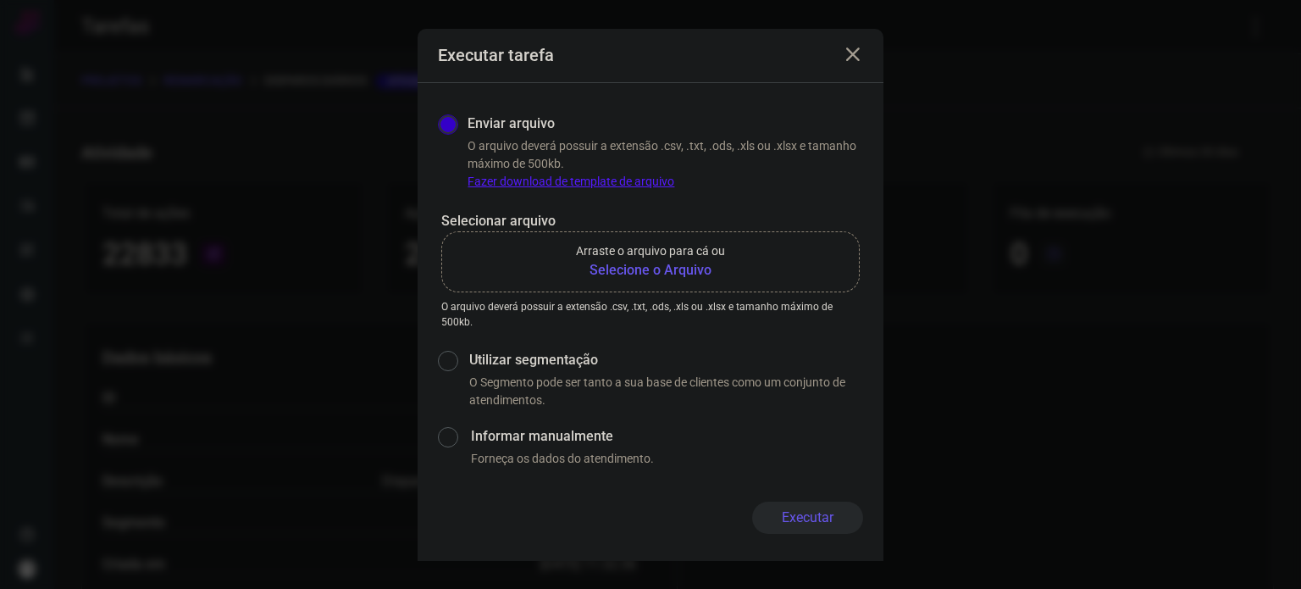
click at [667, 259] on p "Arraste o arquivo para cá ou" at bounding box center [650, 251] width 149 height 18
click at [0, 0] on input "Arraste o arquivo para cá ou Selecione o Arquivo" at bounding box center [0, 0] width 0 height 0
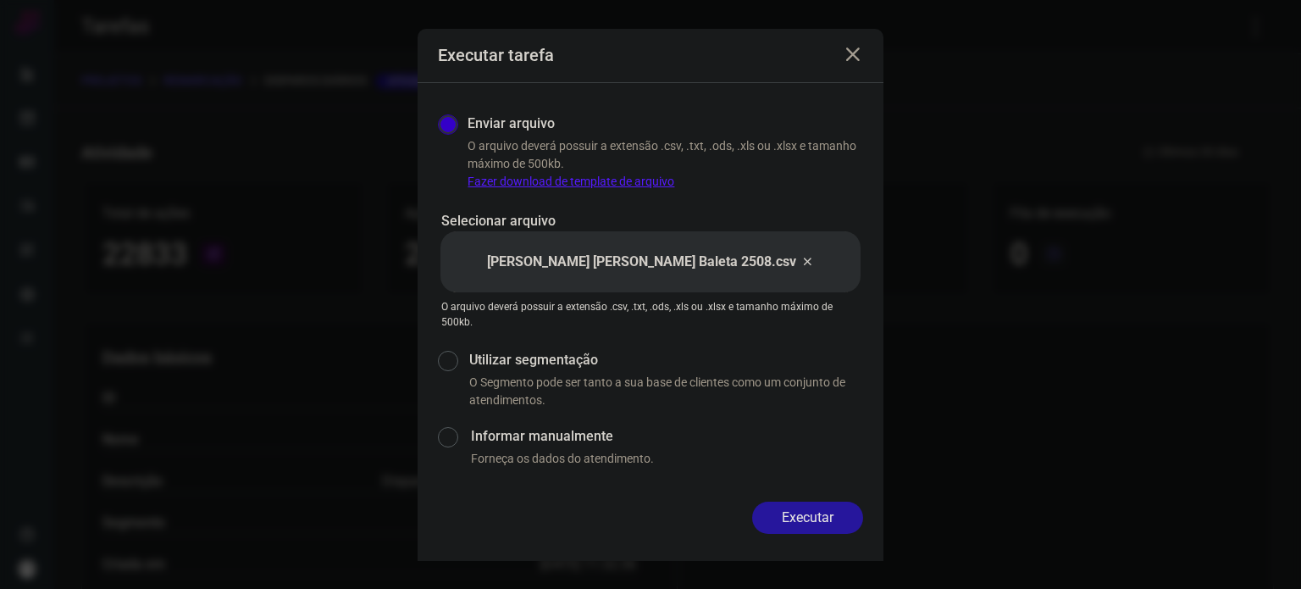
click at [829, 511] on button "Executar" at bounding box center [807, 517] width 111 height 32
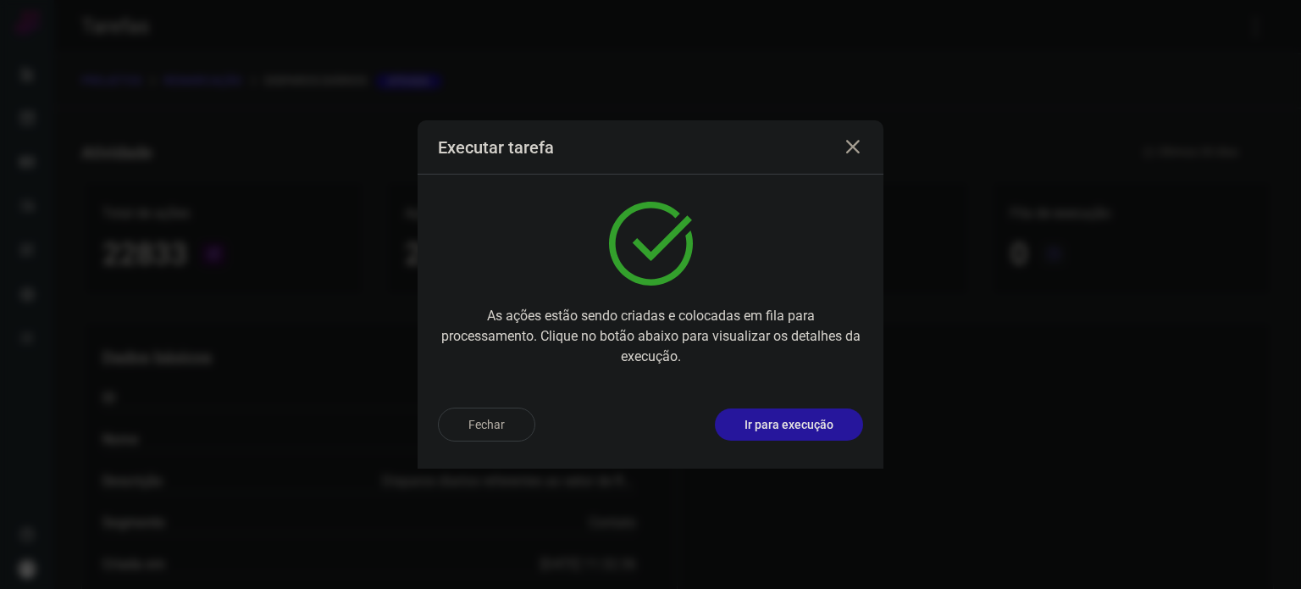
click at [810, 429] on p "Ir para execução" at bounding box center [789, 425] width 89 height 18
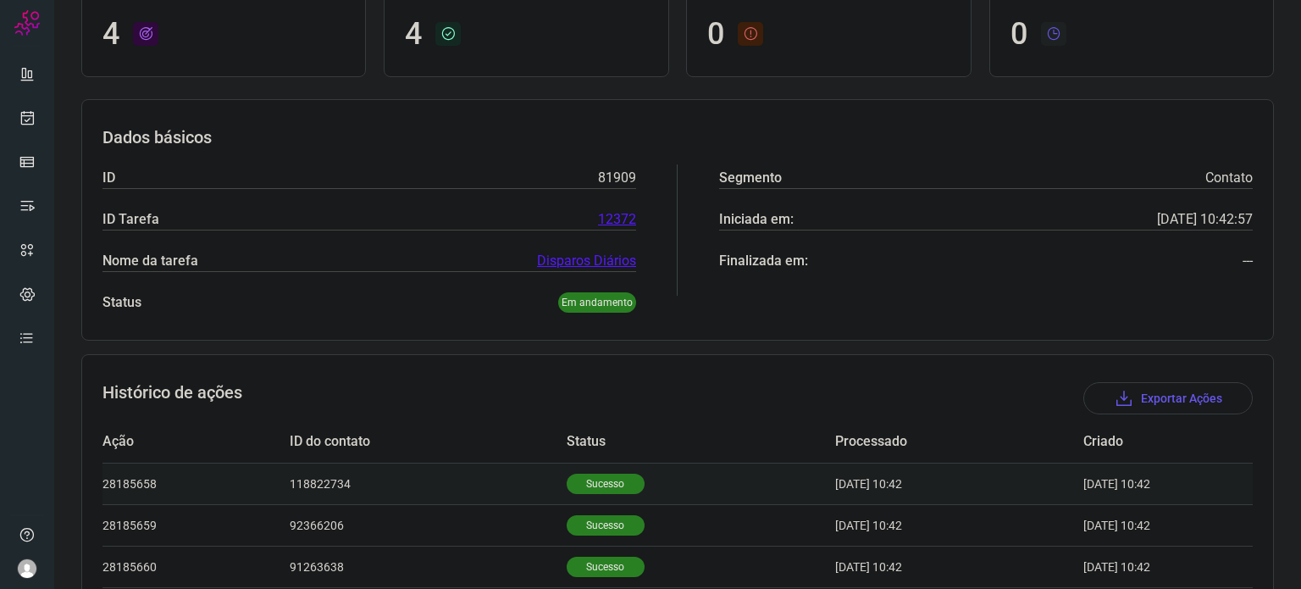
scroll to position [274, 0]
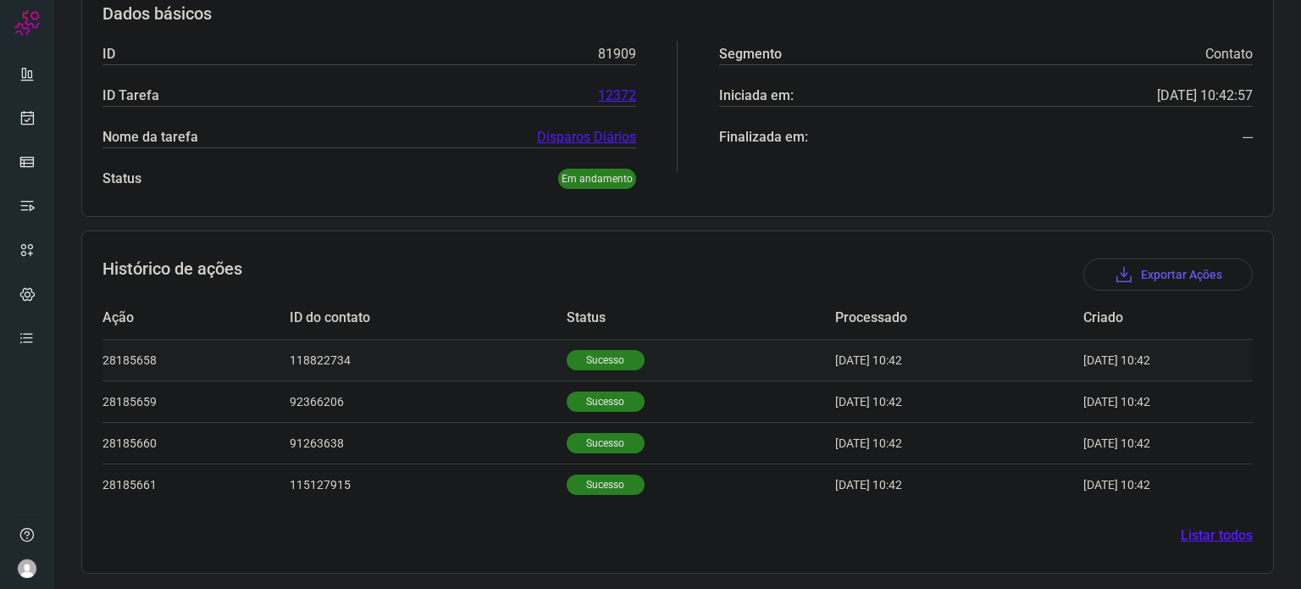
click at [596, 368] on td "Sucesso" at bounding box center [701, 360] width 269 height 42
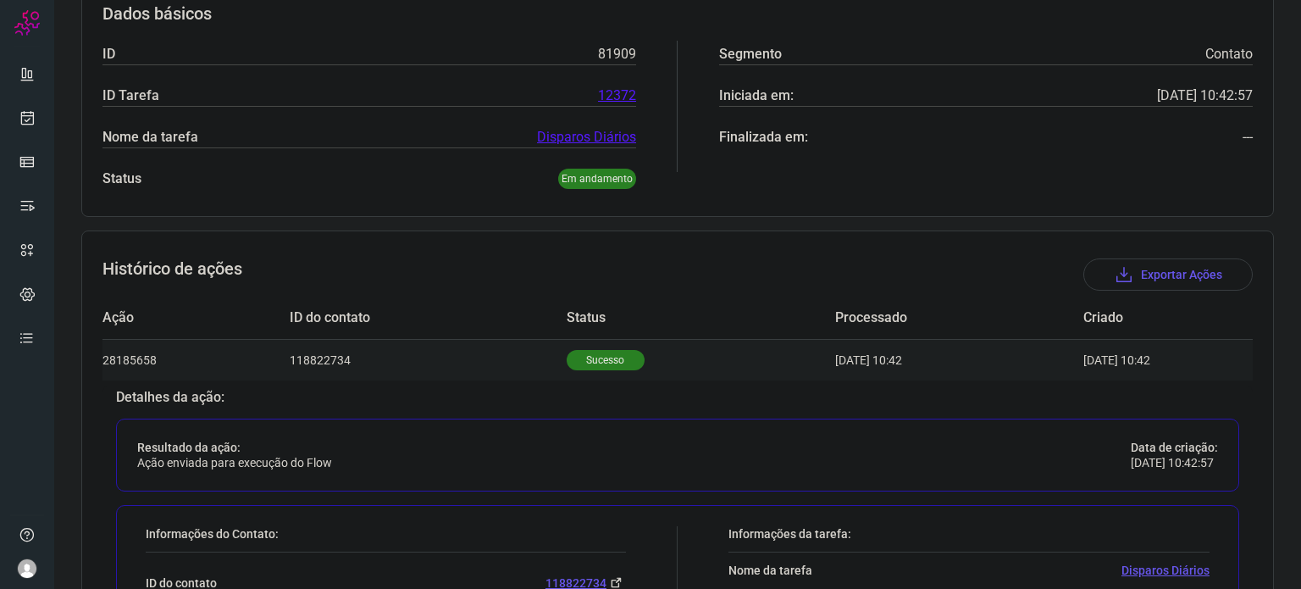
scroll to position [613, 0]
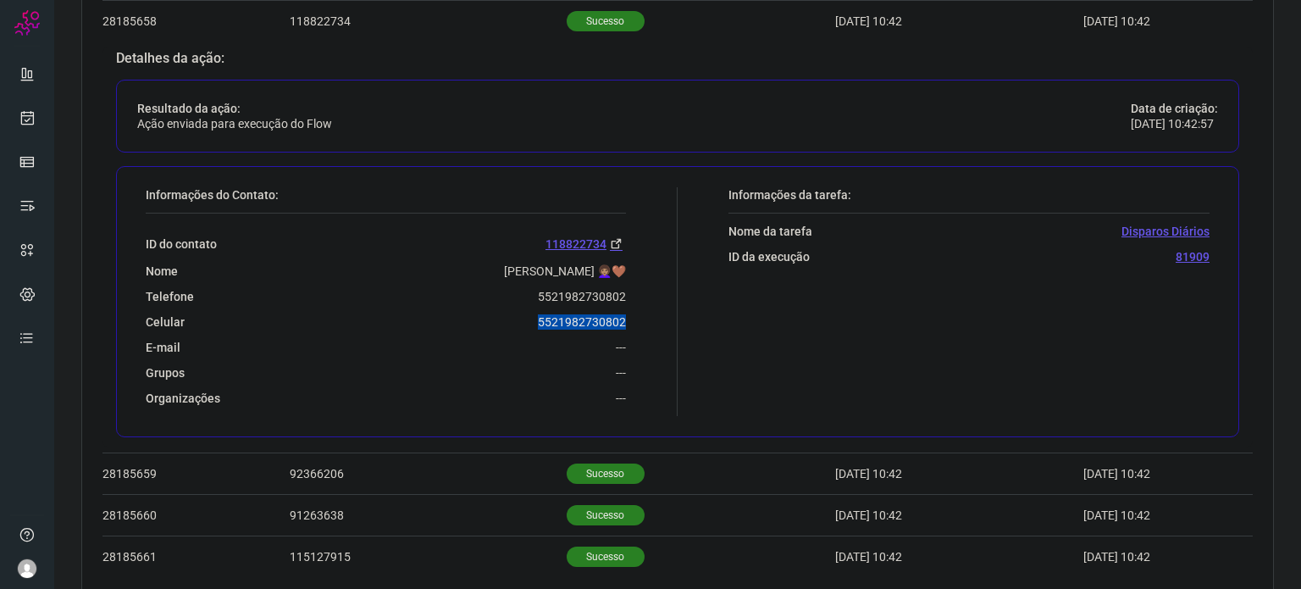
drag, startPoint x: 528, startPoint y: 311, endPoint x: 655, endPoint y: 320, distance: 127.4
click at [655, 320] on div "Informações do Contato: ID do contato 118822734 Nome [PERSON_NAME] 👩🏽‍🦱🤎 Telefo…" at bounding box center [407, 301] width 540 height 229
copy p "5521982730802"
click at [20, 108] on link at bounding box center [27, 118] width 34 height 34
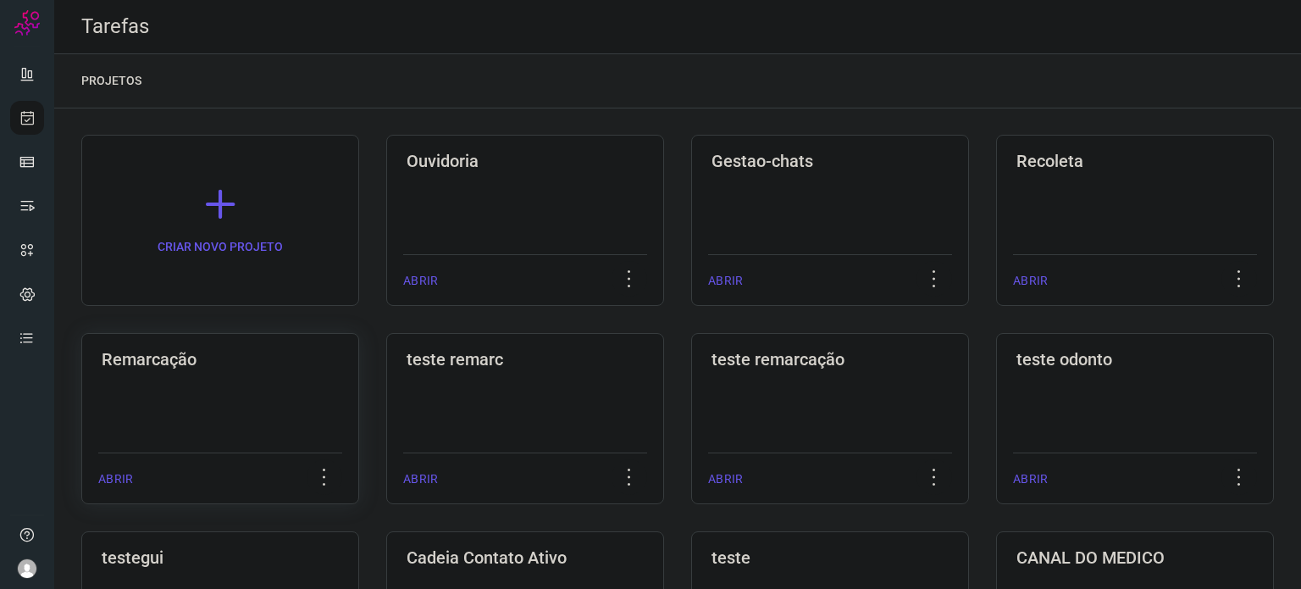
click at [219, 363] on h3 "Remarcação" at bounding box center [220, 359] width 237 height 20
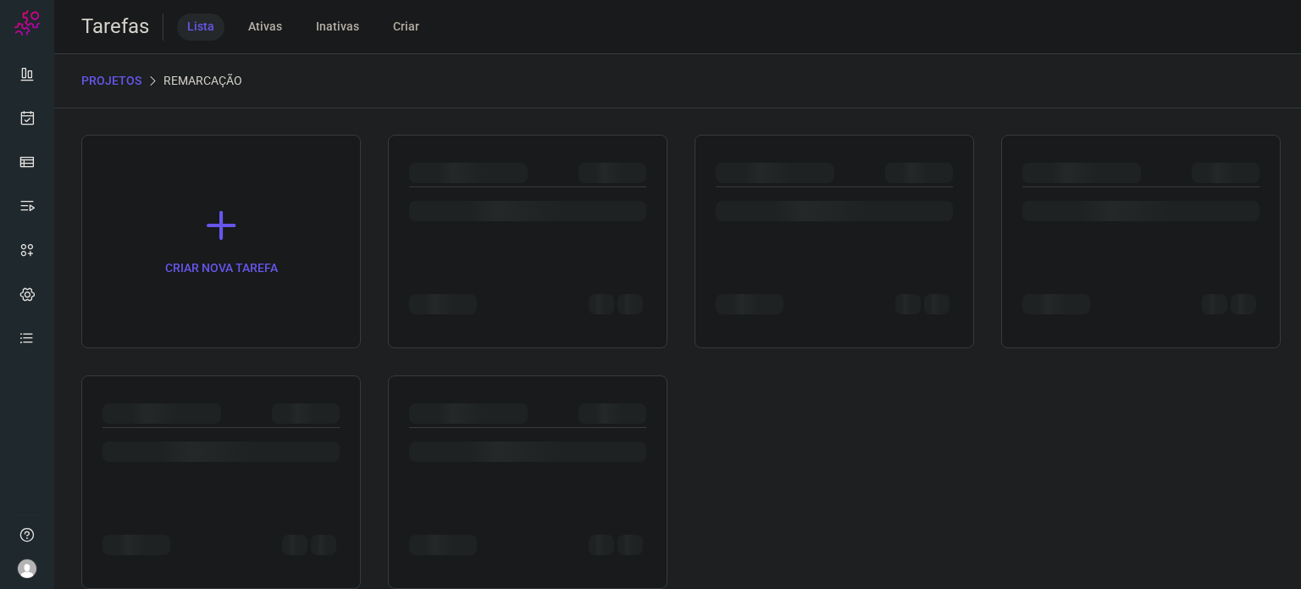
click at [219, 363] on div "CRIAR NOVA TAREFA" at bounding box center [677, 362] width 1193 height 454
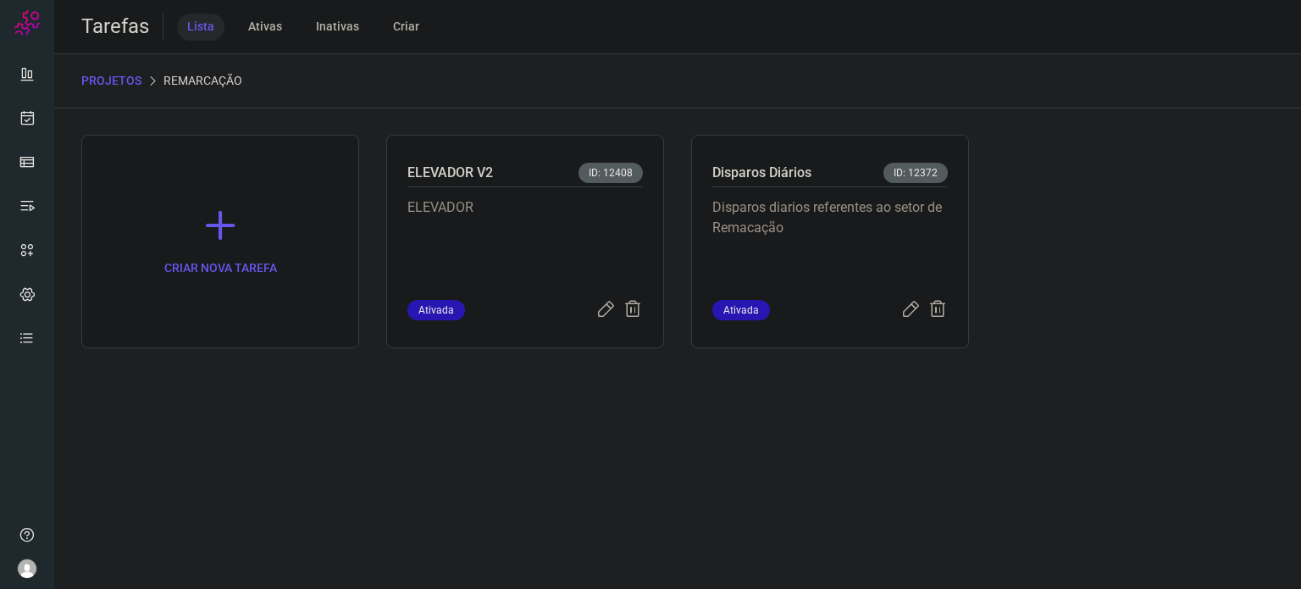
click at [878, 226] on p "Disparos diarios referentes ao setor de Remacação" at bounding box center [829, 239] width 235 height 85
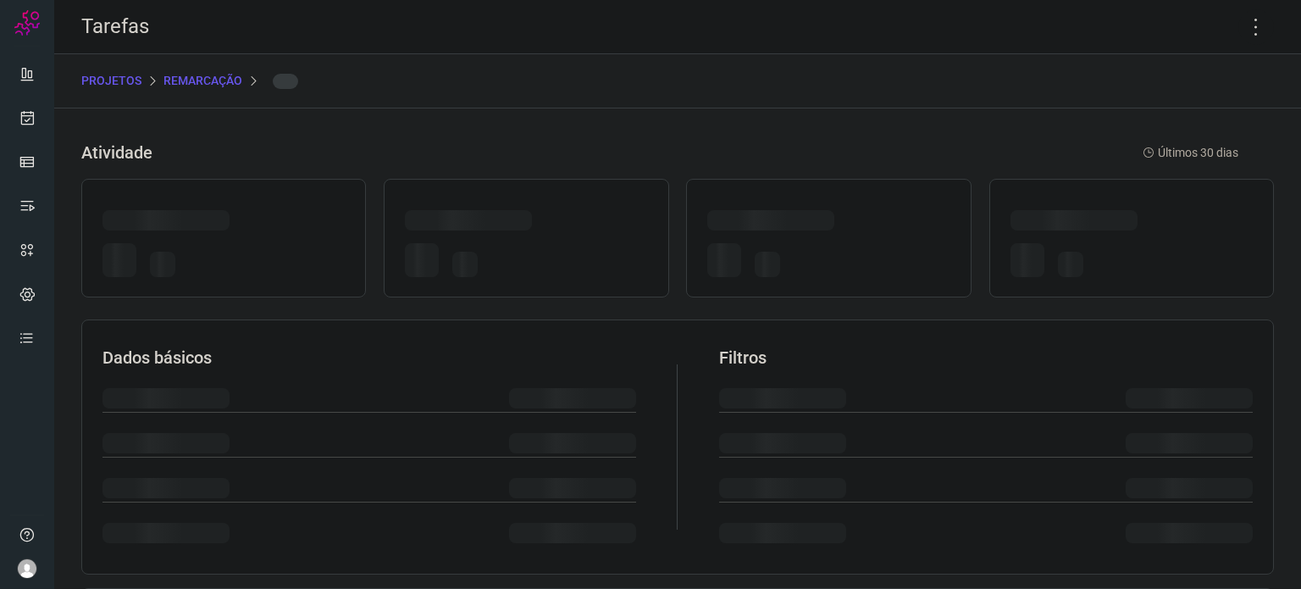
click at [878, 226] on div at bounding box center [828, 223] width 242 height 26
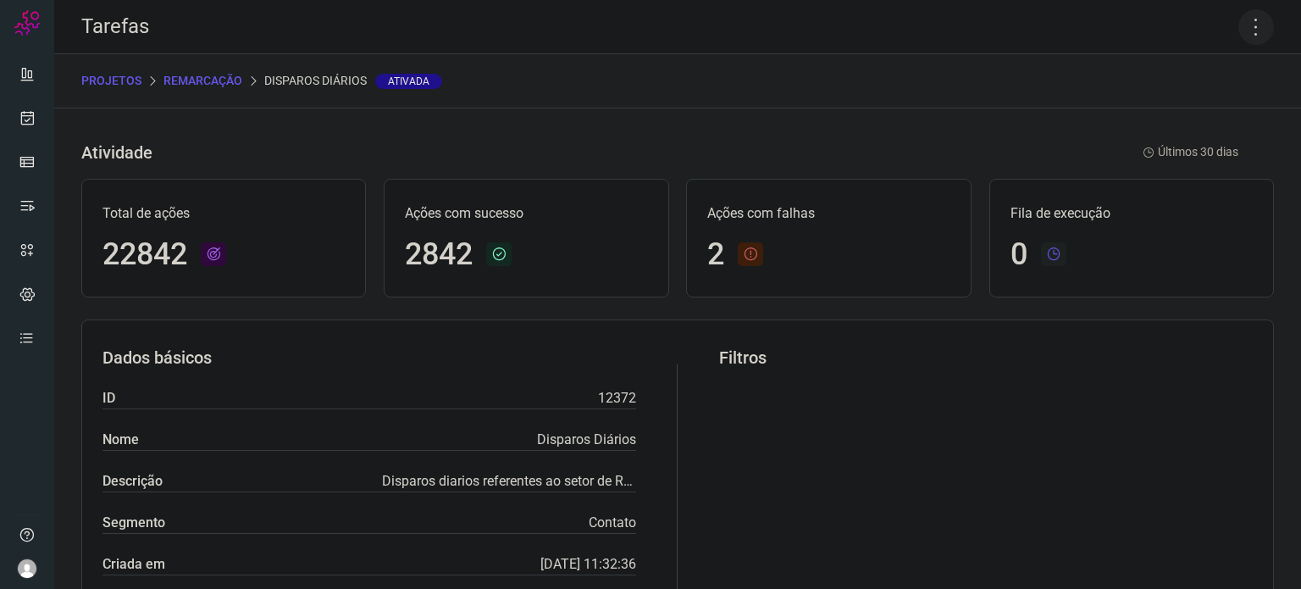
click at [1249, 27] on icon at bounding box center [1256, 27] width 36 height 36
click at [1168, 114] on li "Executar" at bounding box center [1183, 110] width 154 height 27
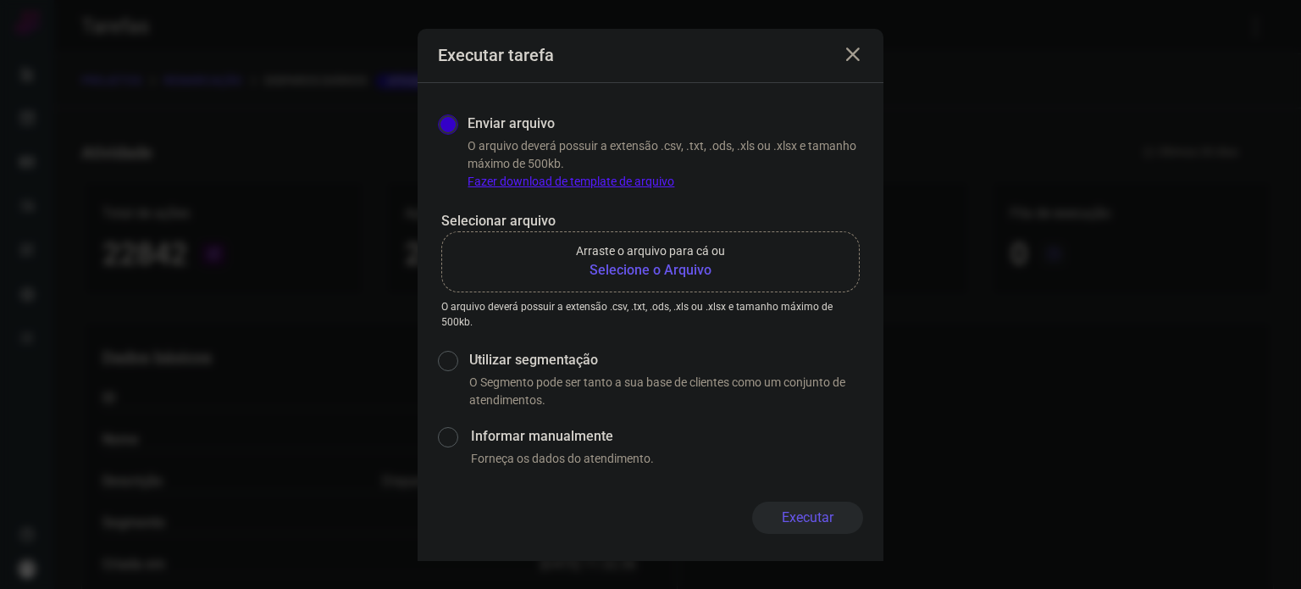
click at [628, 274] on b "Selecione o Arquivo" at bounding box center [650, 270] width 149 height 20
click at [0, 0] on input "Arraste o arquivo para cá ou Selecione o Arquivo" at bounding box center [0, 0] width 0 height 0
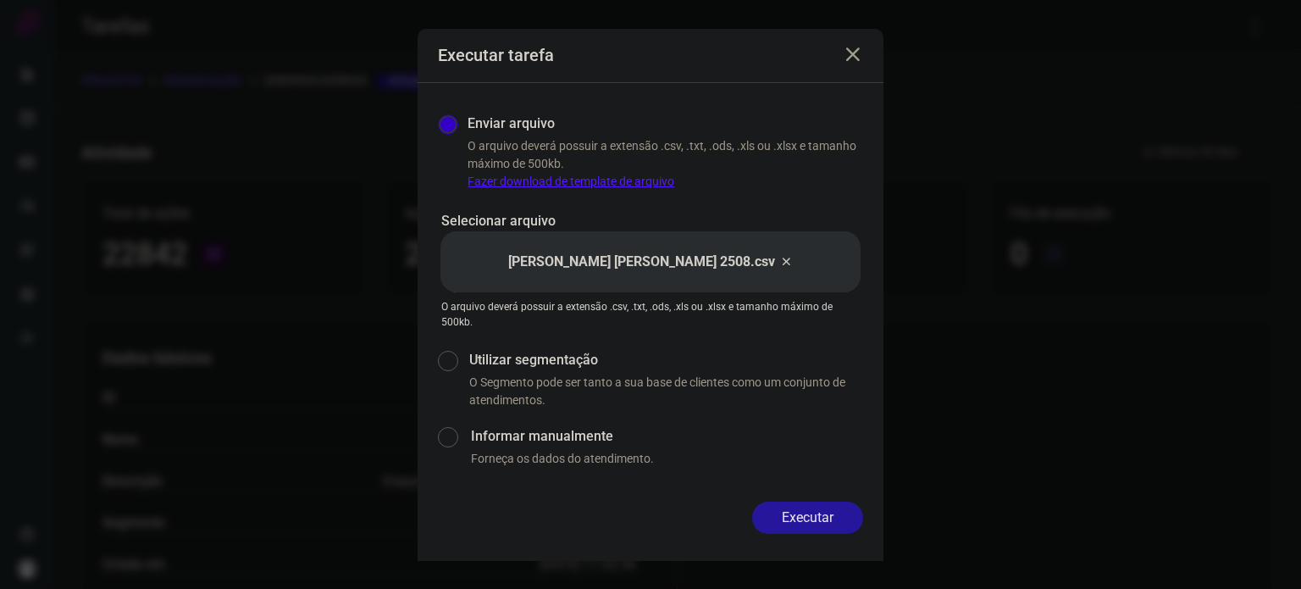
click at [813, 508] on button "Executar" at bounding box center [807, 517] width 111 height 32
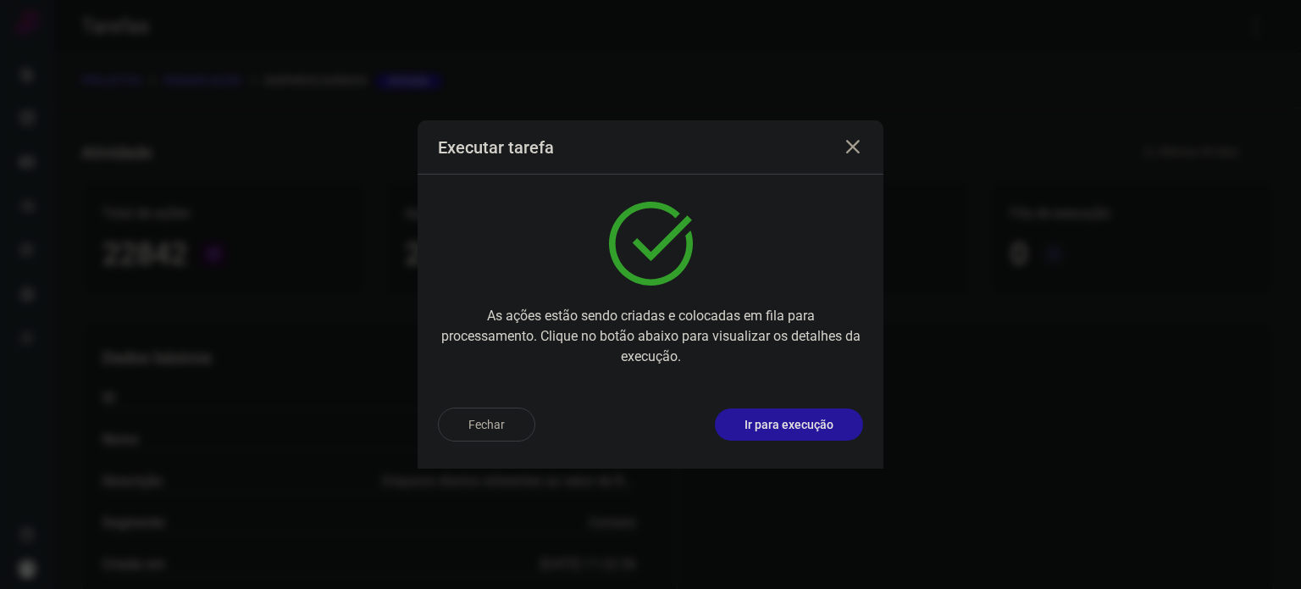
click at [823, 429] on p "Ir para execução" at bounding box center [789, 425] width 89 height 18
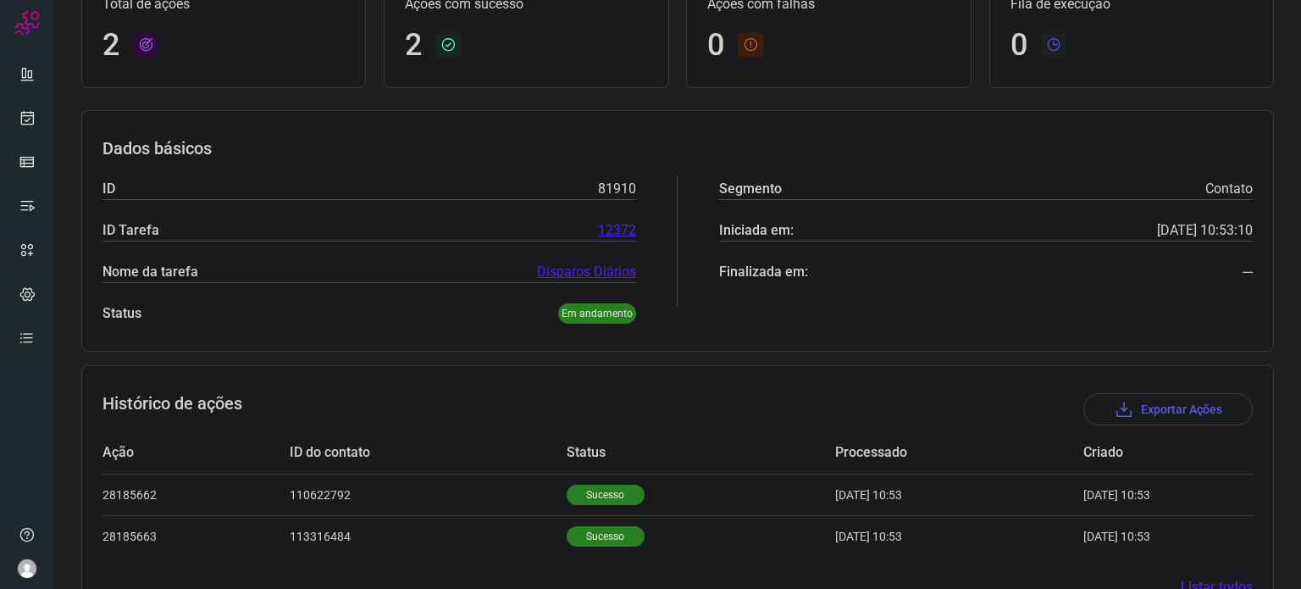
scroll to position [191, 0]
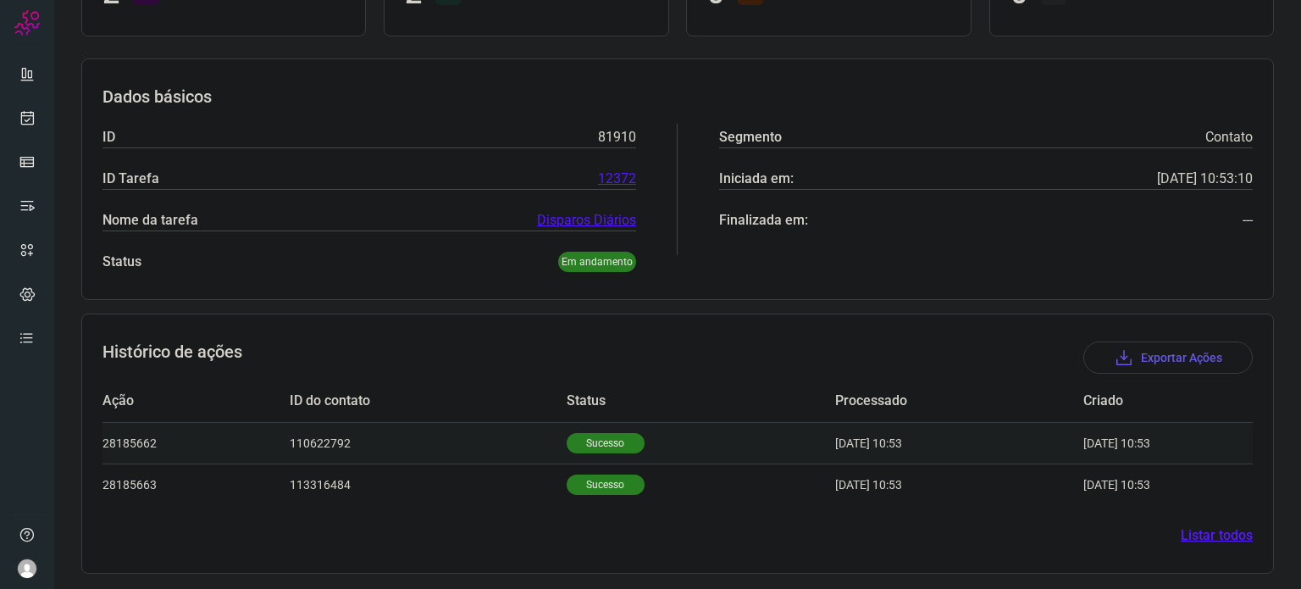
click at [582, 440] on p "Sucesso" at bounding box center [606, 443] width 78 height 20
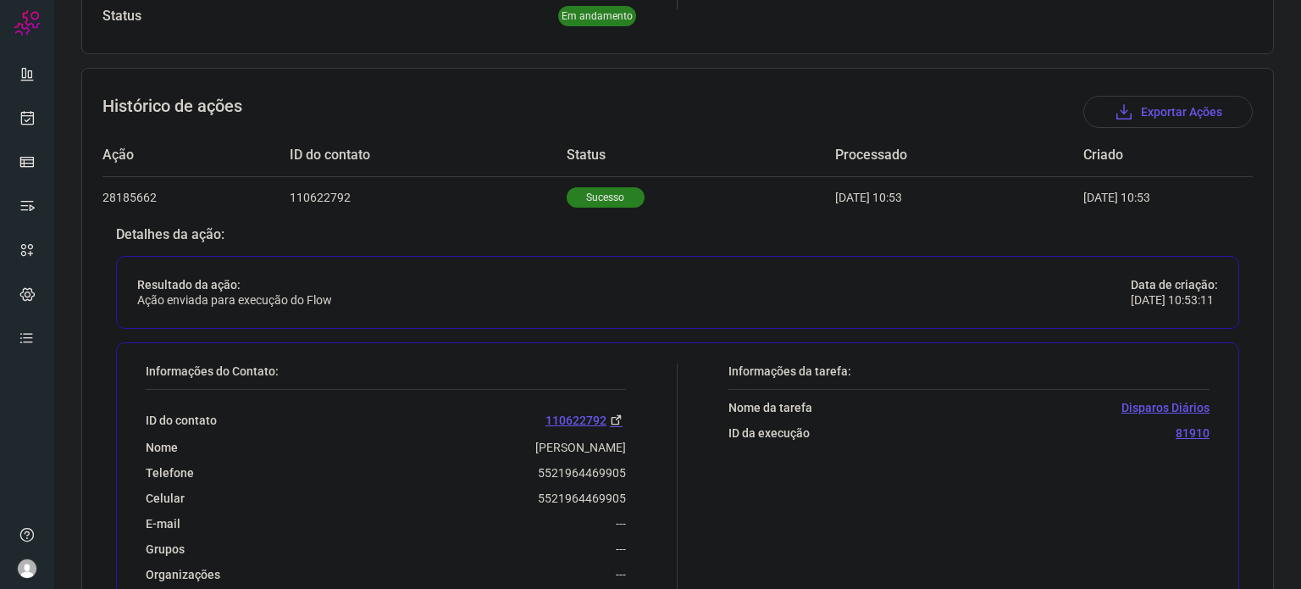
scroll to position [530, 0]
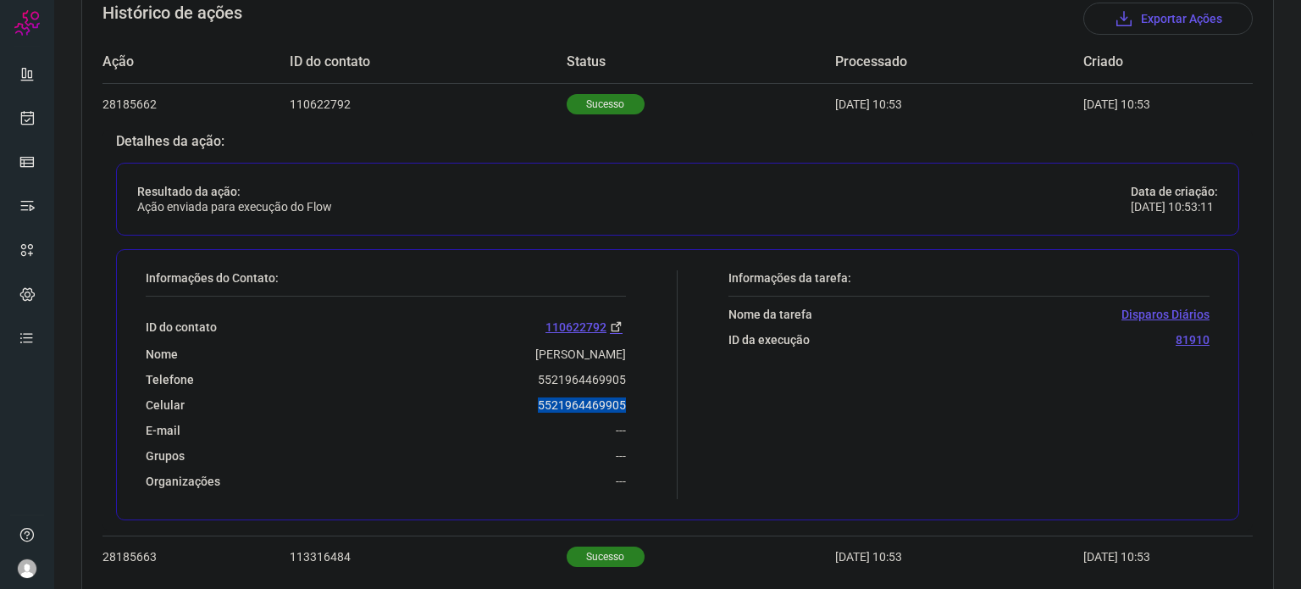
drag, startPoint x: 529, startPoint y: 407, endPoint x: 632, endPoint y: 399, distance: 103.6
click at [632, 399] on div "Informações do Contato: ID do contato [PHONE_NUMBER] Nome [PERSON_NAME] Telefon…" at bounding box center [407, 384] width 540 height 229
copy p "5521964469905"
click at [40, 107] on link at bounding box center [27, 118] width 34 height 34
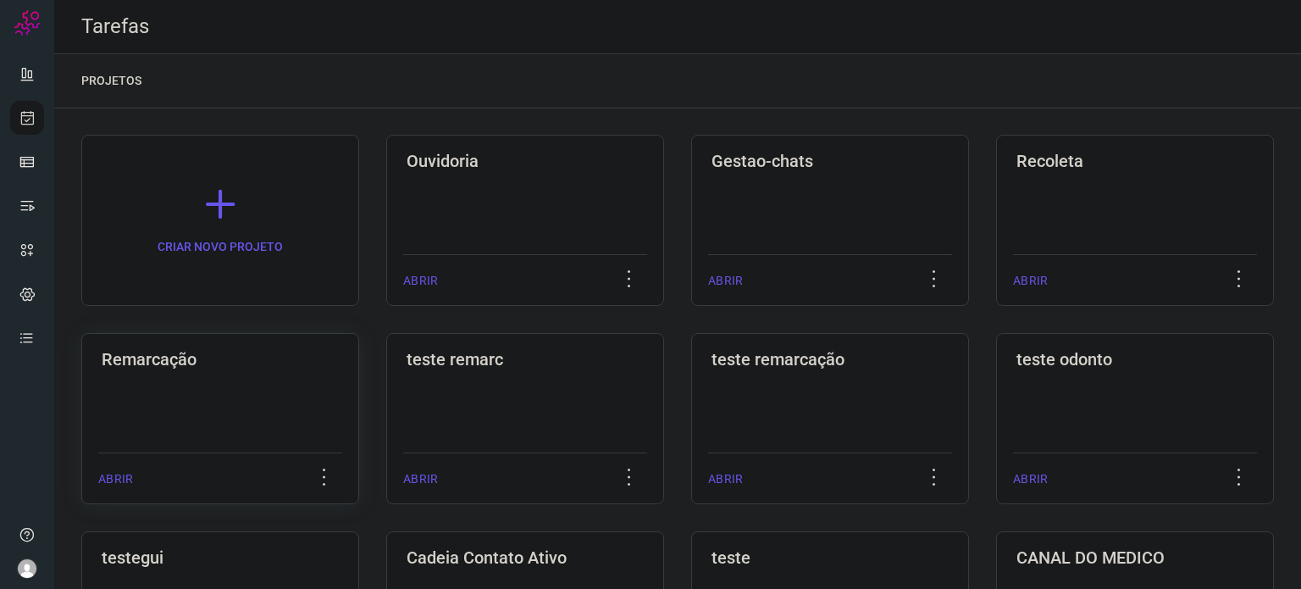
click at [386, 381] on div "Remarcação ABRIR" at bounding box center [525, 418] width 278 height 171
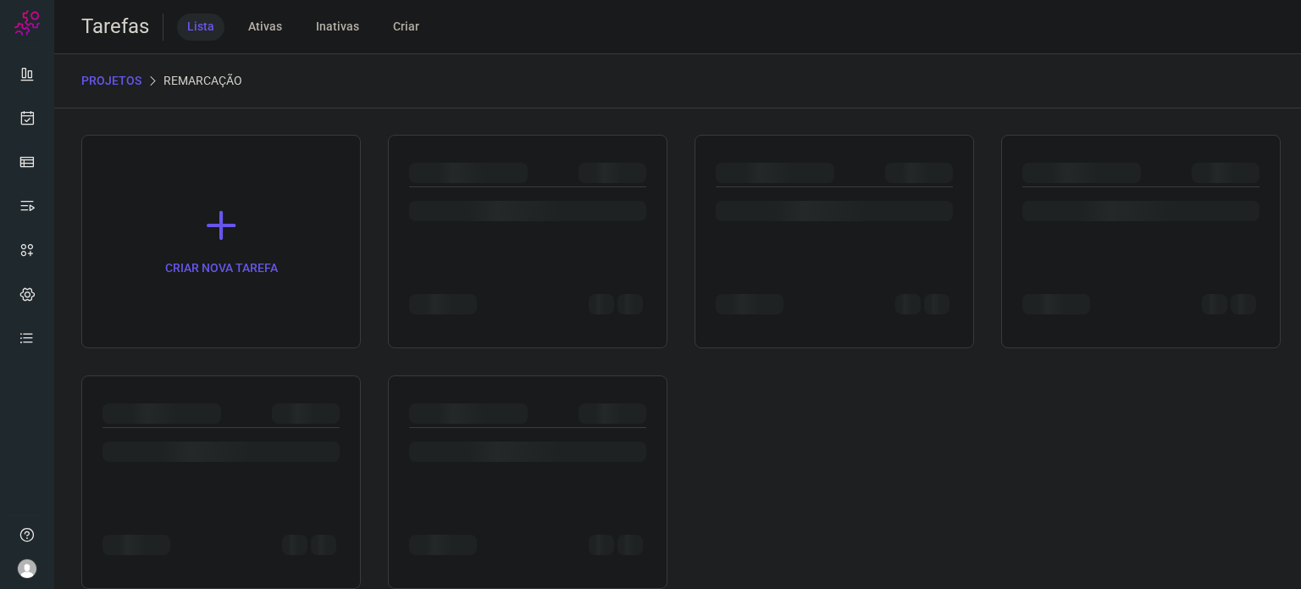
click at [234, 380] on div at bounding box center [221, 481] width 280 height 213
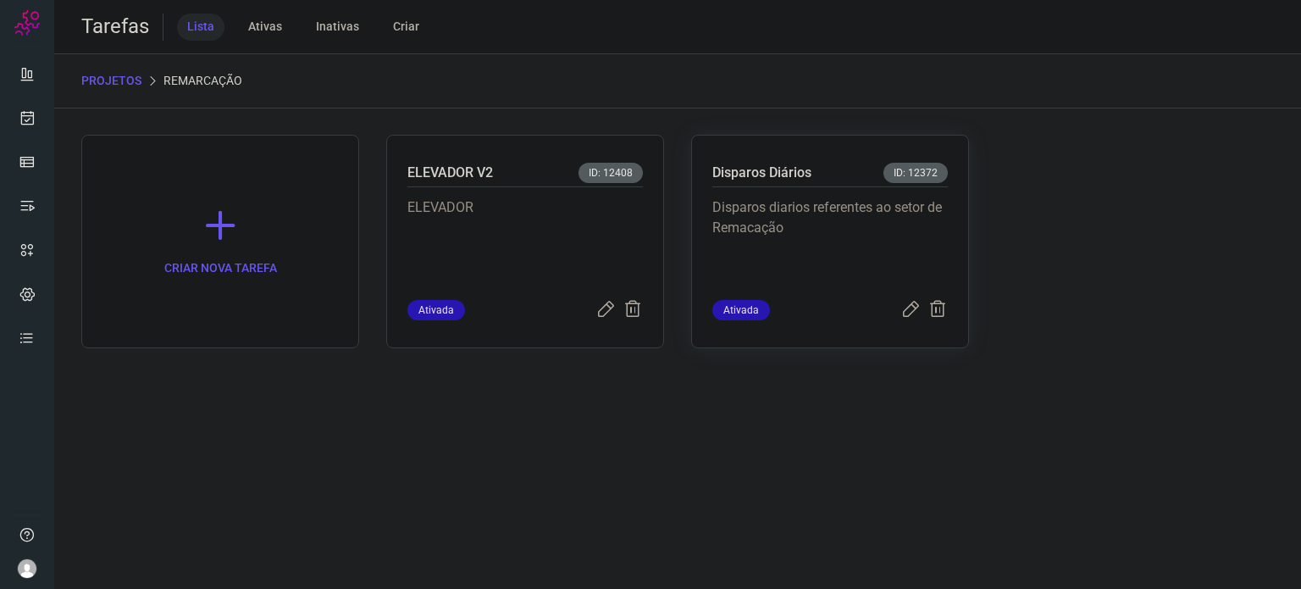
click at [800, 202] on p "Disparos diarios referentes ao setor de Remacação" at bounding box center [829, 239] width 235 height 85
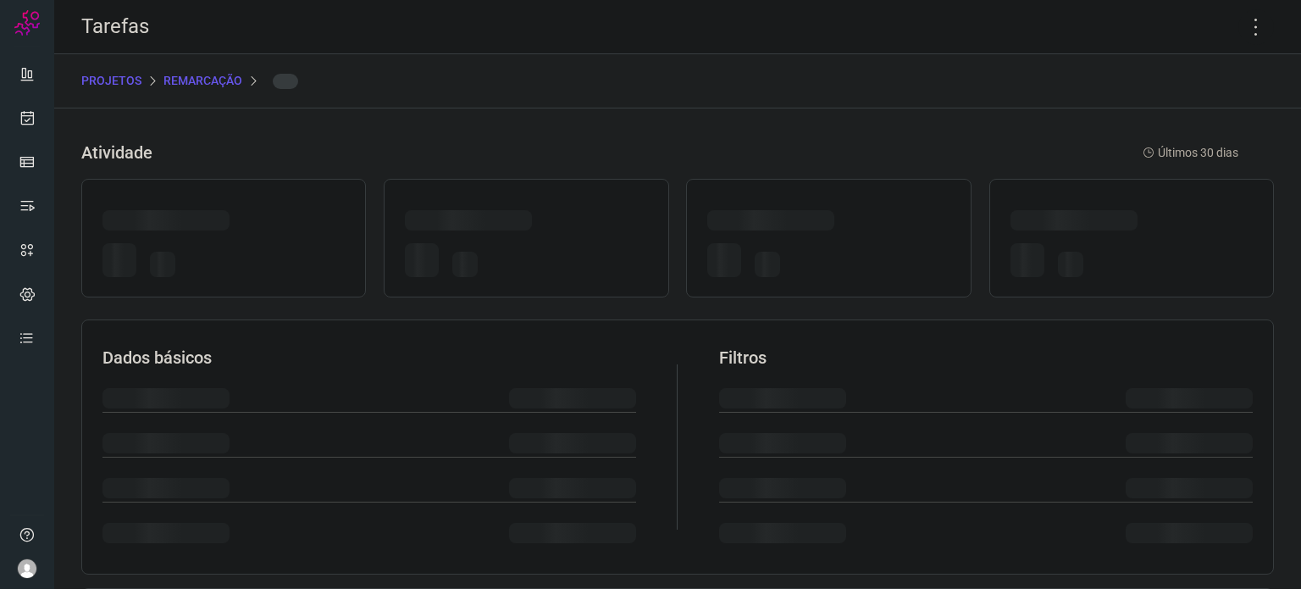
click at [802, 193] on div at bounding box center [828, 238] width 285 height 119
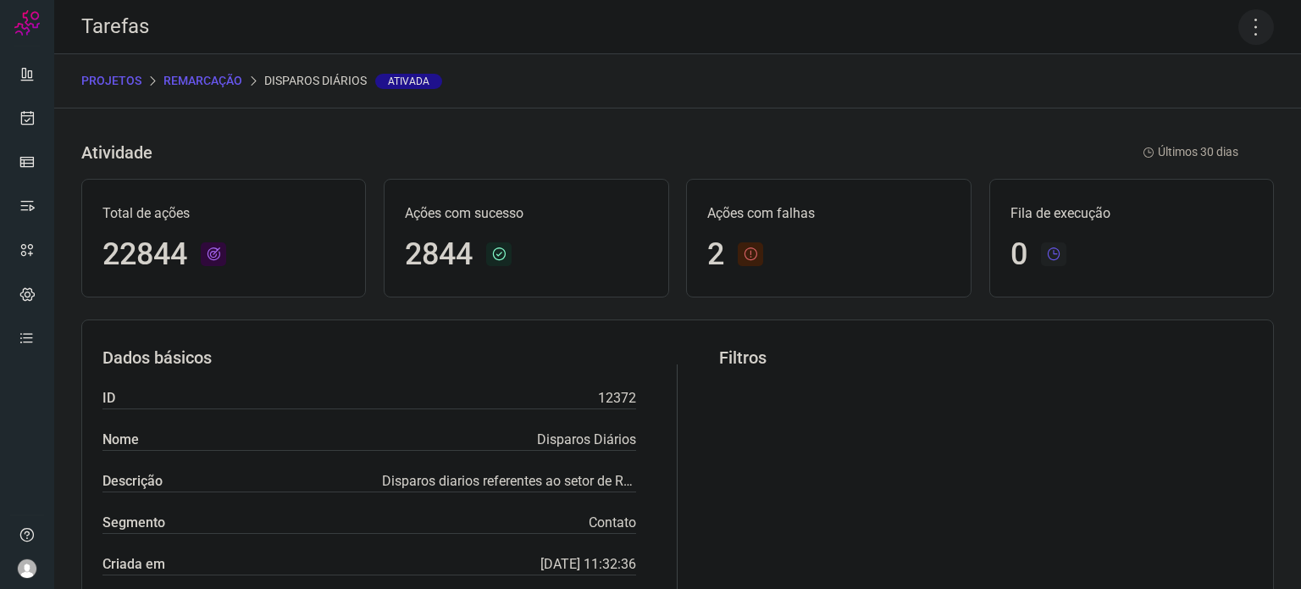
click at [1244, 43] on icon at bounding box center [1256, 27] width 36 height 36
click at [1184, 112] on li "Executar" at bounding box center [1183, 110] width 154 height 27
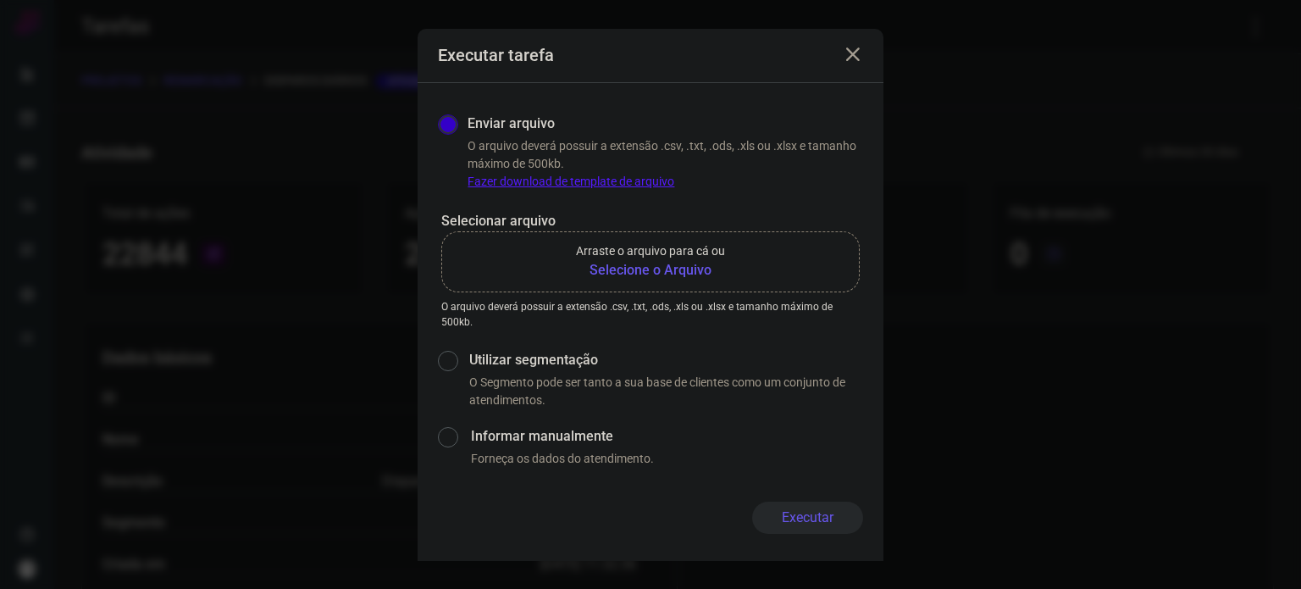
click at [675, 266] on b "Selecione o Arquivo" at bounding box center [650, 270] width 149 height 20
click at [0, 0] on input "Arraste o arquivo para cá ou Selecione o Arquivo" at bounding box center [0, 0] width 0 height 0
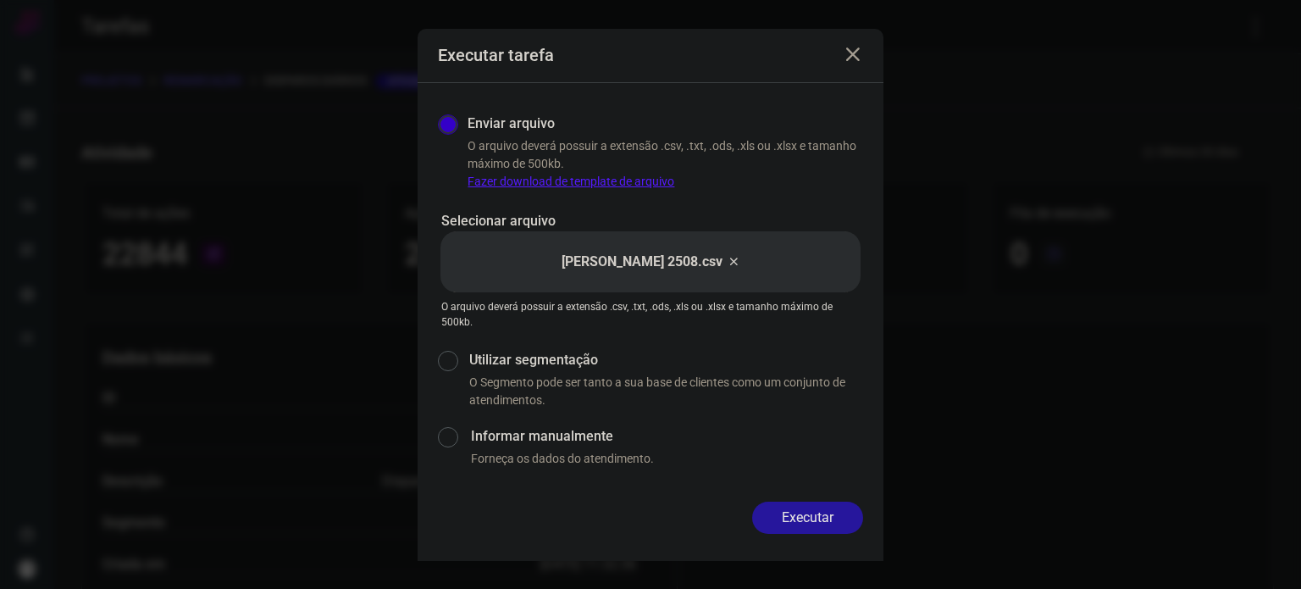
click at [840, 519] on button "Executar" at bounding box center [807, 517] width 111 height 32
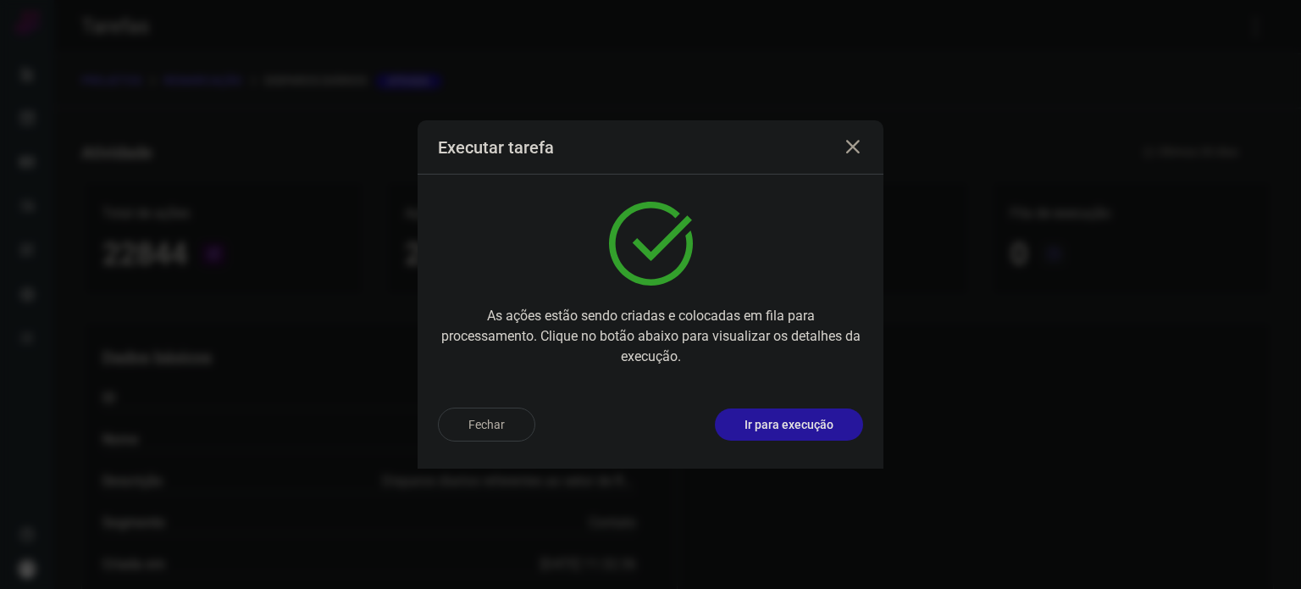
click at [817, 435] on button "Ir para execução" at bounding box center [789, 424] width 148 height 32
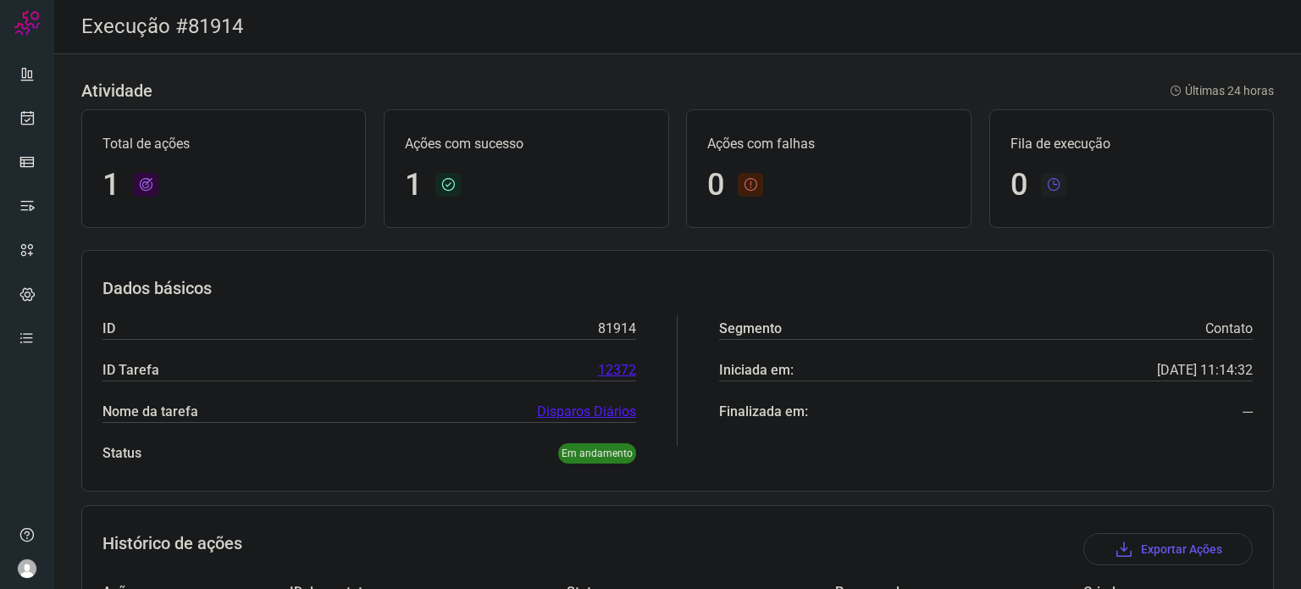
scroll to position [150, 0]
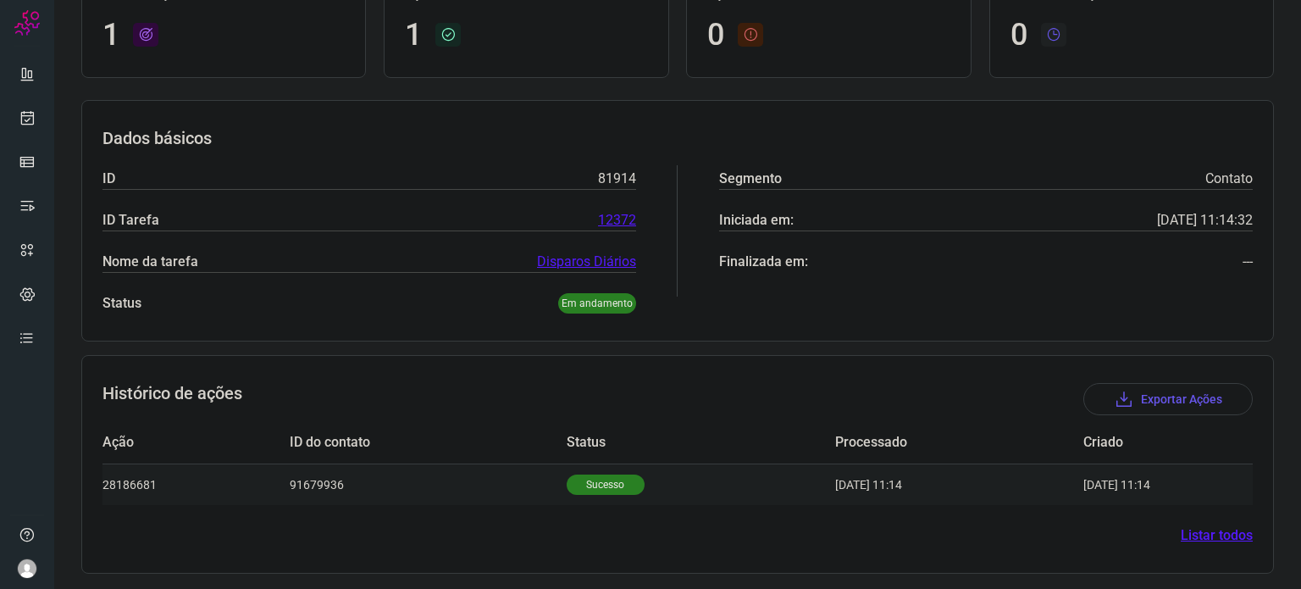
click at [584, 485] on p "Sucesso" at bounding box center [606, 484] width 78 height 20
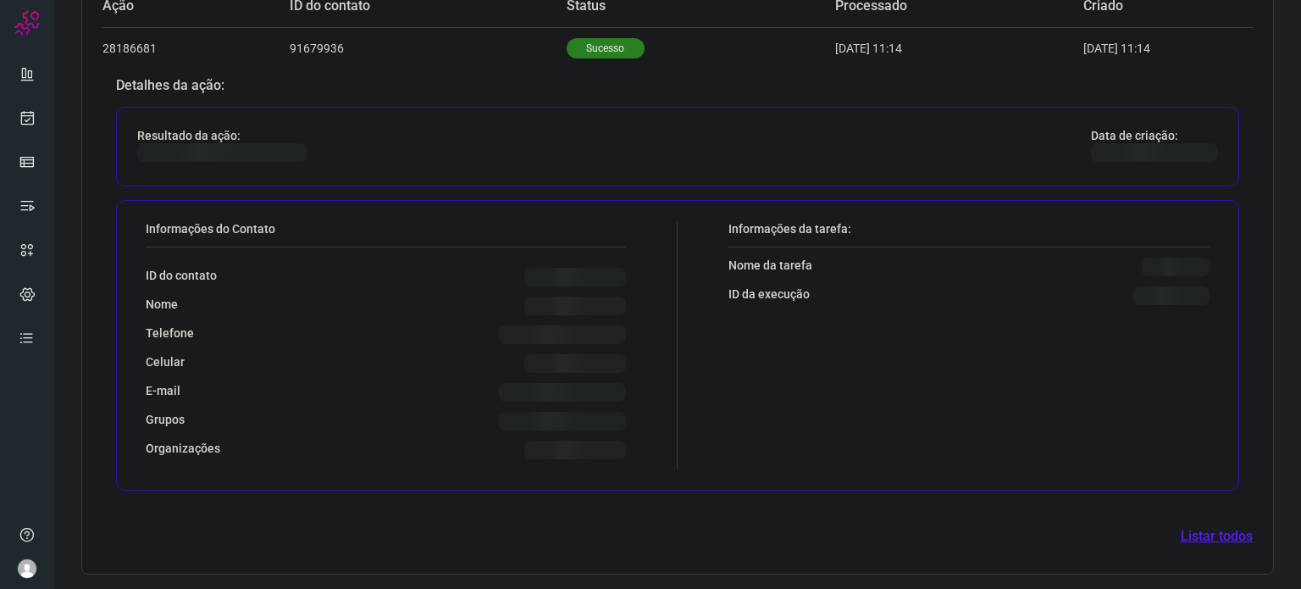
scroll to position [560, 0]
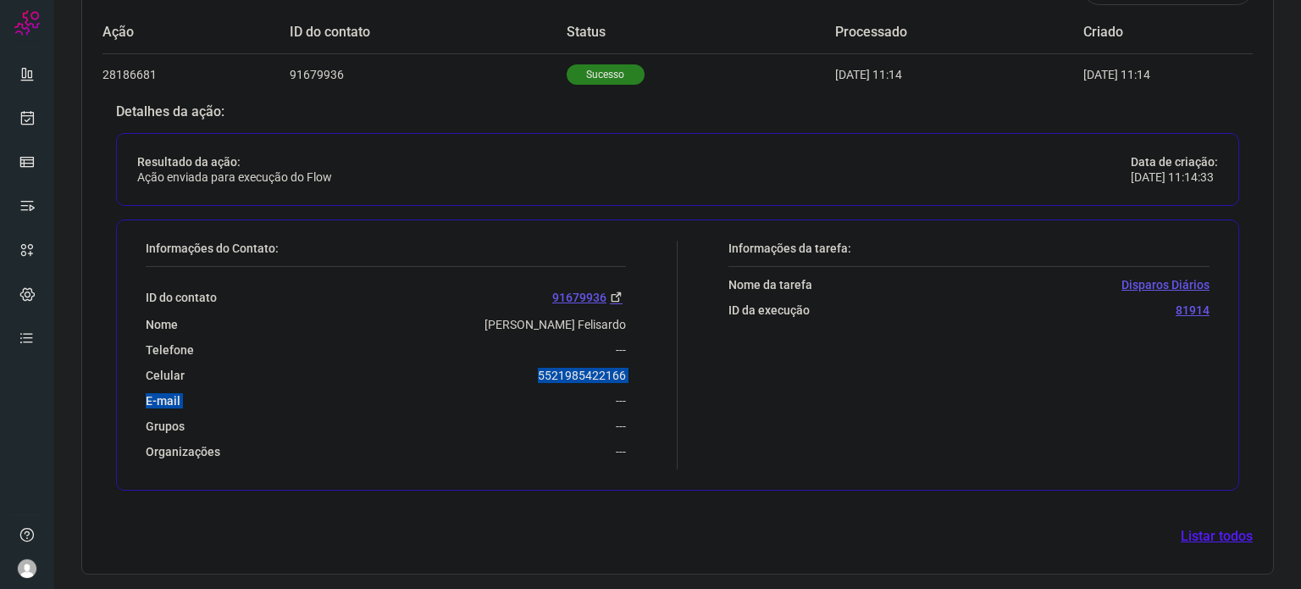
drag, startPoint x: 525, startPoint y: 395, endPoint x: 523, endPoint y: 367, distance: 28.1
click at [523, 374] on div "ID do contato 91679936 Nome [PERSON_NAME] Felisardo Telefone --- Celular [PHONE…" at bounding box center [386, 363] width 480 height 192
click at [523, 368] on div "Celular [PHONE_NUMBER]" at bounding box center [386, 375] width 480 height 15
drag, startPoint x: 529, startPoint y: 375, endPoint x: 624, endPoint y: 373, distance: 95.7
click at [624, 373] on div "Informações do Contato: ID do contato 91679936 Nome [PERSON_NAME] Felisardo Tel…" at bounding box center [407, 355] width 540 height 229
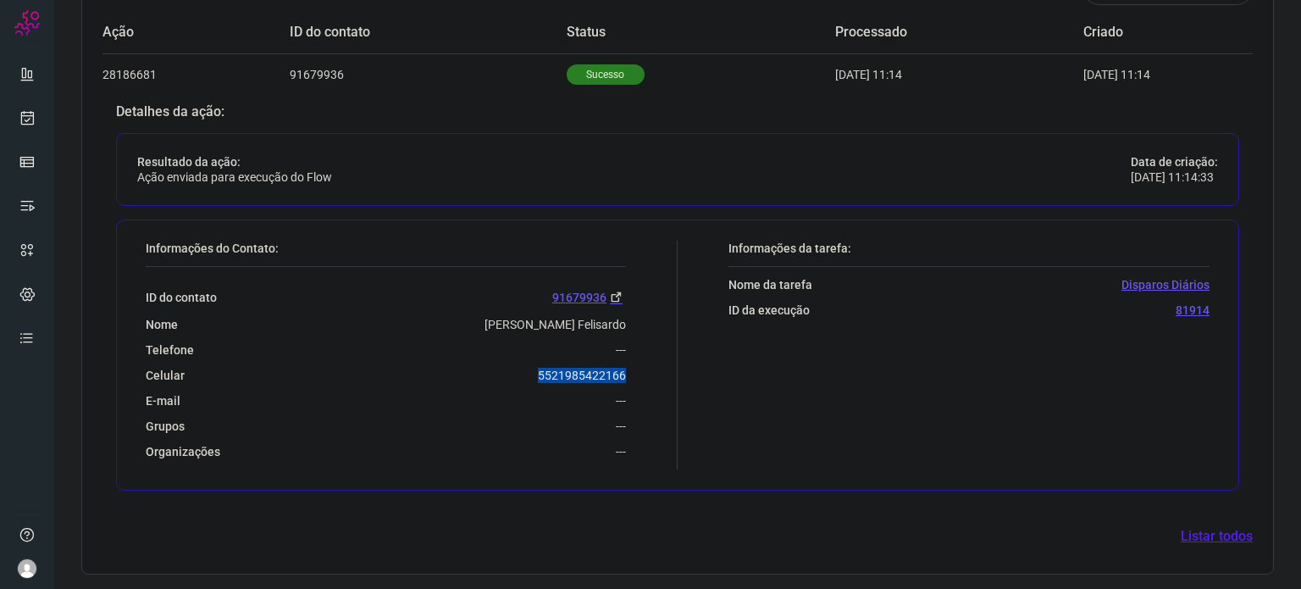
copy p "5521985422166"
click at [34, 118] on icon at bounding box center [28, 117] width 18 height 17
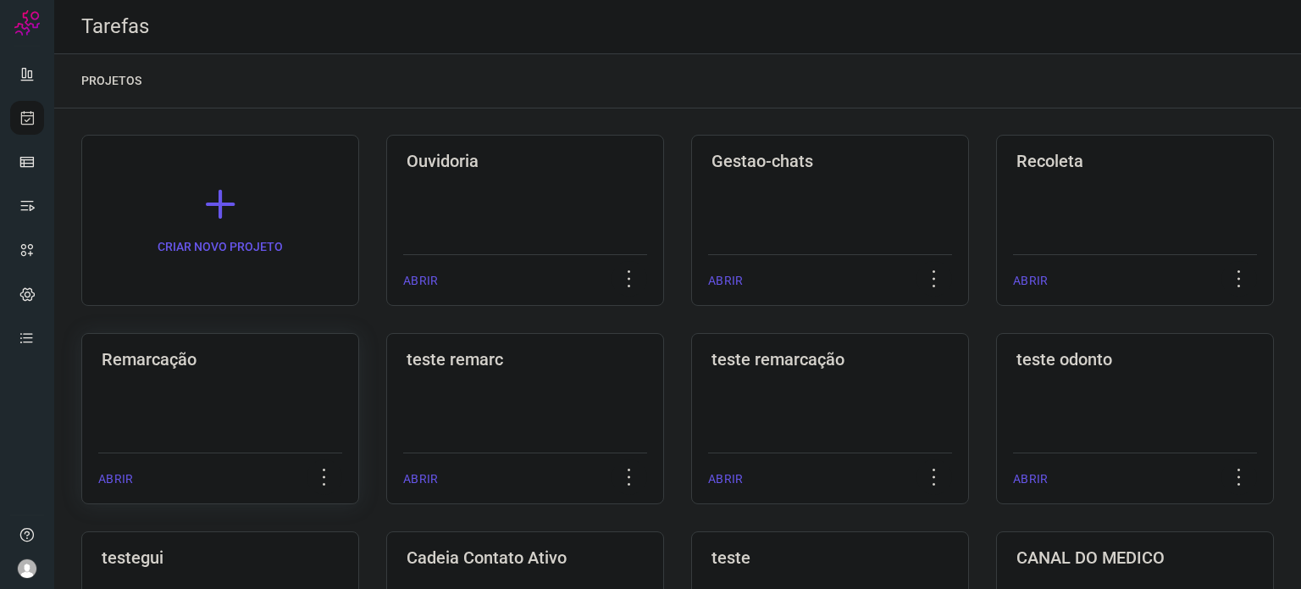
click at [386, 425] on div "Remarcação ABRIR" at bounding box center [525, 418] width 278 height 171
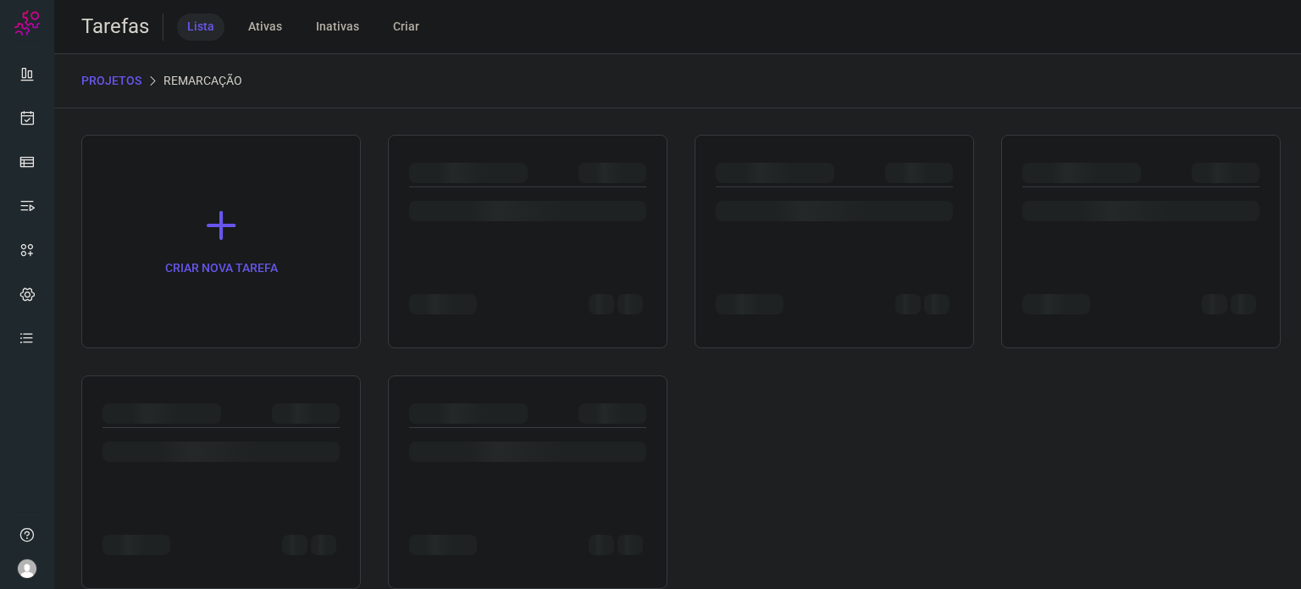
click at [244, 425] on div at bounding box center [220, 415] width 237 height 25
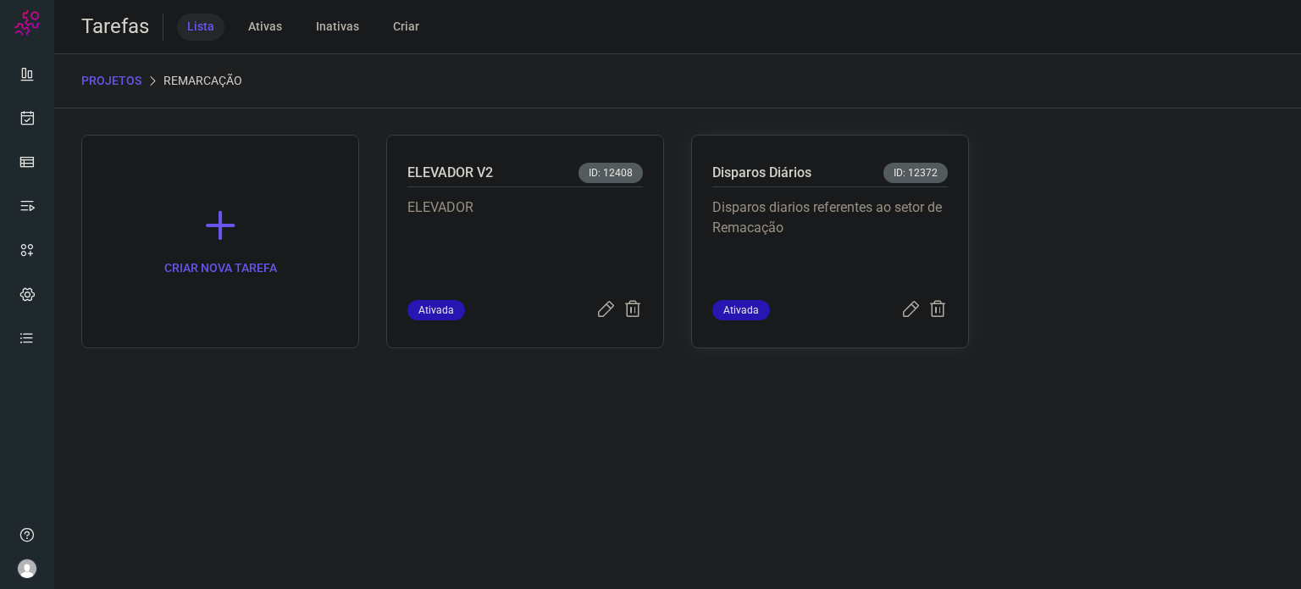
click at [865, 217] on p "Disparos diarios referentes ao setor de Remacação" at bounding box center [829, 239] width 235 height 85
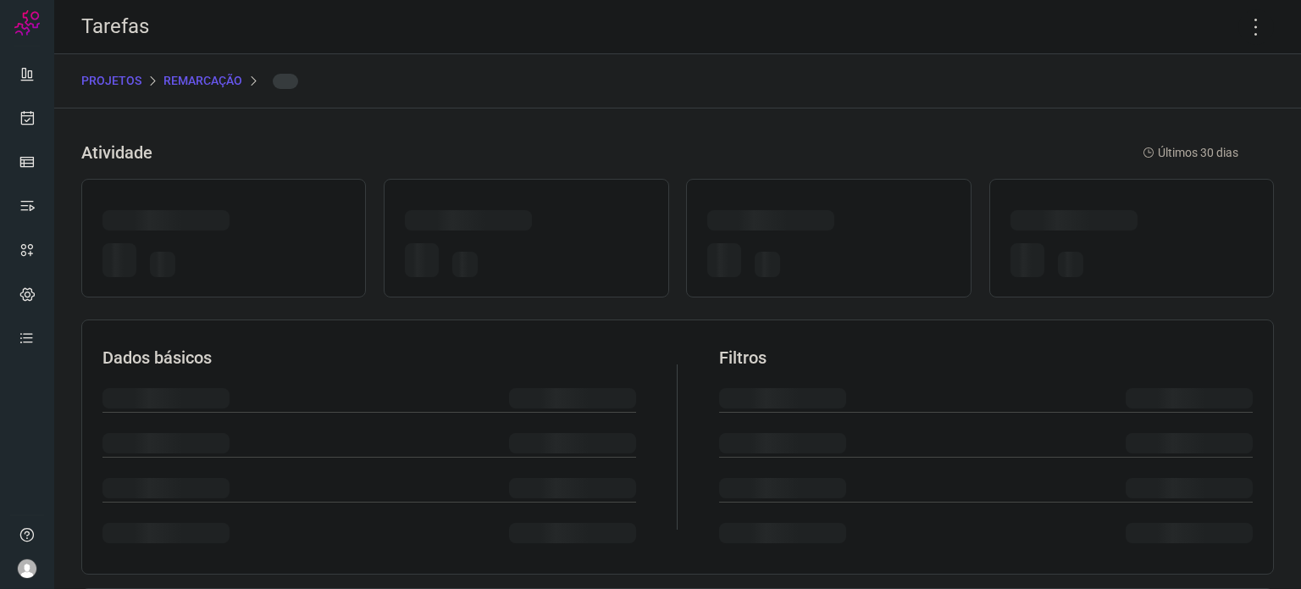
click at [865, 222] on div at bounding box center [828, 223] width 242 height 26
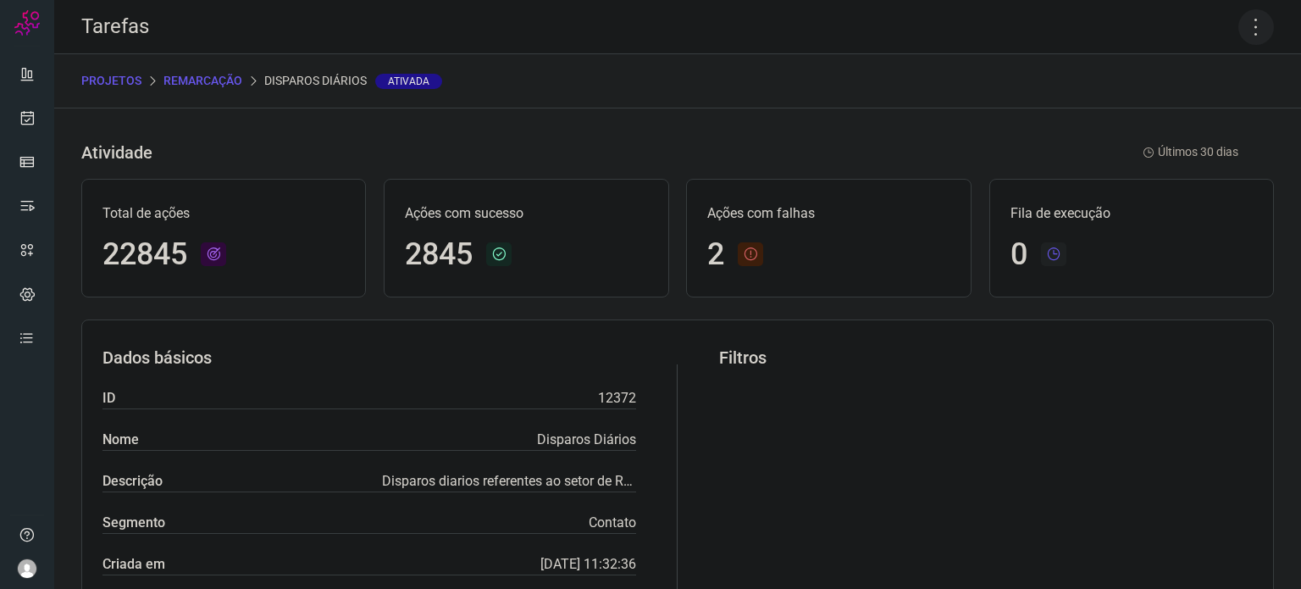
click at [1248, 25] on icon at bounding box center [1256, 27] width 36 height 36
click at [1200, 107] on li "Executar" at bounding box center [1183, 110] width 154 height 27
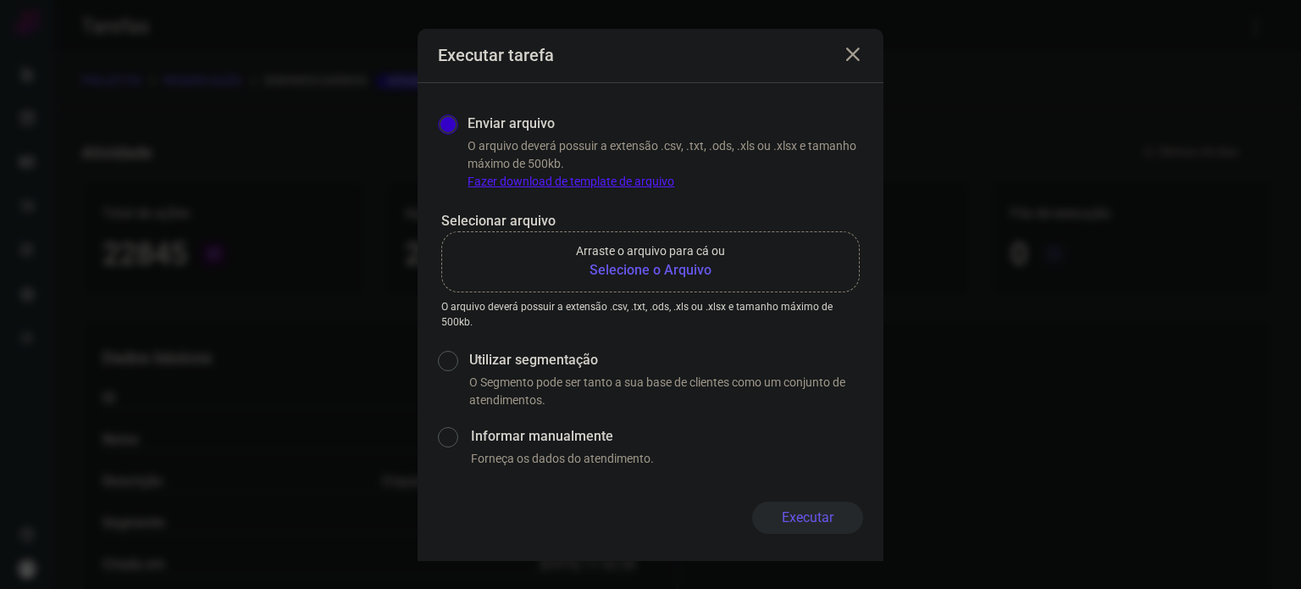
click at [716, 274] on b "Selecione o Arquivo" at bounding box center [650, 270] width 149 height 20
click at [0, 0] on input "Arraste o arquivo para cá ou Selecione o Arquivo" at bounding box center [0, 0] width 0 height 0
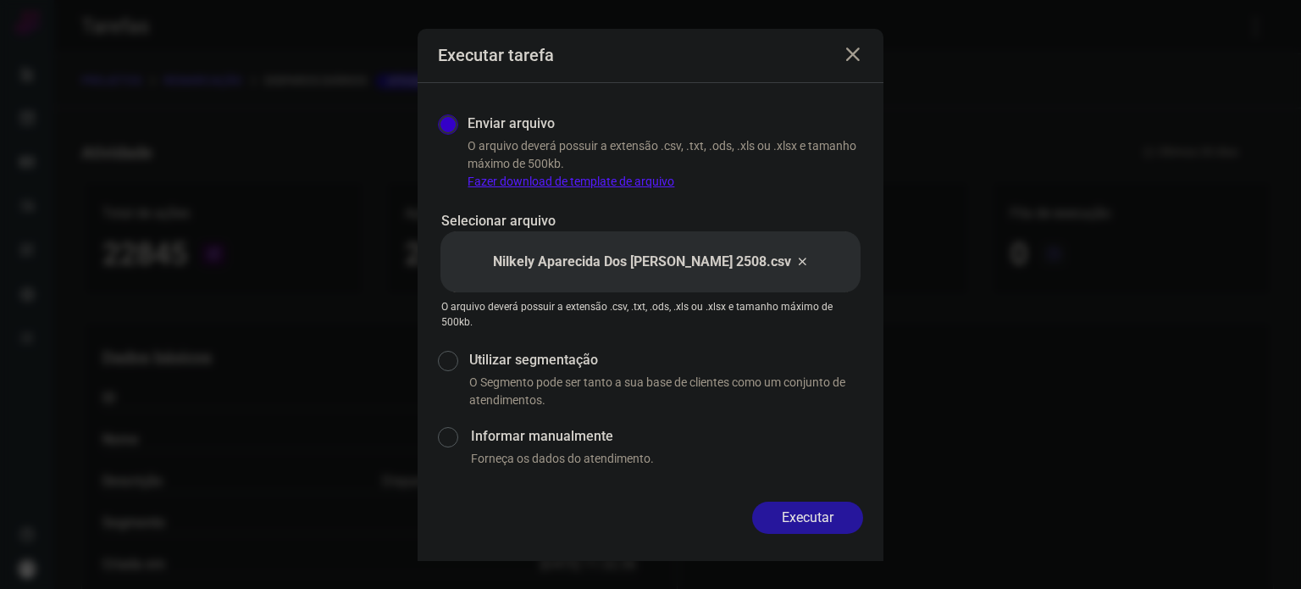
click at [800, 524] on button "Executar" at bounding box center [807, 517] width 111 height 32
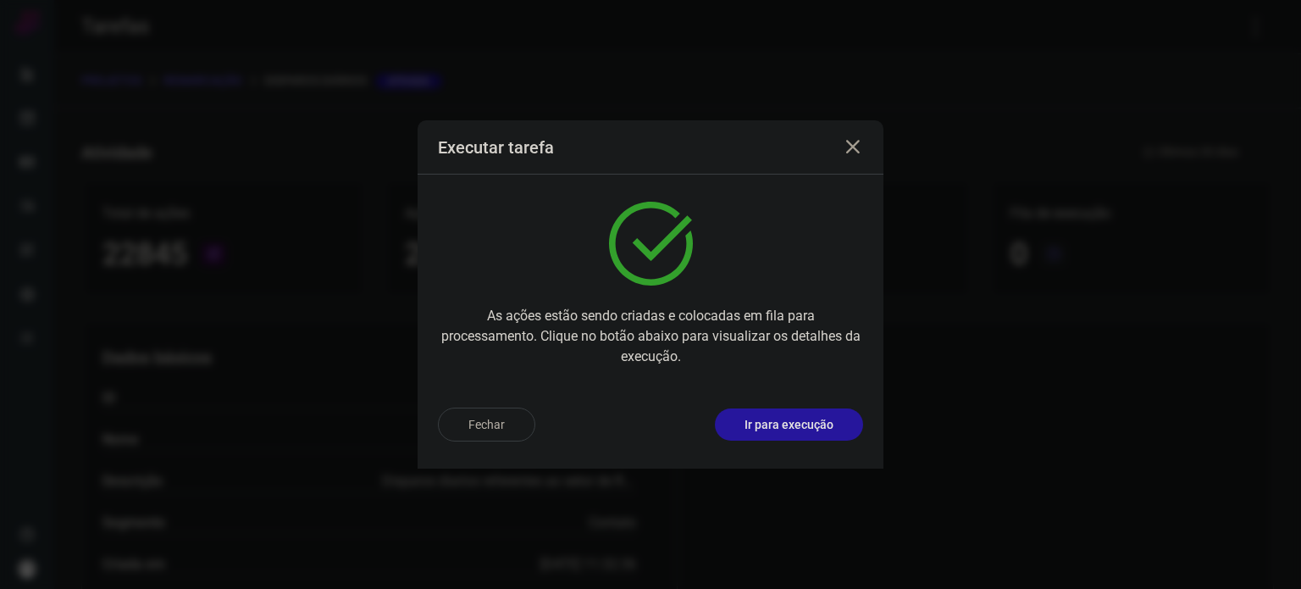
click at [843, 429] on button "Ir para execução" at bounding box center [789, 424] width 148 height 32
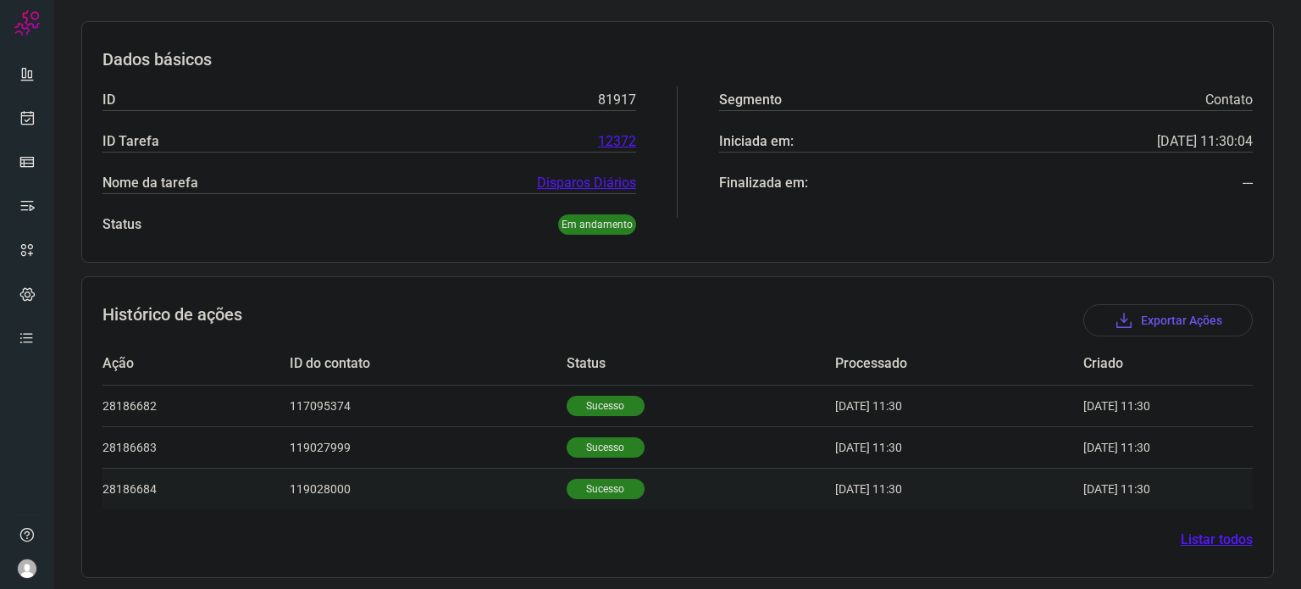
scroll to position [233, 0]
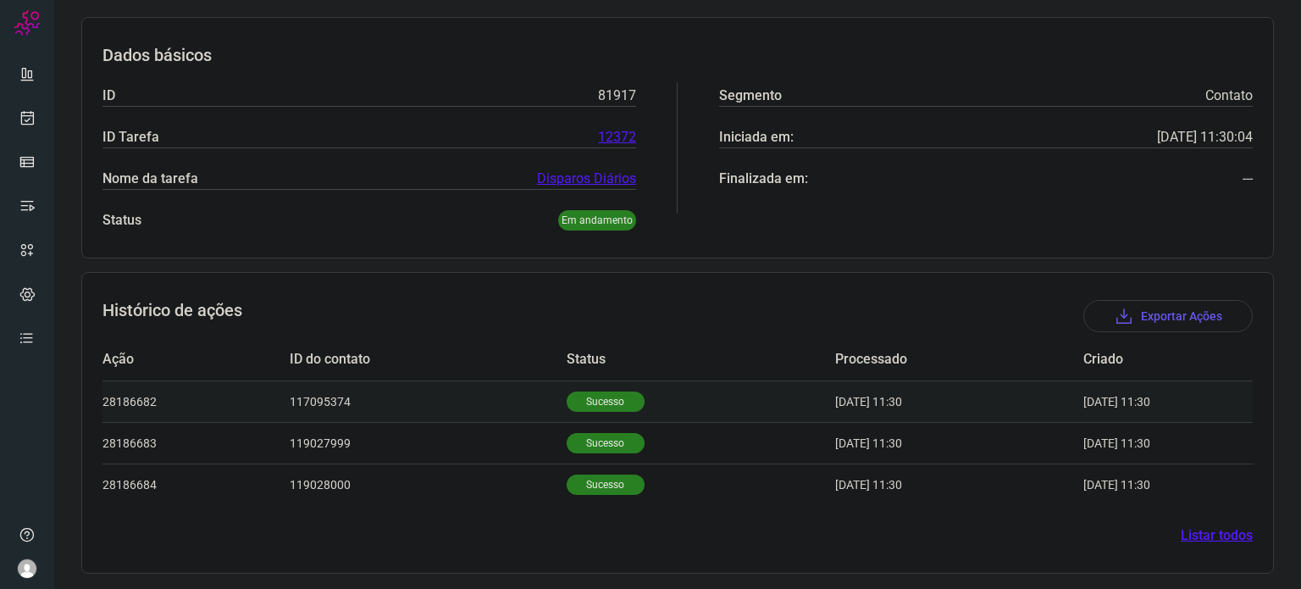
click at [593, 397] on p "Sucesso" at bounding box center [606, 401] width 78 height 20
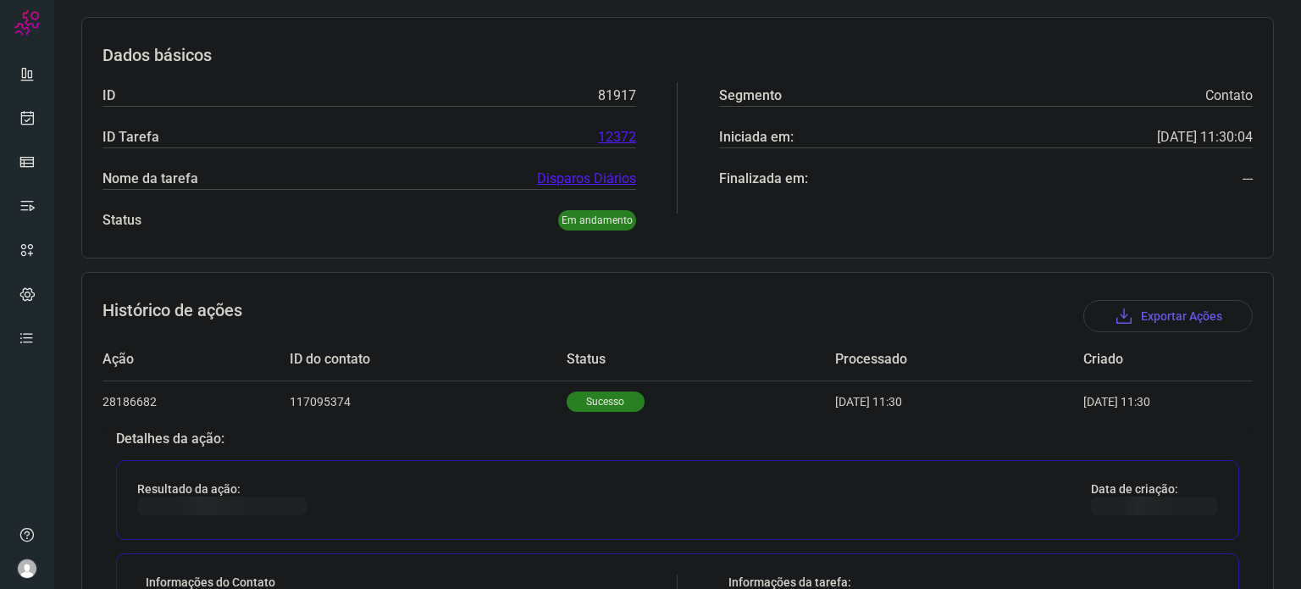
scroll to position [487, 0]
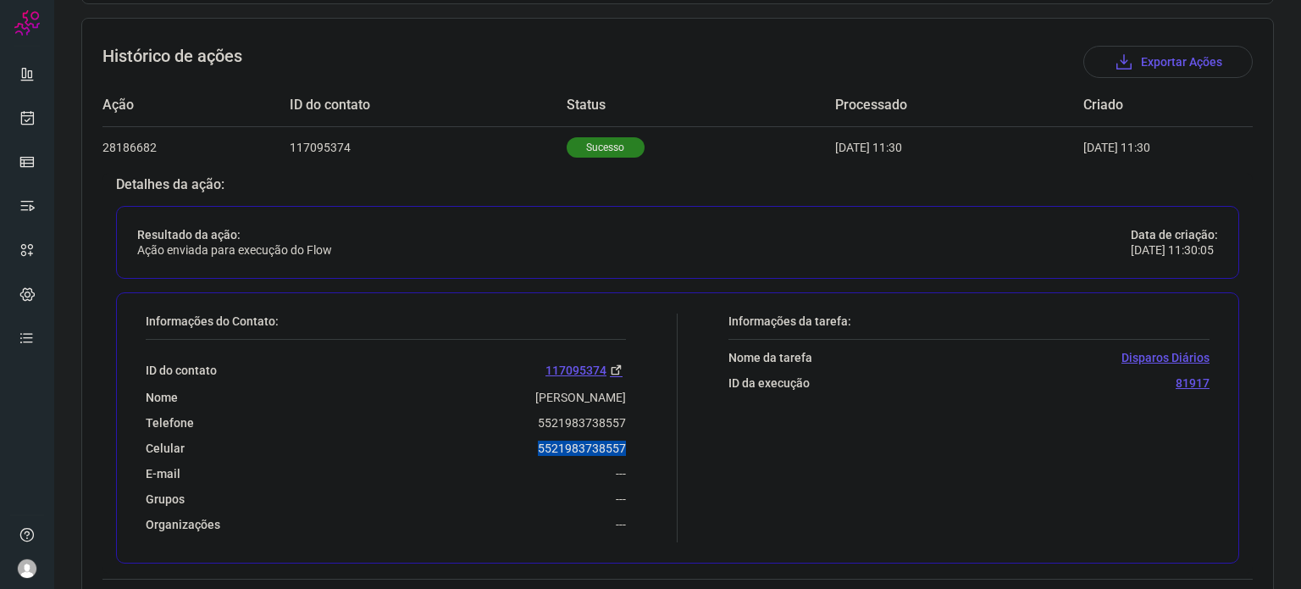
drag, startPoint x: 533, startPoint y: 450, endPoint x: 629, endPoint y: 451, distance: 95.7
click at [629, 451] on div "Informações do Contato: ID do contato 117095374 Nome [PERSON_NAME] Telefone 552…" at bounding box center [407, 427] width 540 height 229
copy p "5521983738557"
